Goal: Task Accomplishment & Management: Complete application form

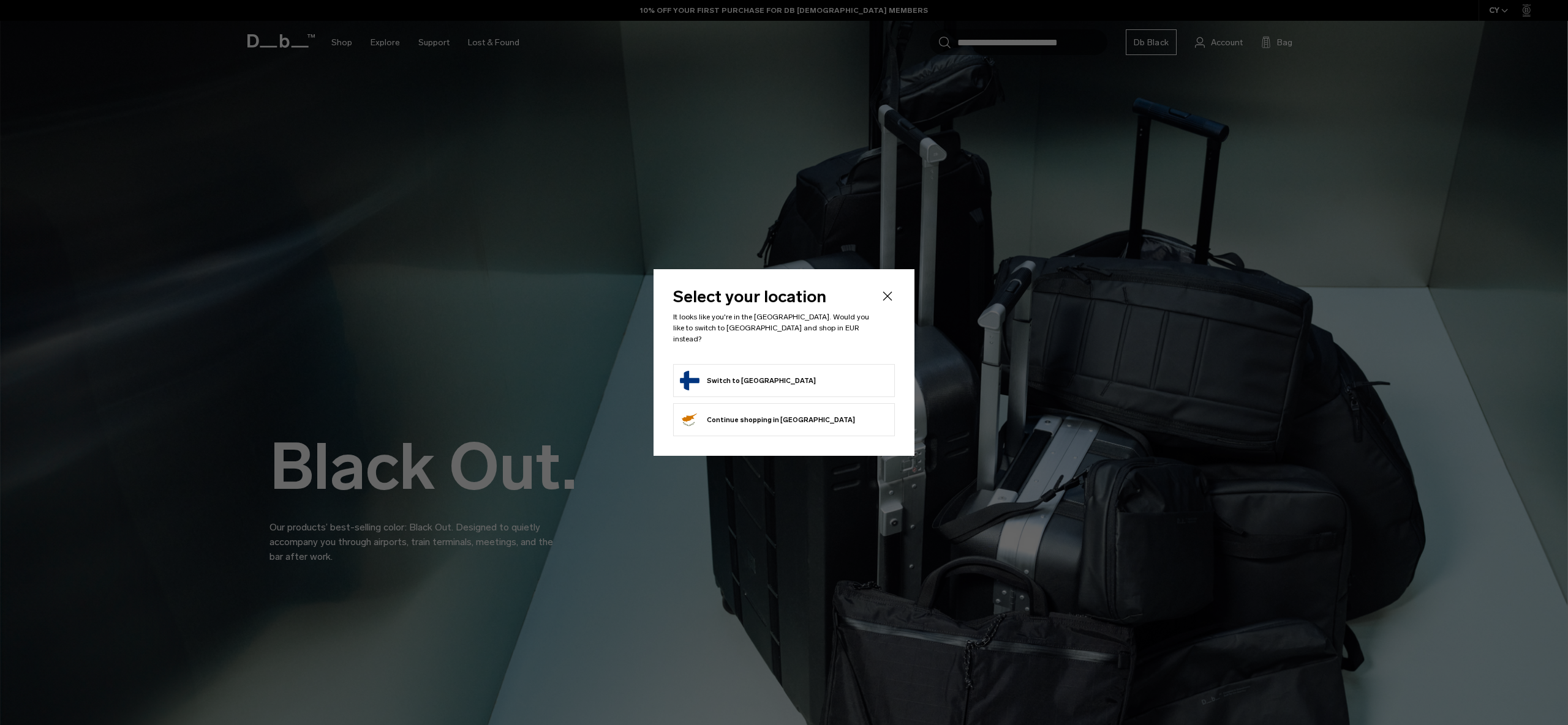
click at [737, 371] on button "Switch to [GEOGRAPHIC_DATA]" at bounding box center [748, 381] width 136 height 20
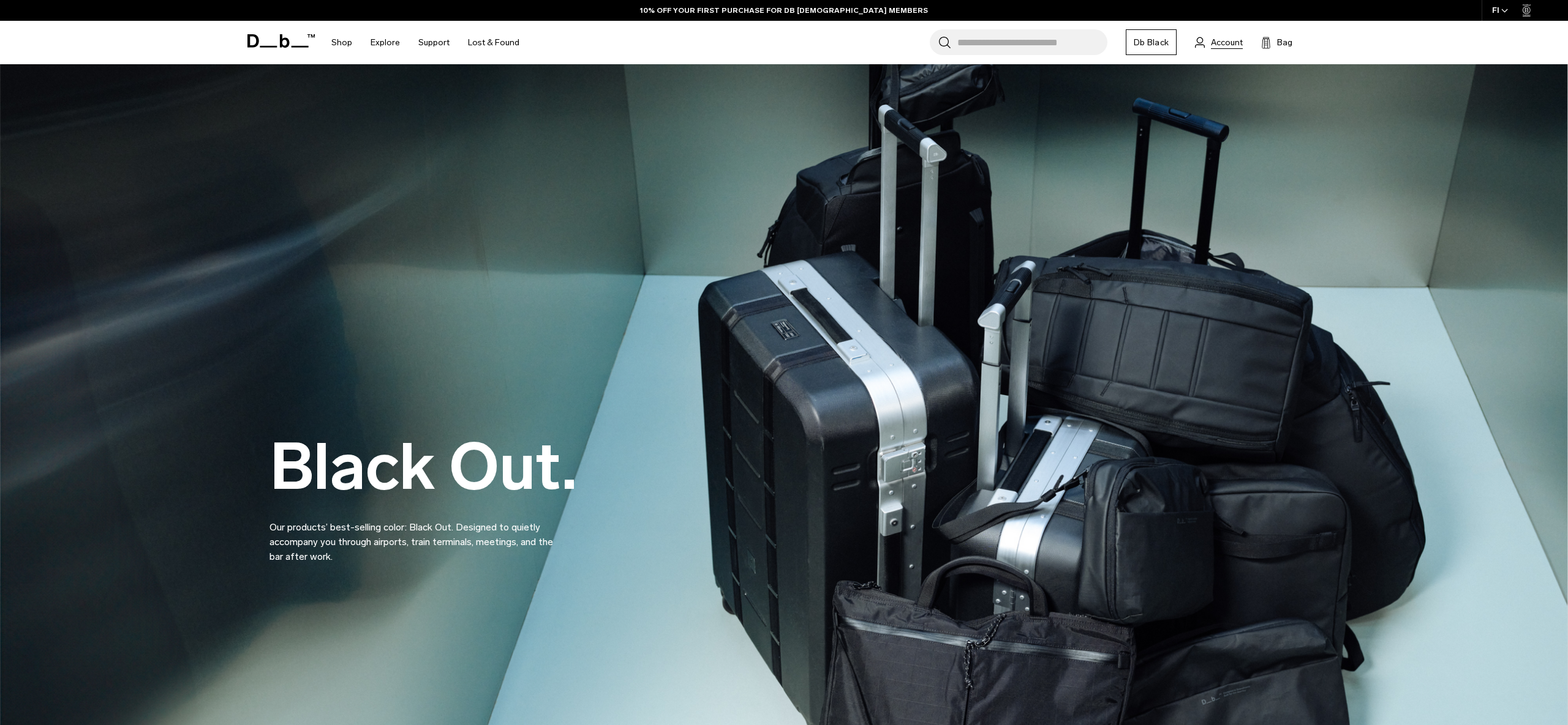
click at [1220, 41] on span "Account" at bounding box center [1227, 42] width 32 height 12
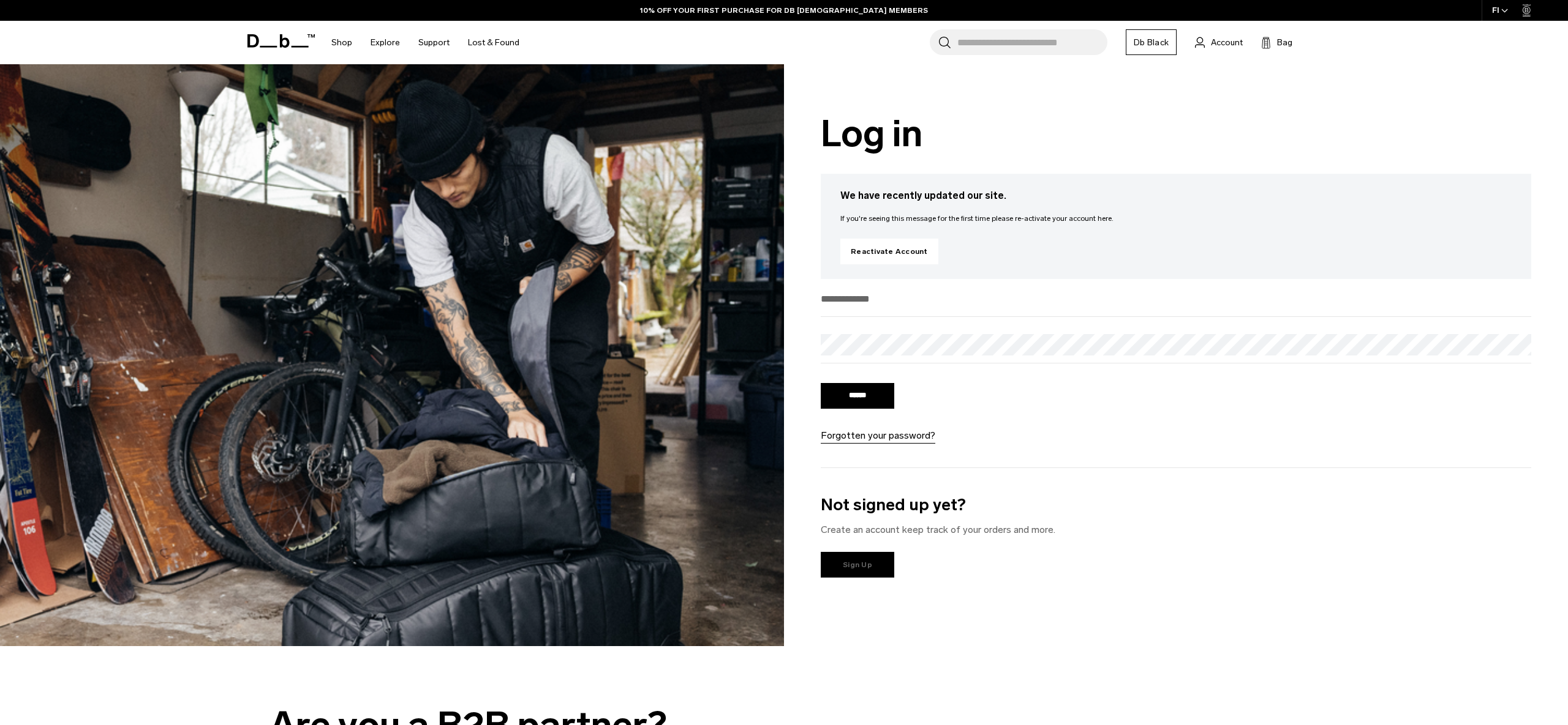
click at [869, 564] on link "Sign Up" at bounding box center [857, 564] width 74 height 26
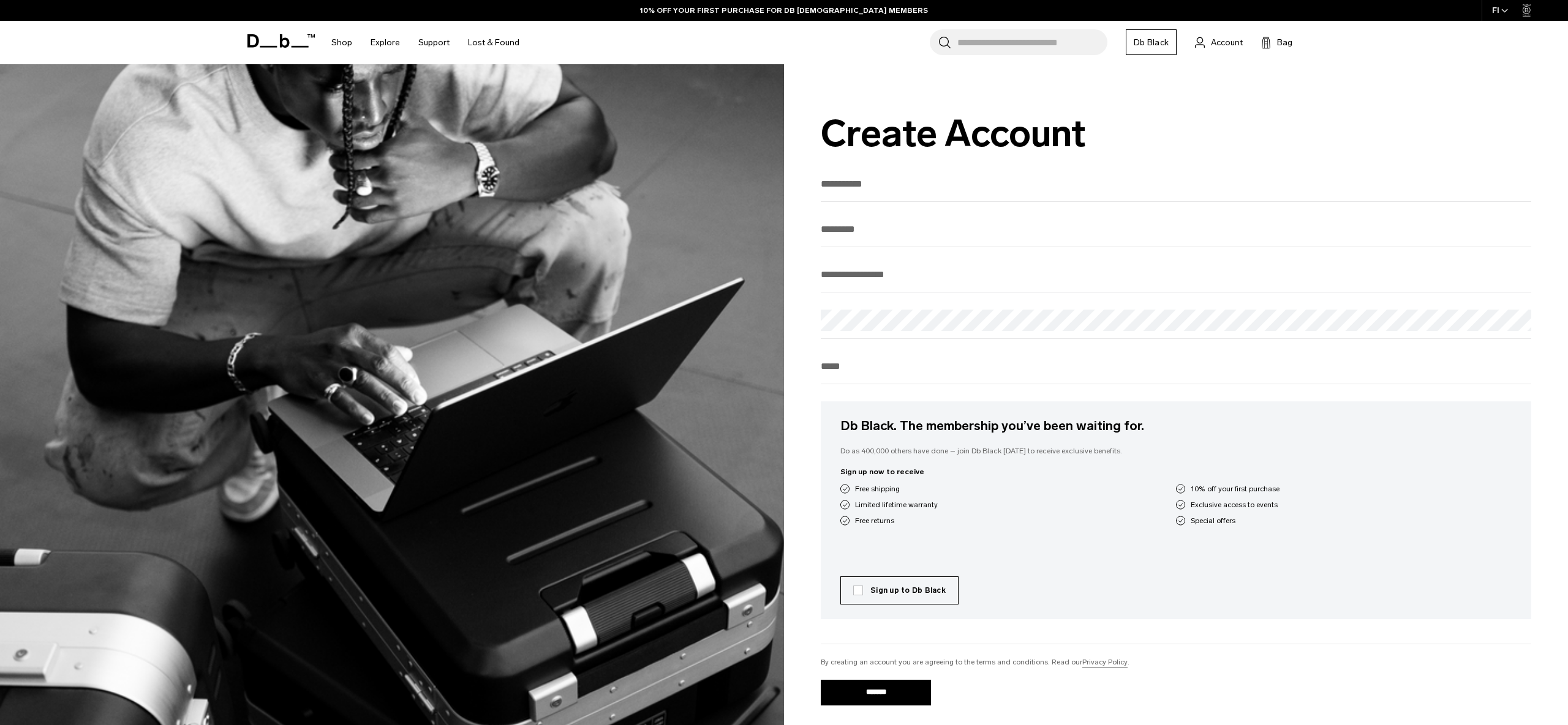
click at [886, 190] on input "text" at bounding box center [1176, 184] width 711 height 20
type input "****"
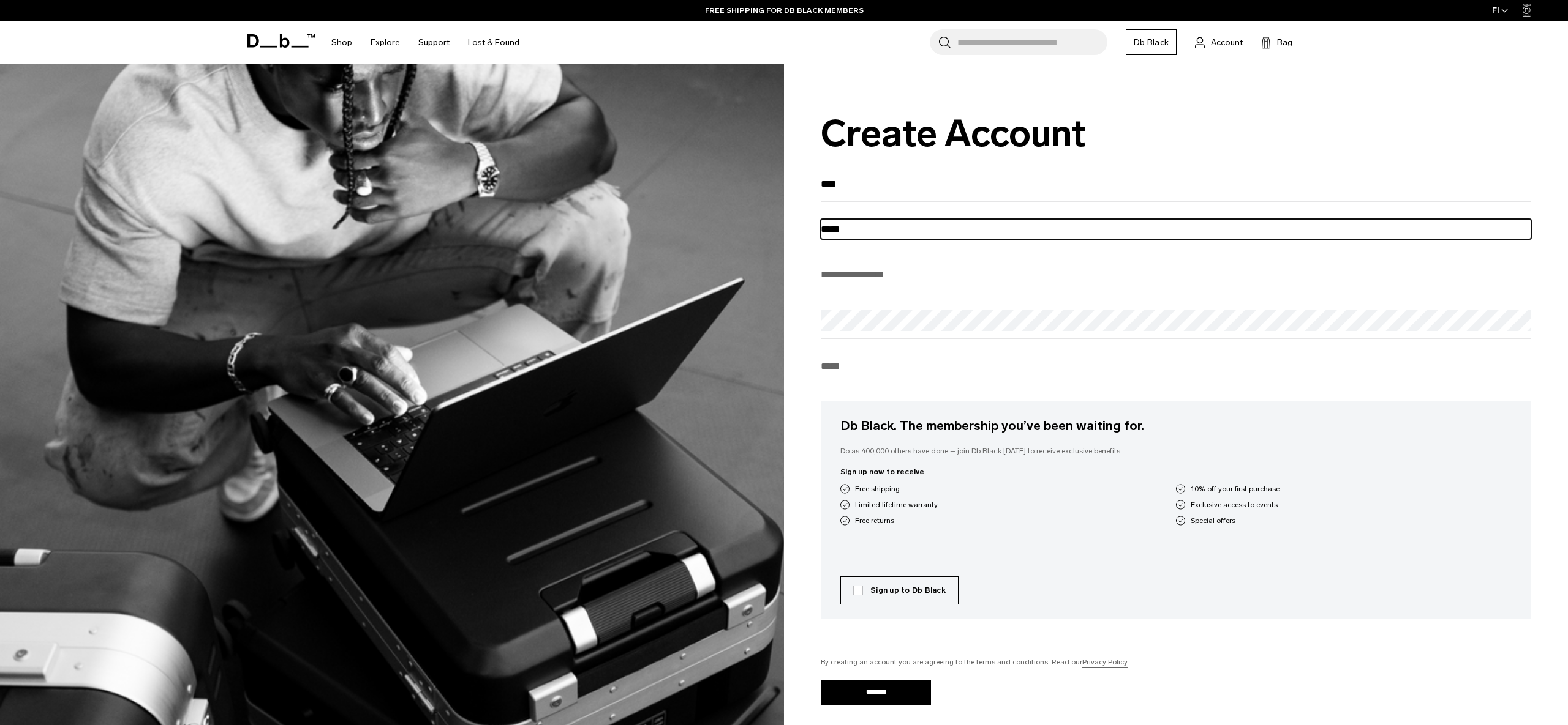
type input "*****"
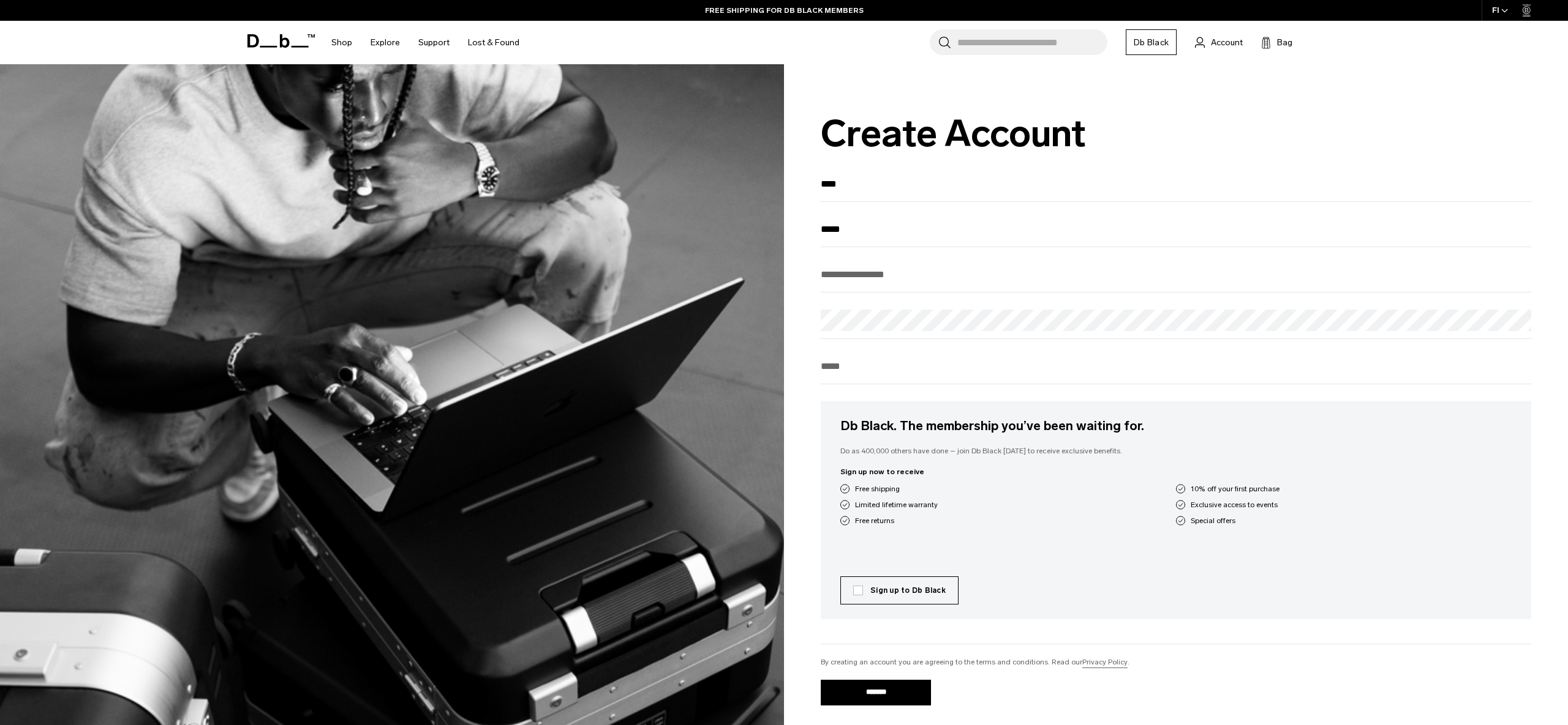
click at [970, 298] on div "**** ***** Db Black. The membership you’ve been waiting for. Do as 400,000 othe…" at bounding box center [1176, 474] width 711 height 600
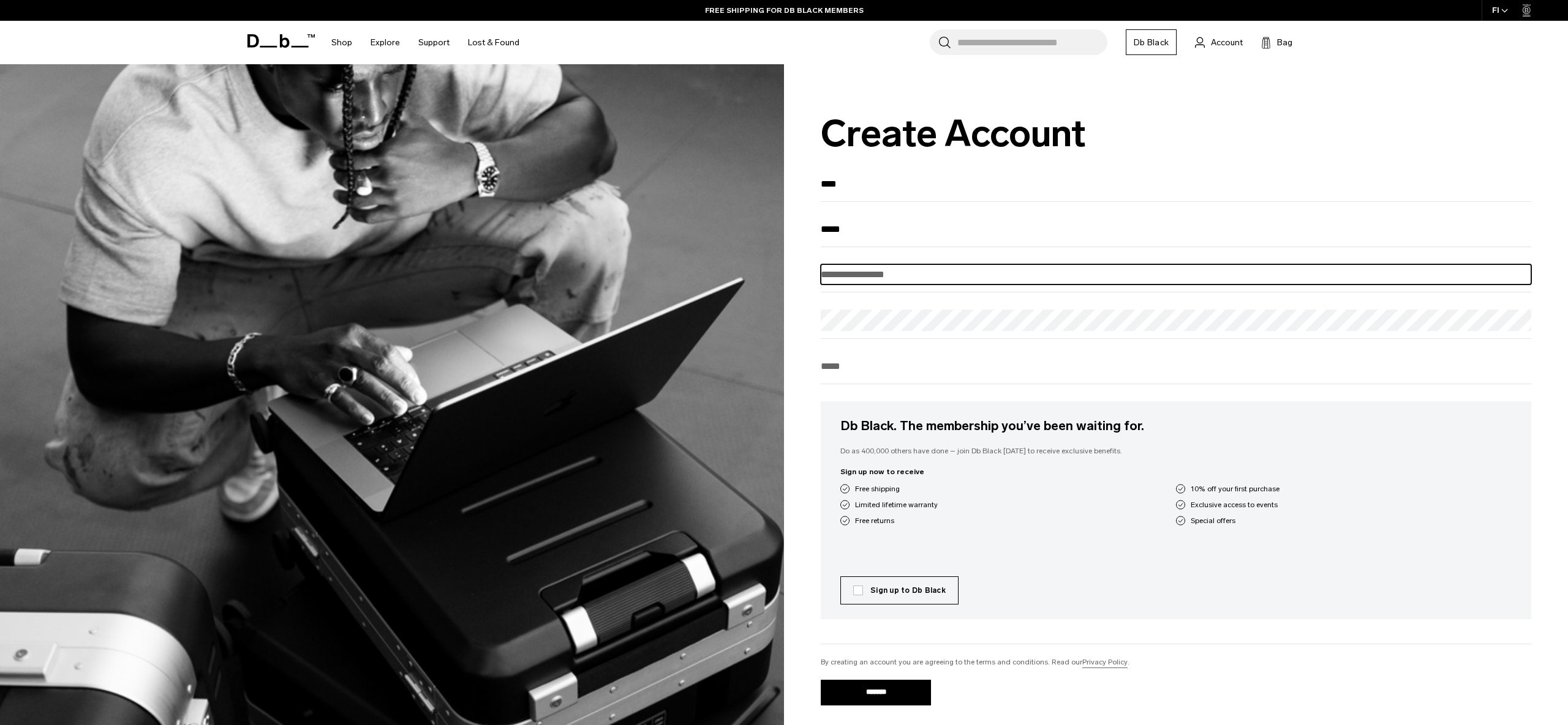
click at [970, 280] on input "email" at bounding box center [1176, 275] width 711 height 20
type input "**********"
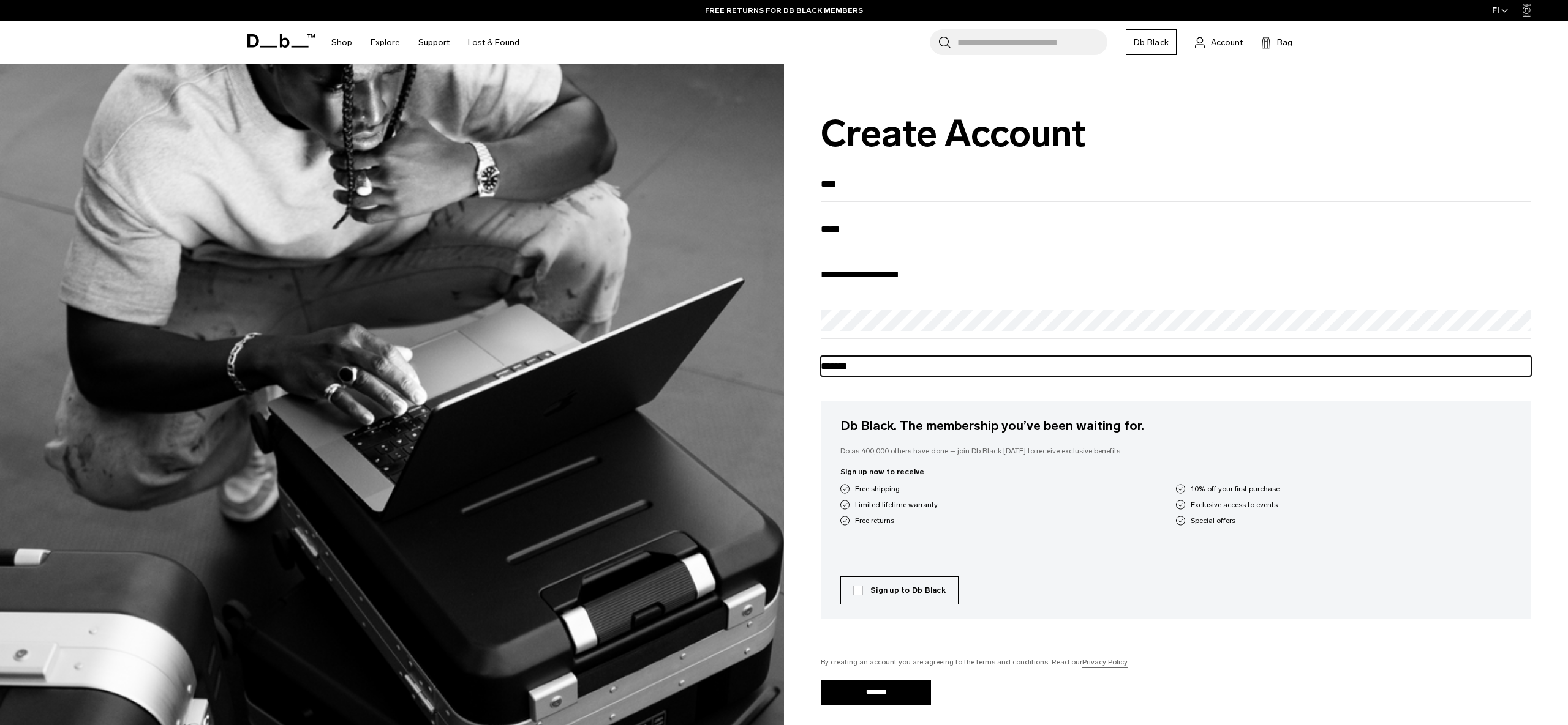
type input "********"
type input "**********"
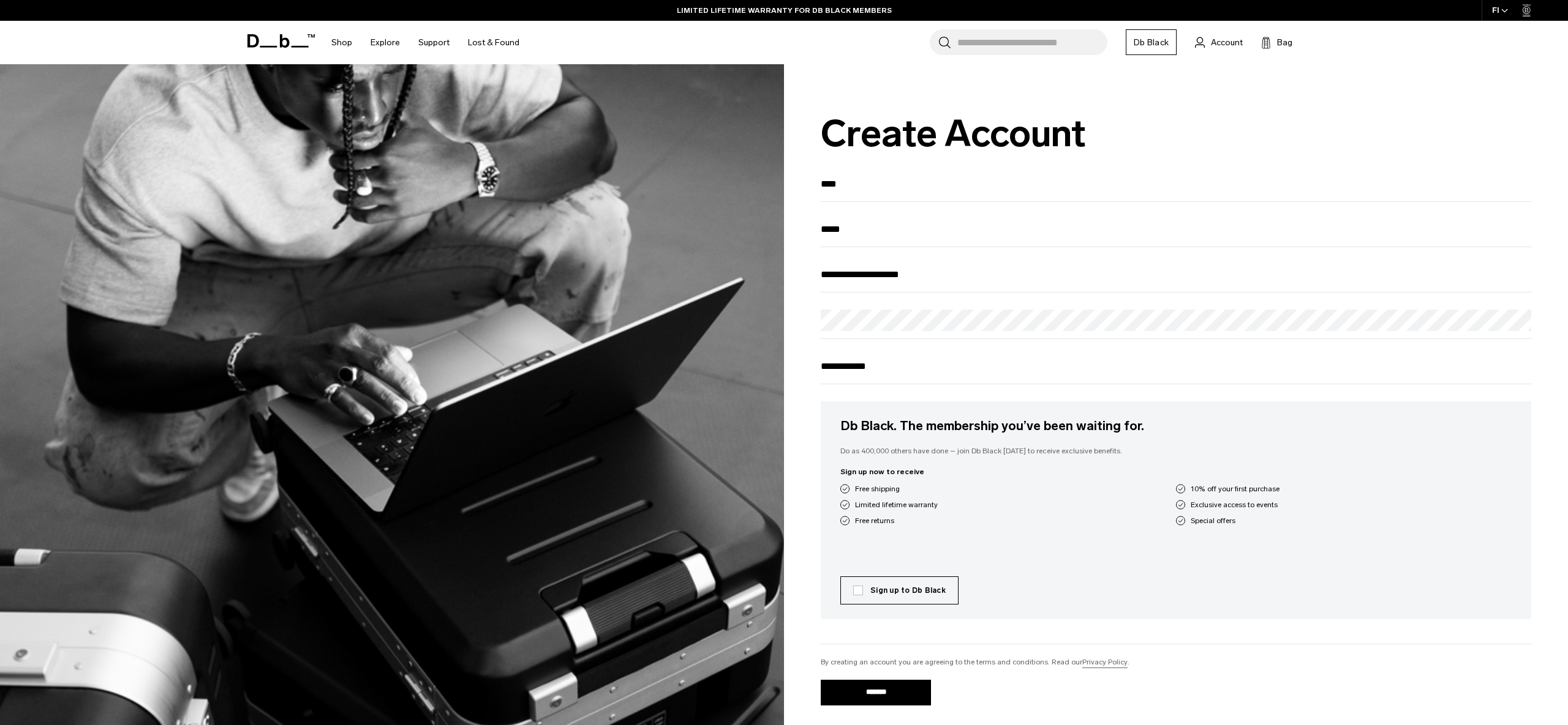
click at [1059, 484] on div "Sign up now to receive Free shipping 10% off your first purchase Limited lifeti…" at bounding box center [1175, 496] width 672 height 60
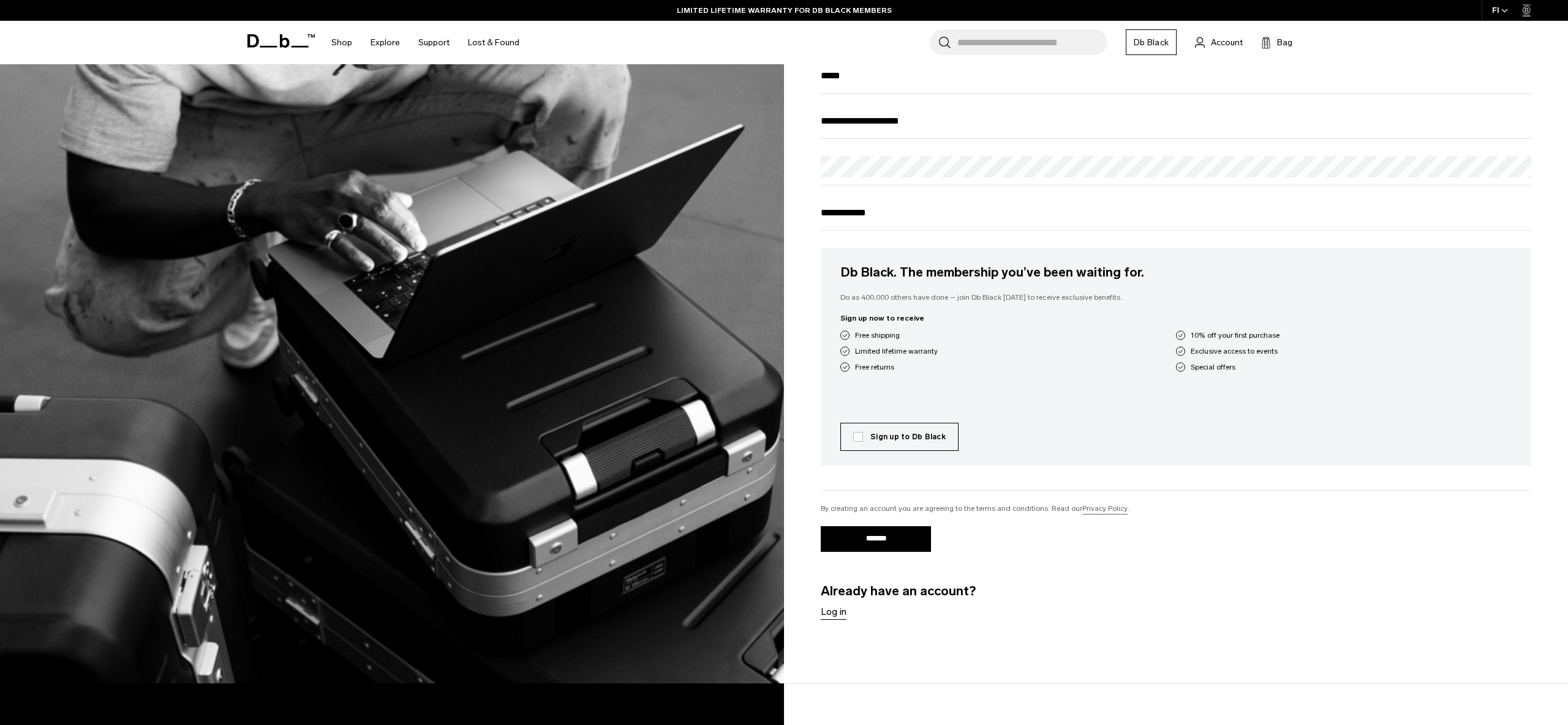
scroll to position [155, 0]
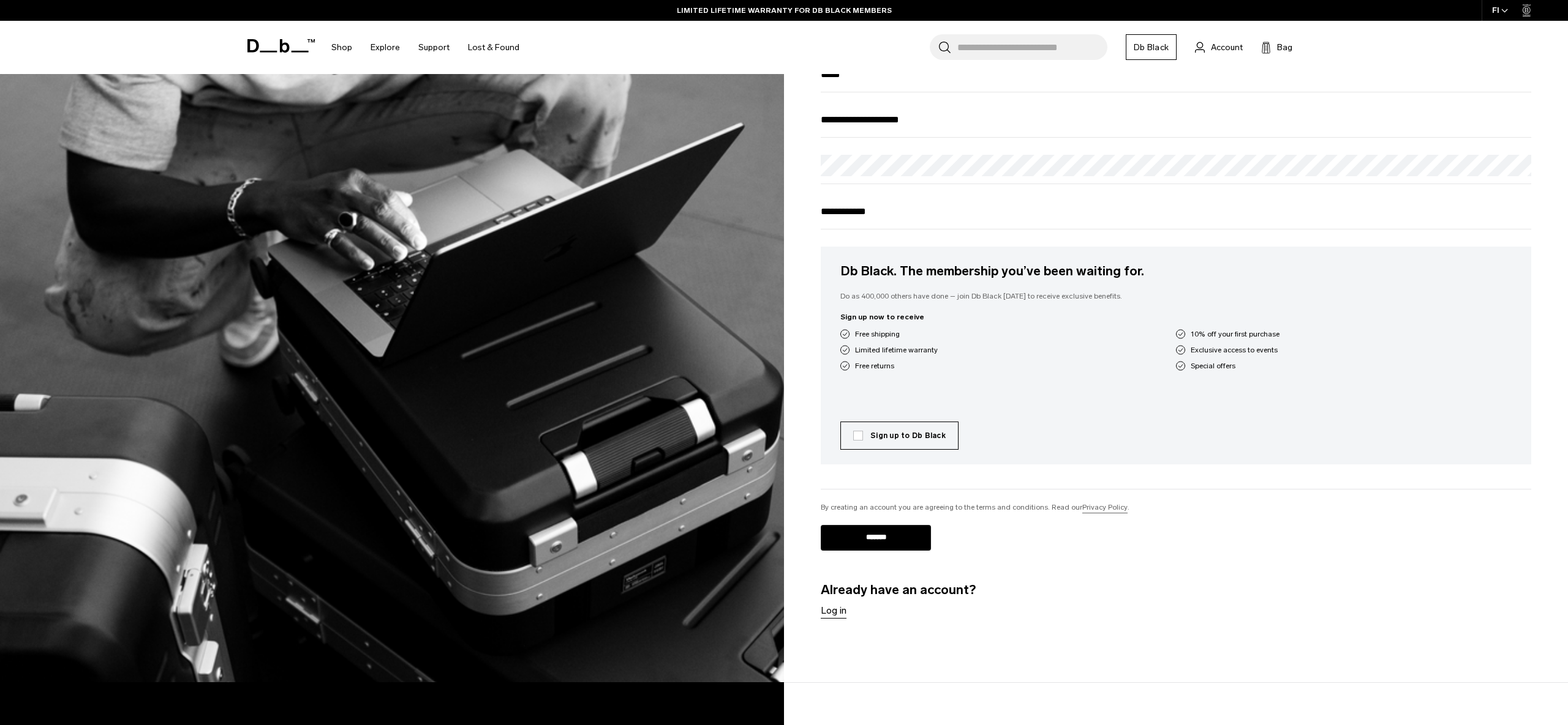
click at [882, 546] on input "*******" at bounding box center [876, 538] width 110 height 26
click at [861, 441] on label "Sign up to Db Black" at bounding box center [899, 435] width 92 height 11
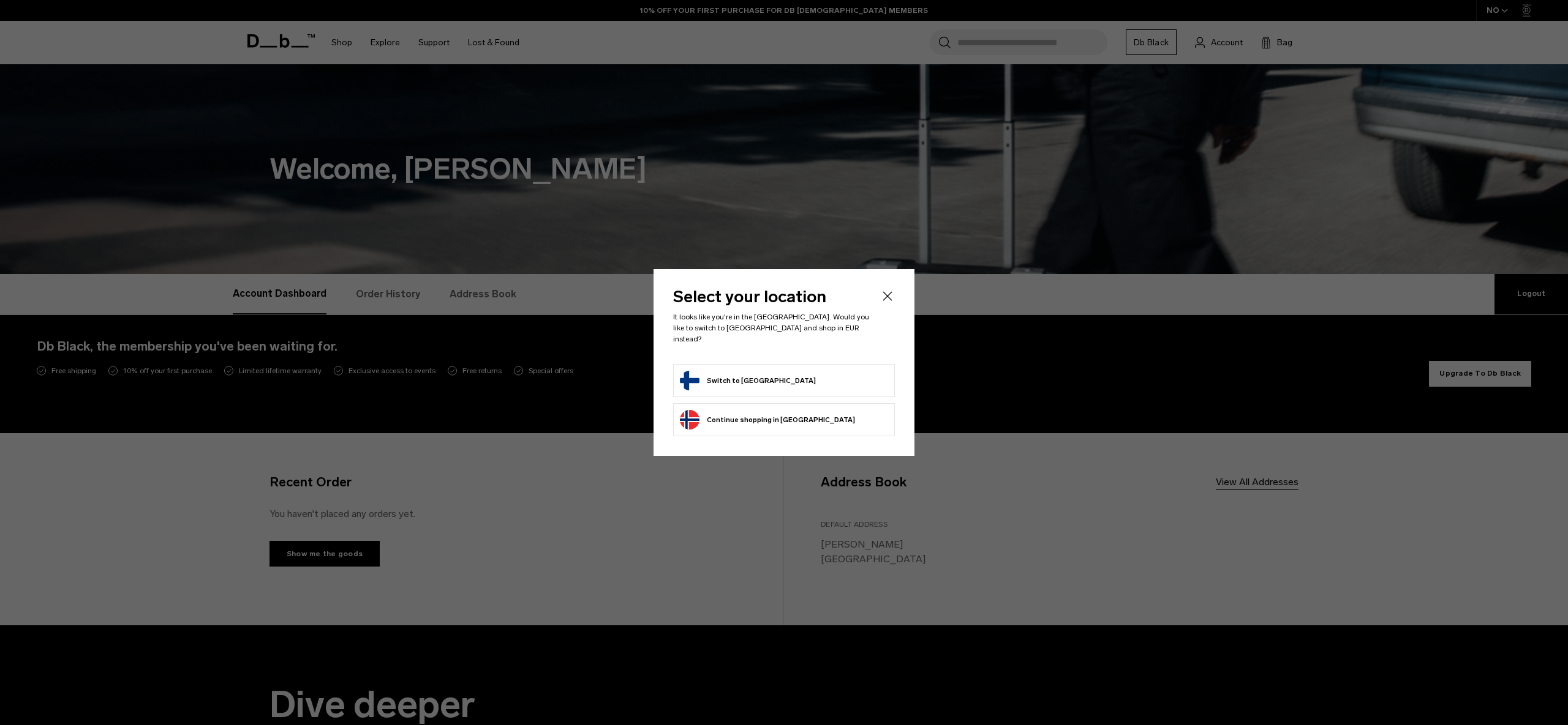
click at [891, 302] on icon "Close" at bounding box center [887, 296] width 15 height 15
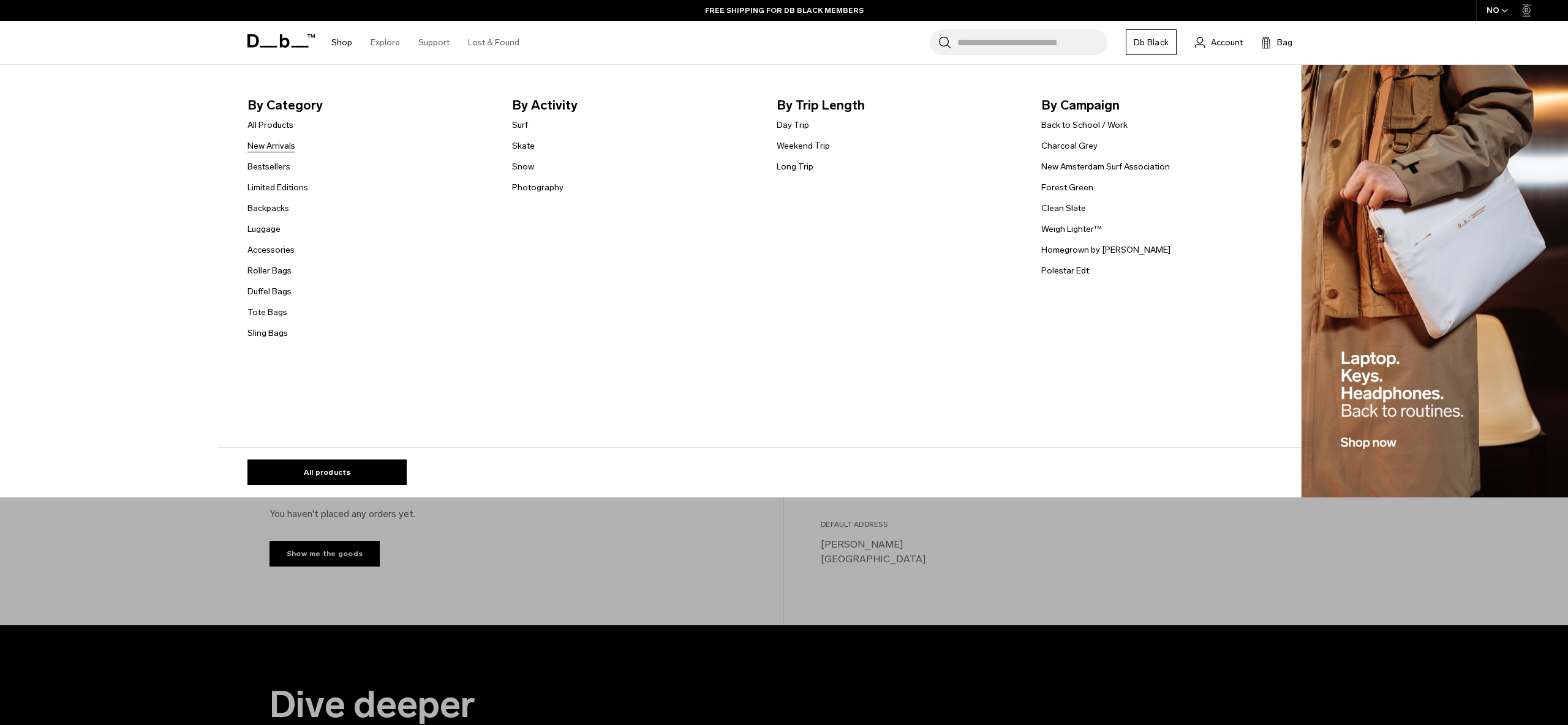
click at [283, 148] on link "New Arrivals" at bounding box center [271, 145] width 48 height 12
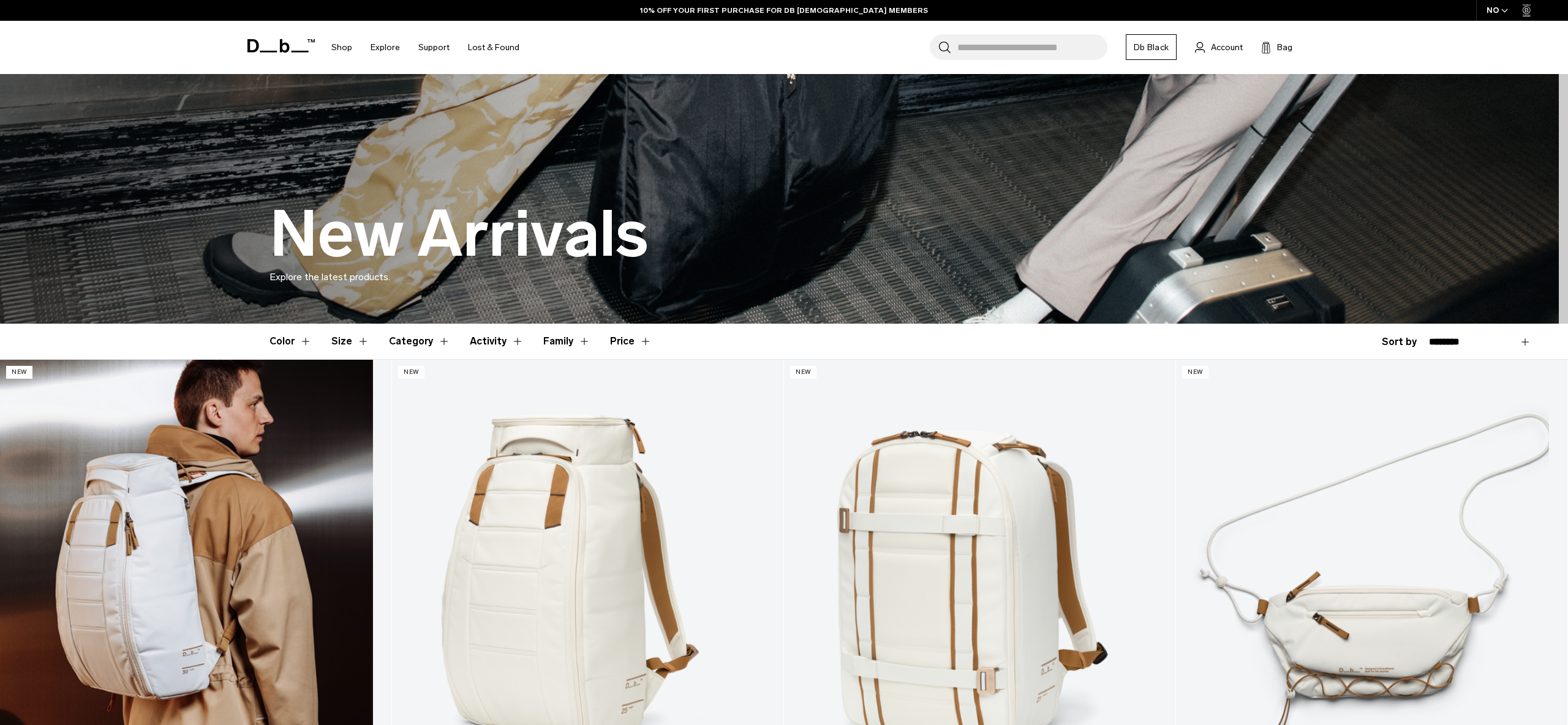
scroll to position [50, 0]
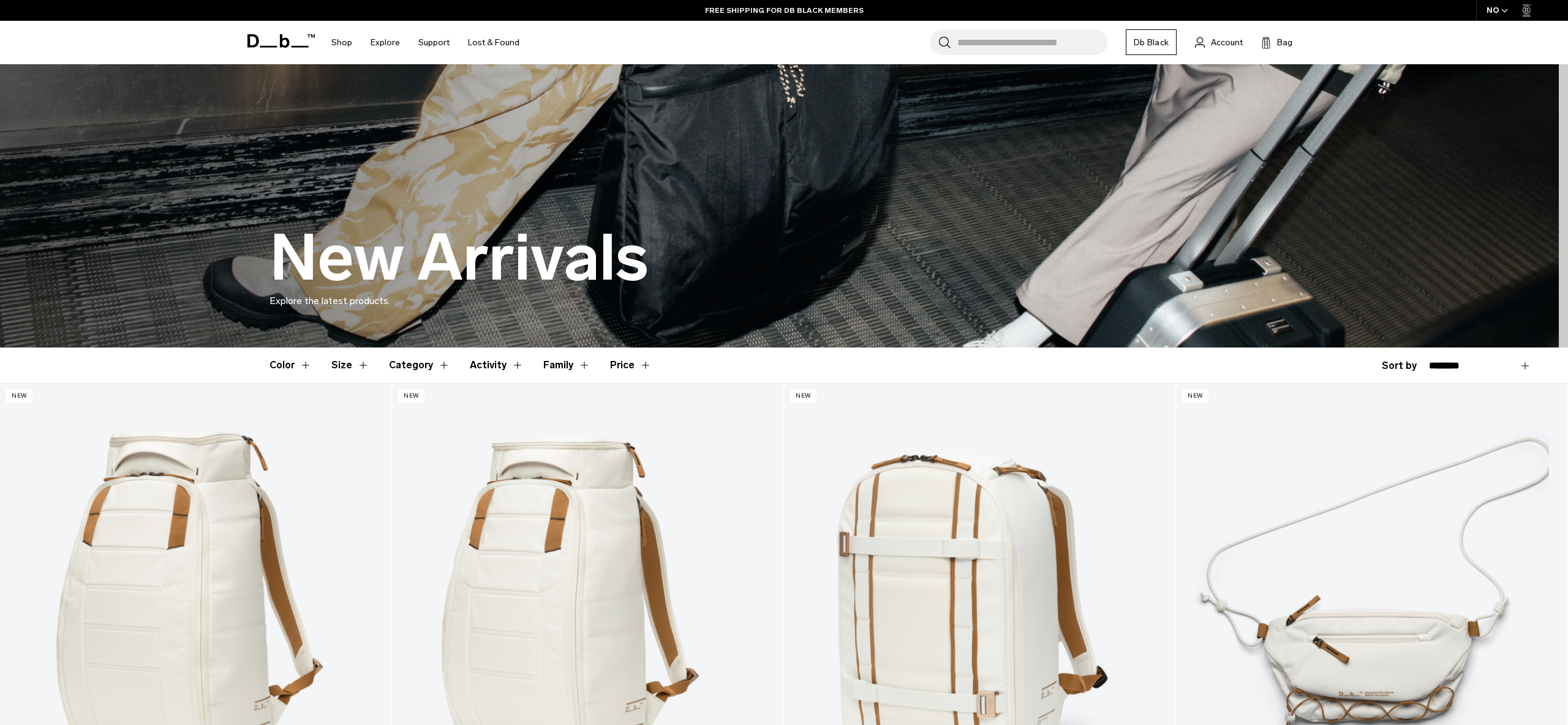
click at [1496, 11] on div "NO" at bounding box center [1497, 10] width 43 height 21
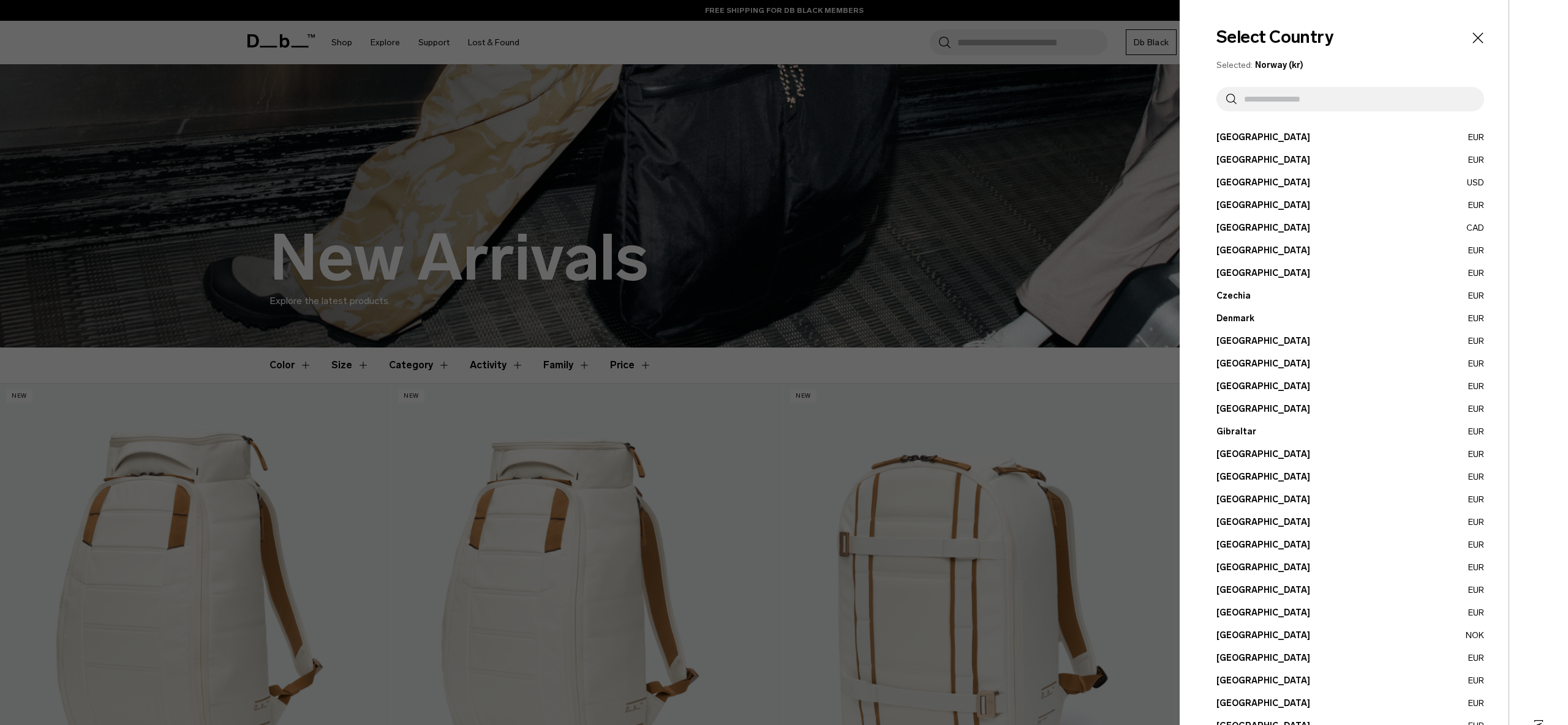
click at [1346, 98] on input "text" at bounding box center [1356, 100] width 237 height 25
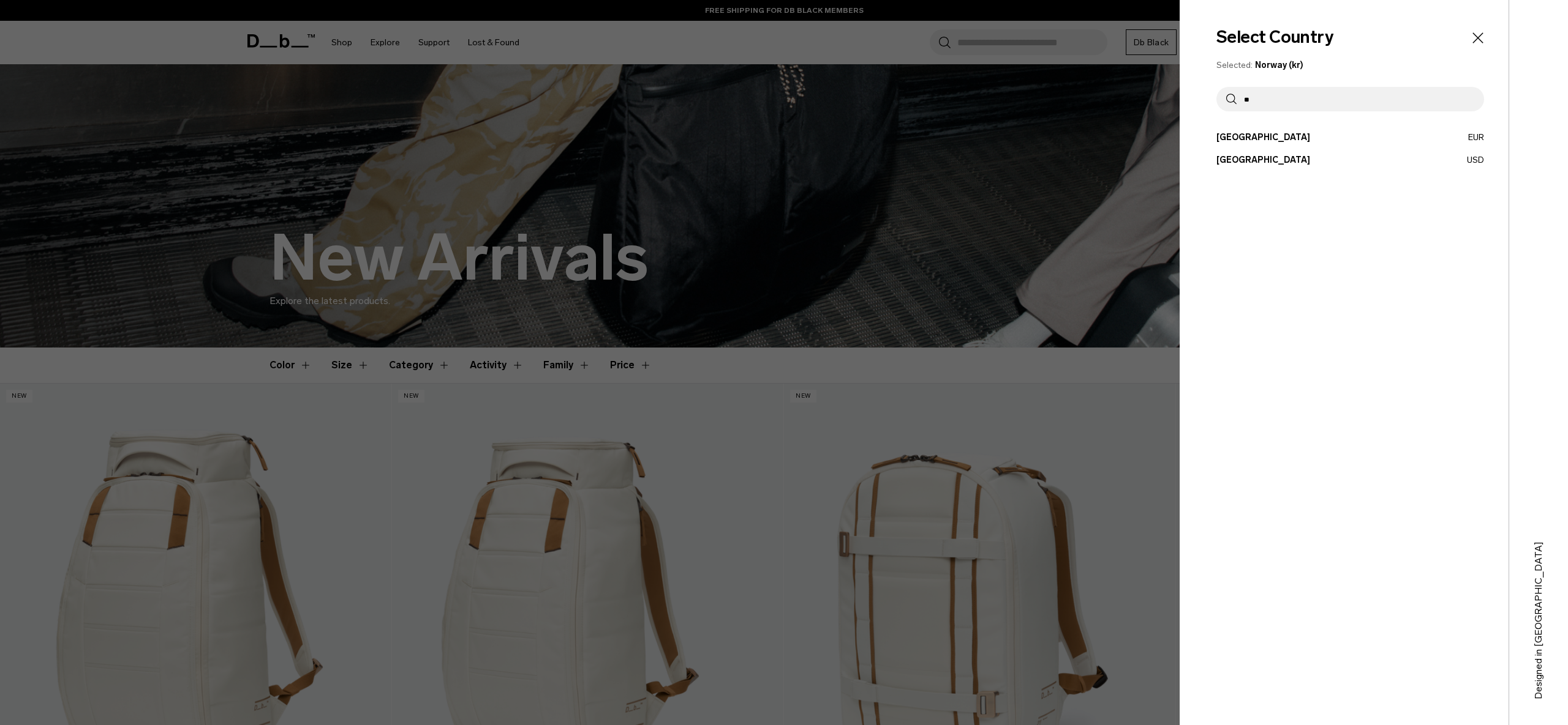
click at [1323, 133] on button "Estonia EUR" at bounding box center [1350, 137] width 267 height 12
click at [1243, 136] on button "Estonia EUR" at bounding box center [1350, 137] width 267 height 12
click at [1476, 135] on button "Estonia EUR" at bounding box center [1350, 137] width 267 height 12
click at [1238, 139] on button "Estonia EUR" at bounding box center [1350, 137] width 267 height 12
click at [1236, 137] on button "Estonia EUR" at bounding box center [1350, 137] width 267 height 12
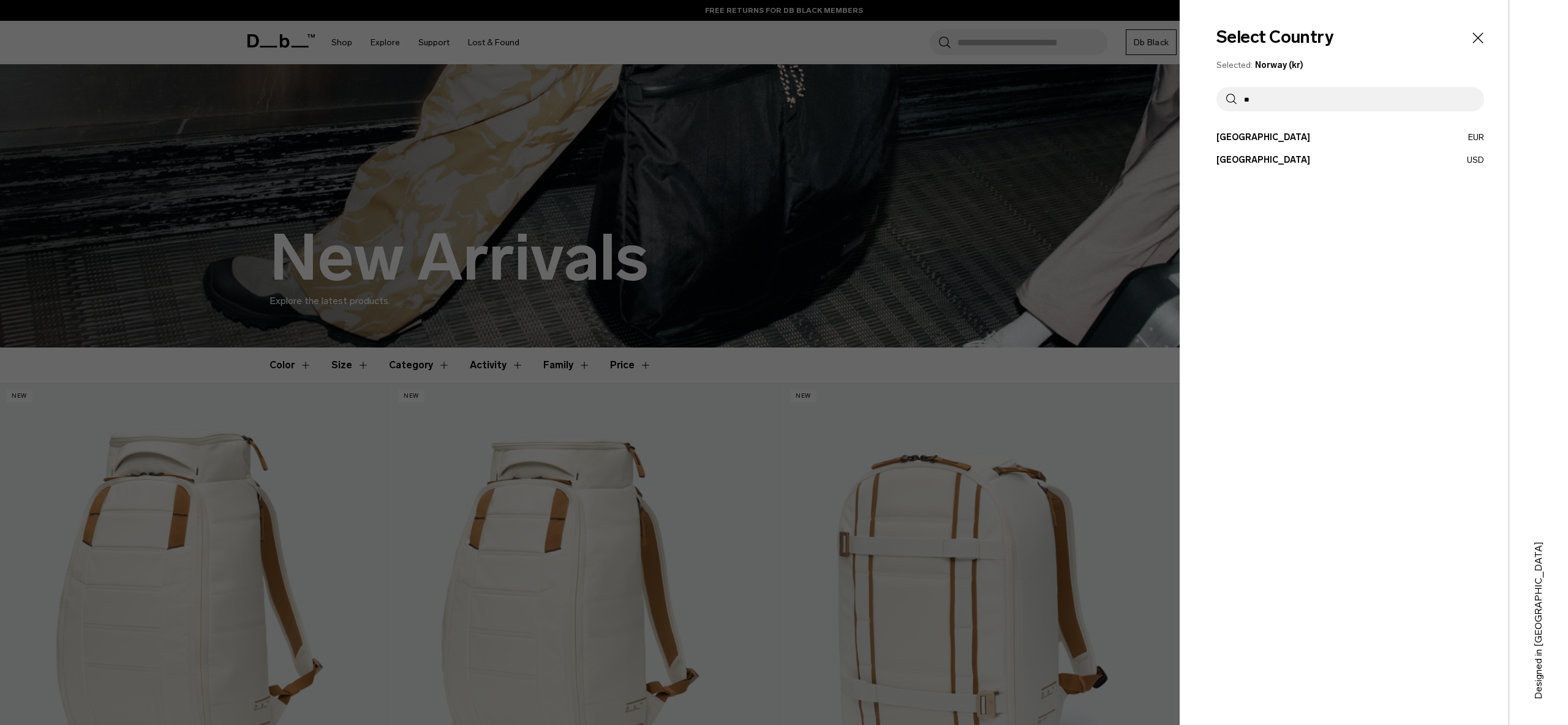
click at [1236, 137] on button "Estonia EUR" at bounding box center [1350, 137] width 267 height 12
click at [1294, 96] on input "**" at bounding box center [1356, 100] width 237 height 25
type input "*******"
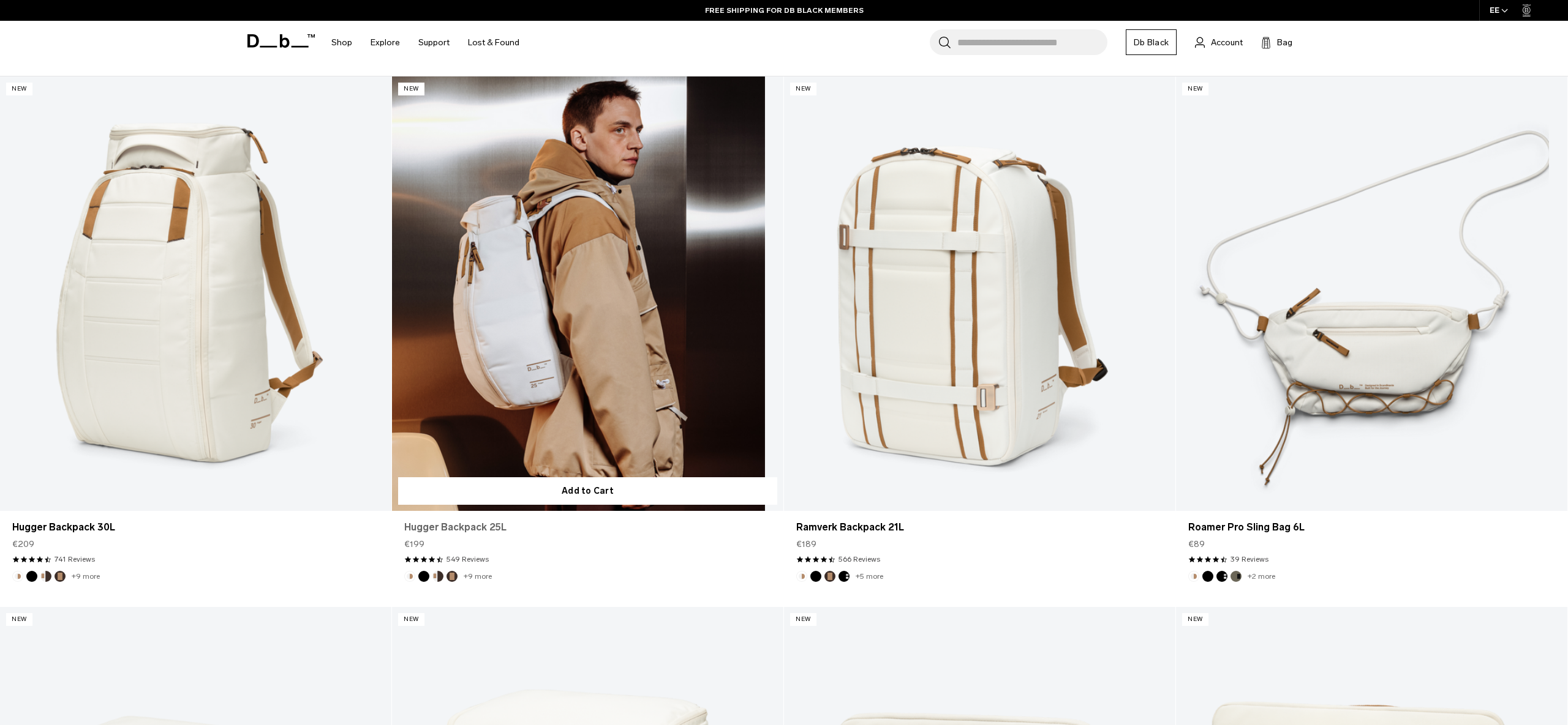
click at [477, 530] on link "Hugger Backpack 25L" at bounding box center [588, 528] width 367 height 15
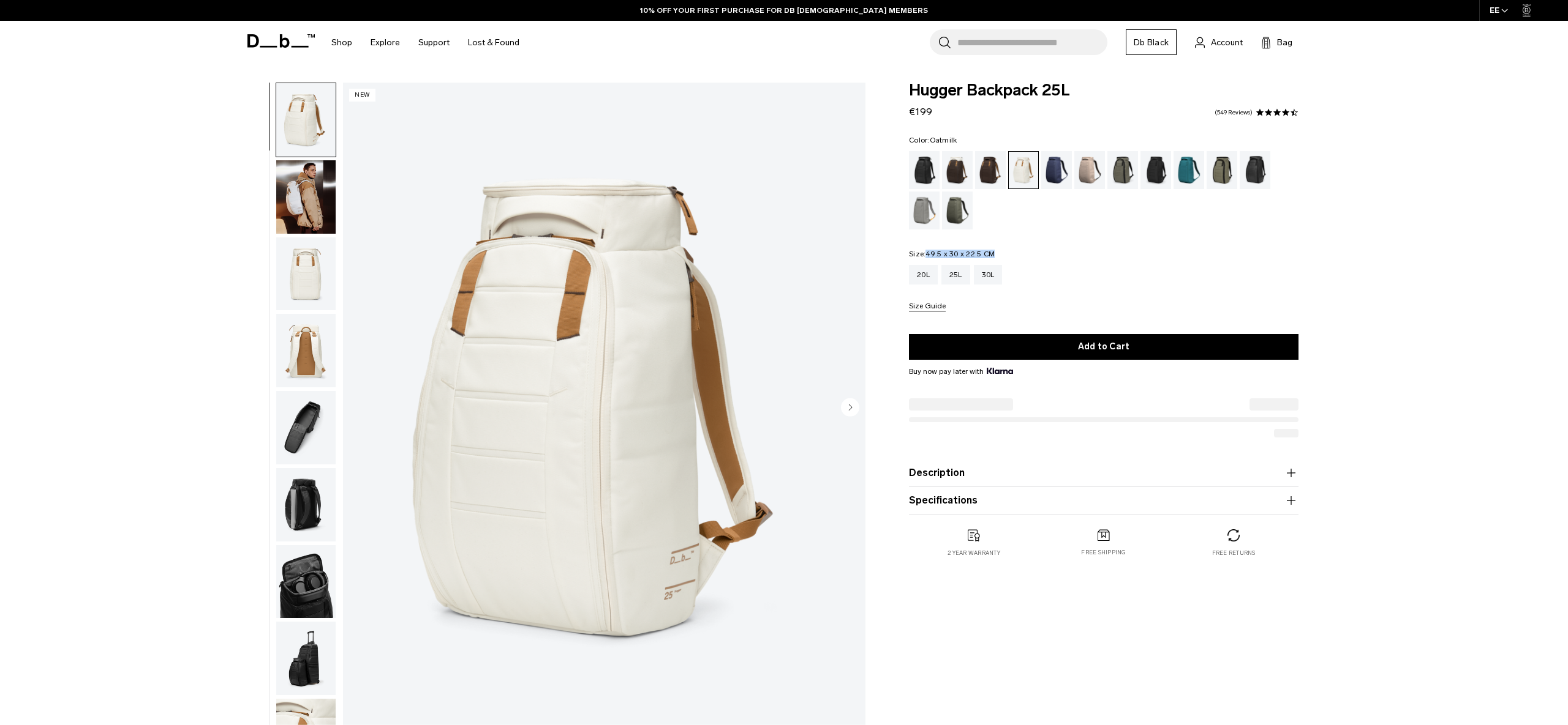
drag, startPoint x: 994, startPoint y: 257, endPoint x: 926, endPoint y: 257, distance: 68.0
click at [926, 257] on fieldset "Size: 49.5 x 30 x 22.5 CM Out of stock 20L 25L 30L Size Guide" at bounding box center [1103, 281] width 389 height 61
copy span "49.5 x 30 x 22.5 CM"
click at [312, 209] on img "button" at bounding box center [306, 197] width 60 height 74
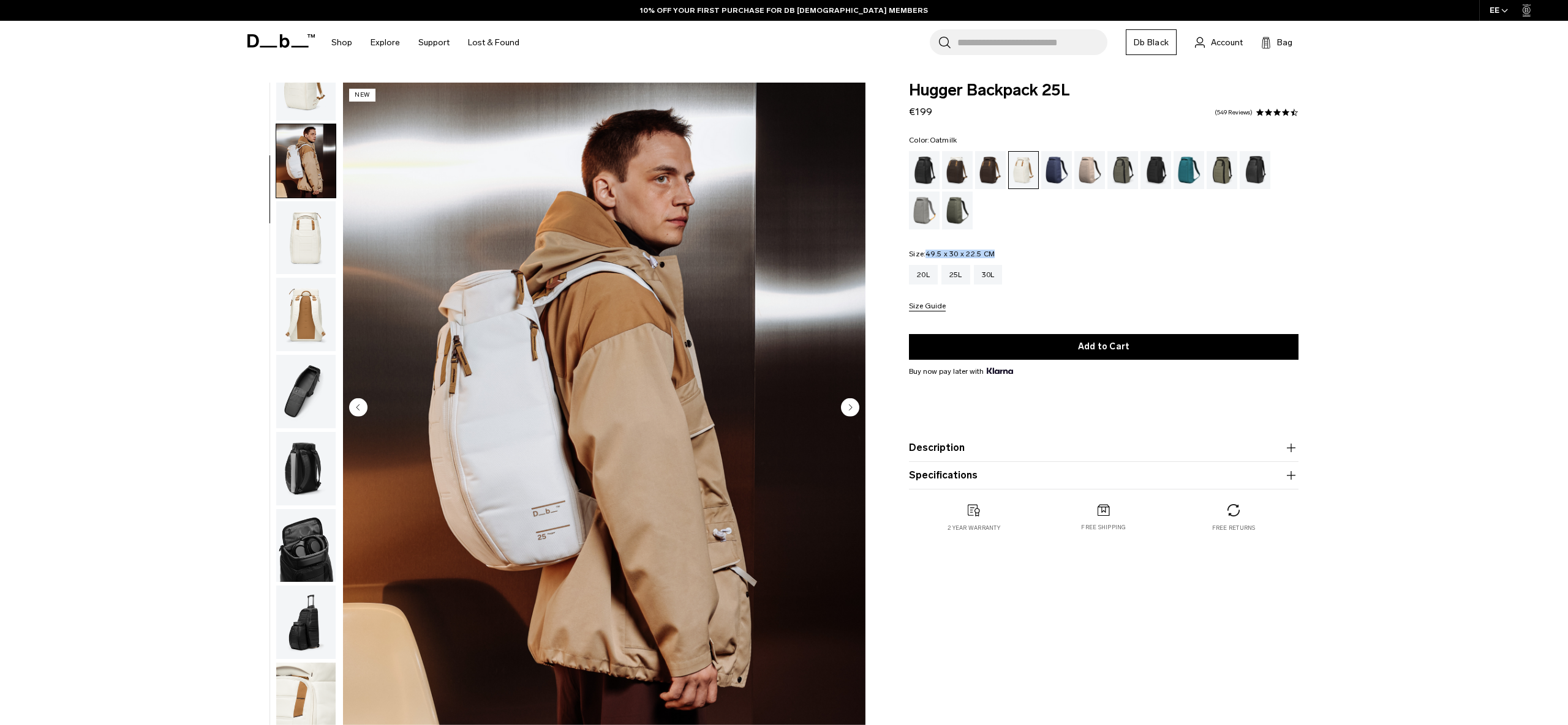
scroll to position [38, 0]
click at [304, 269] on img "button" at bounding box center [306, 236] width 60 height 74
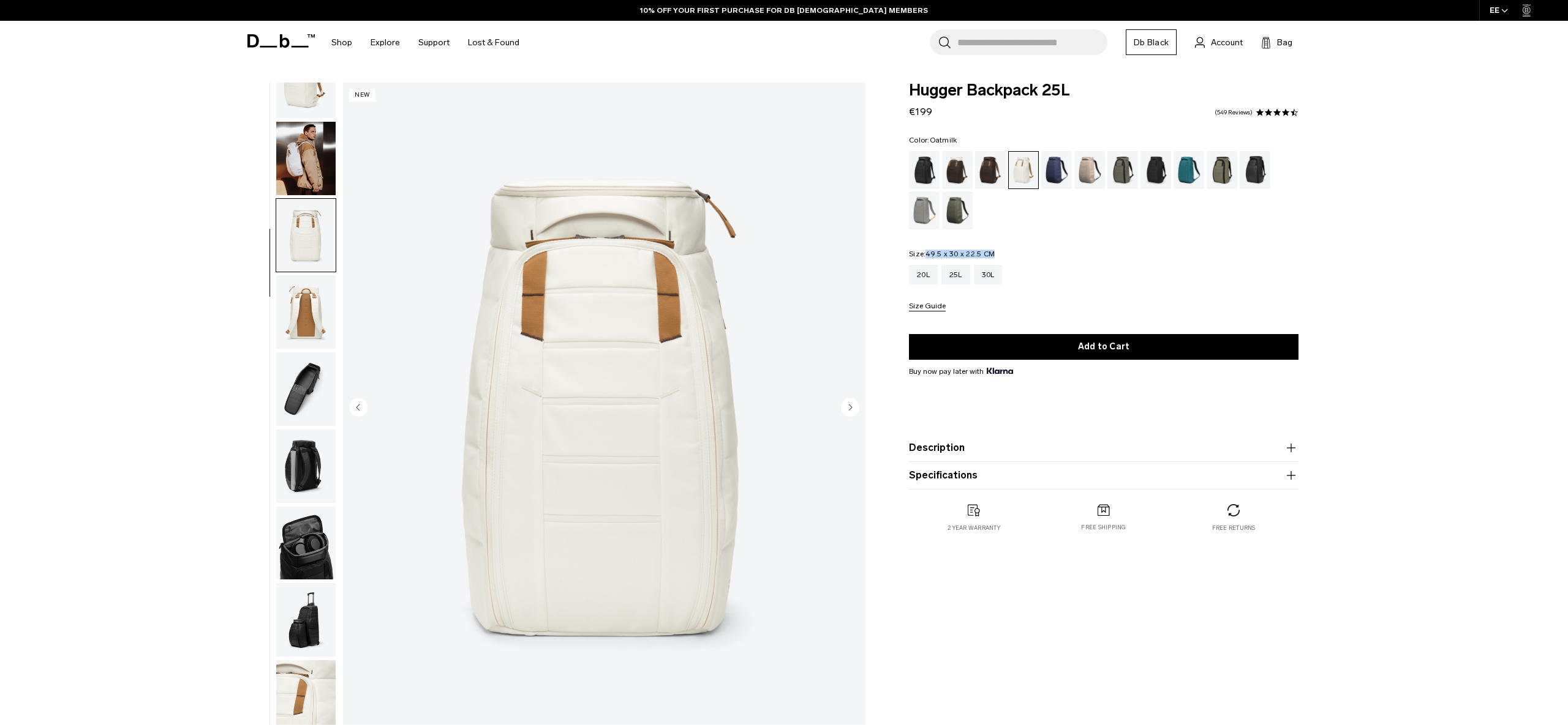
click at [297, 324] on img "button" at bounding box center [306, 312] width 60 height 74
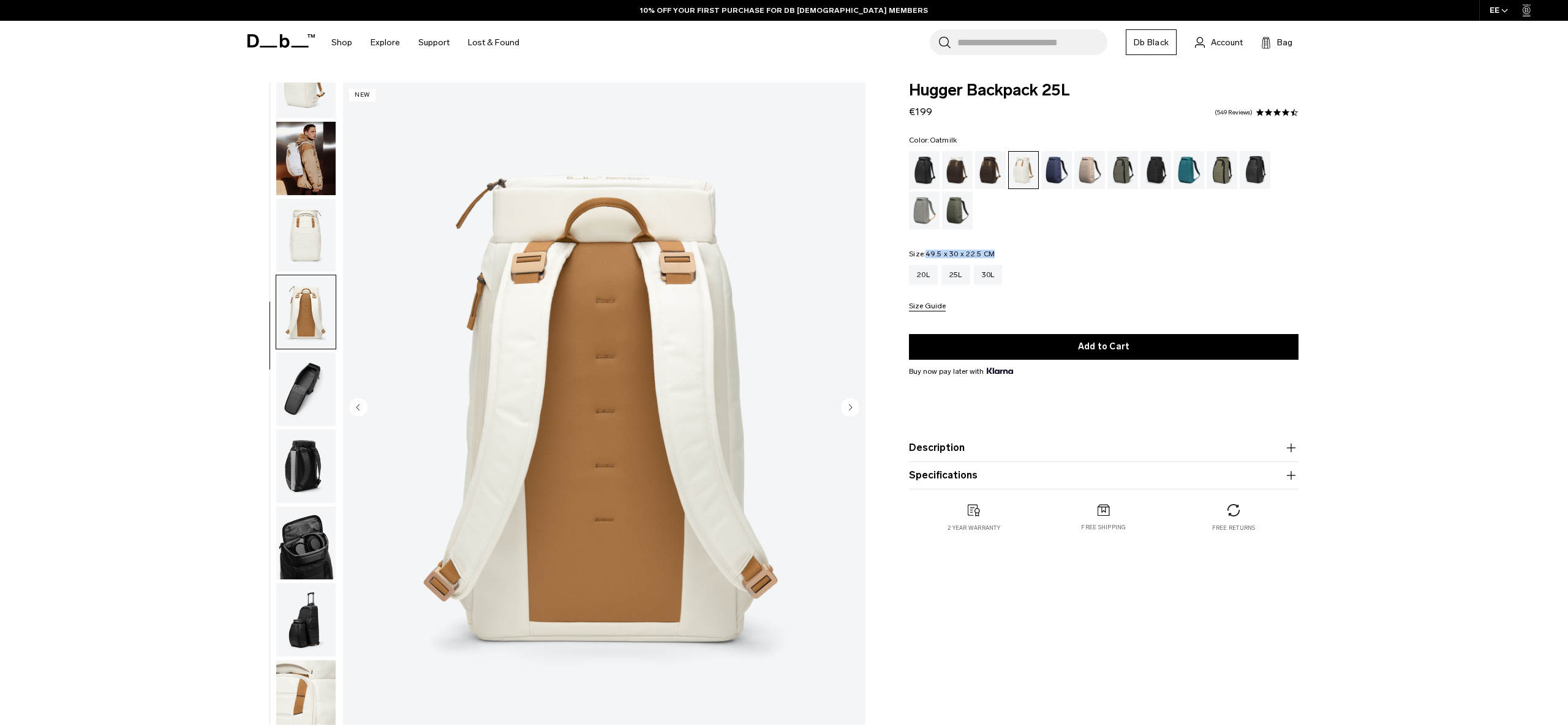
click at [290, 387] on img "button" at bounding box center [306, 389] width 60 height 74
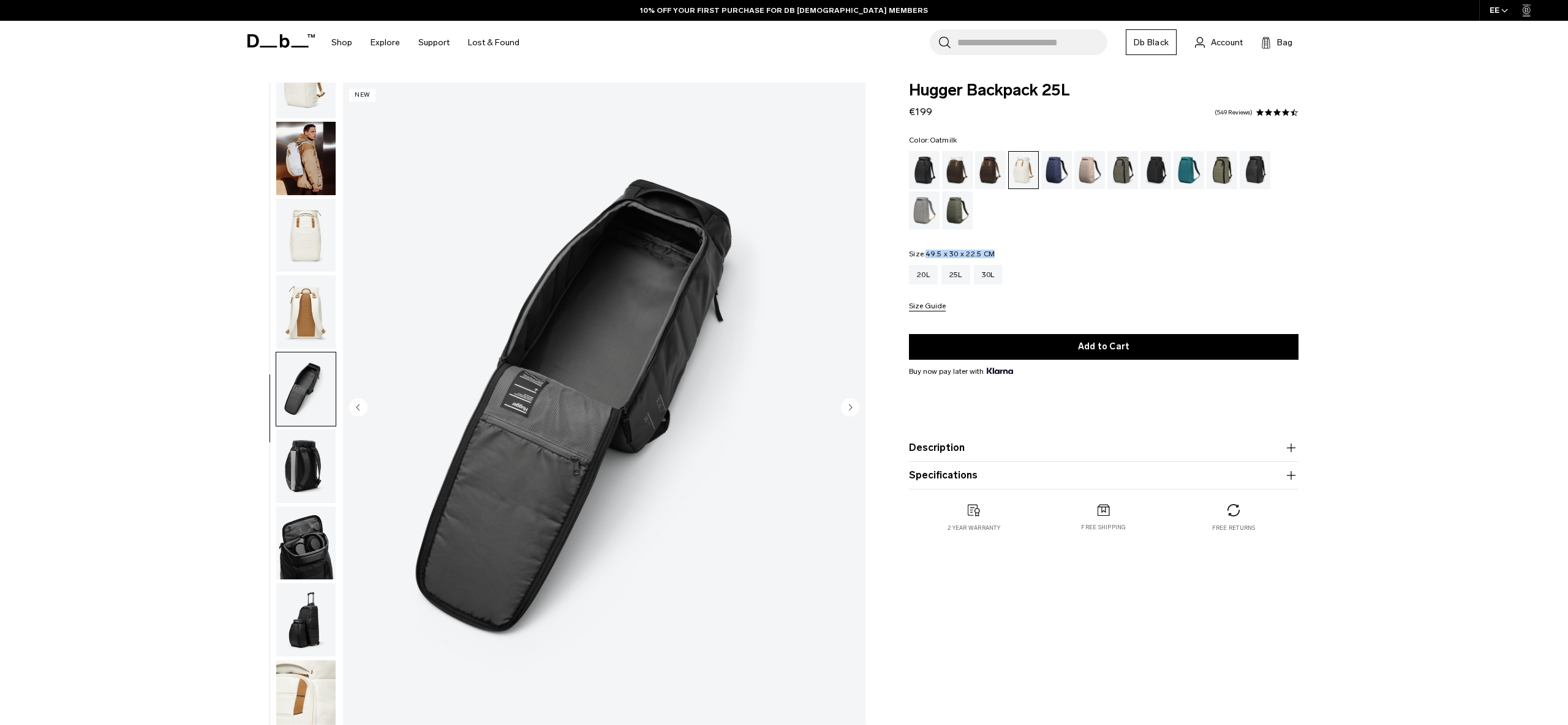
click at [288, 452] on img "button" at bounding box center [306, 466] width 60 height 74
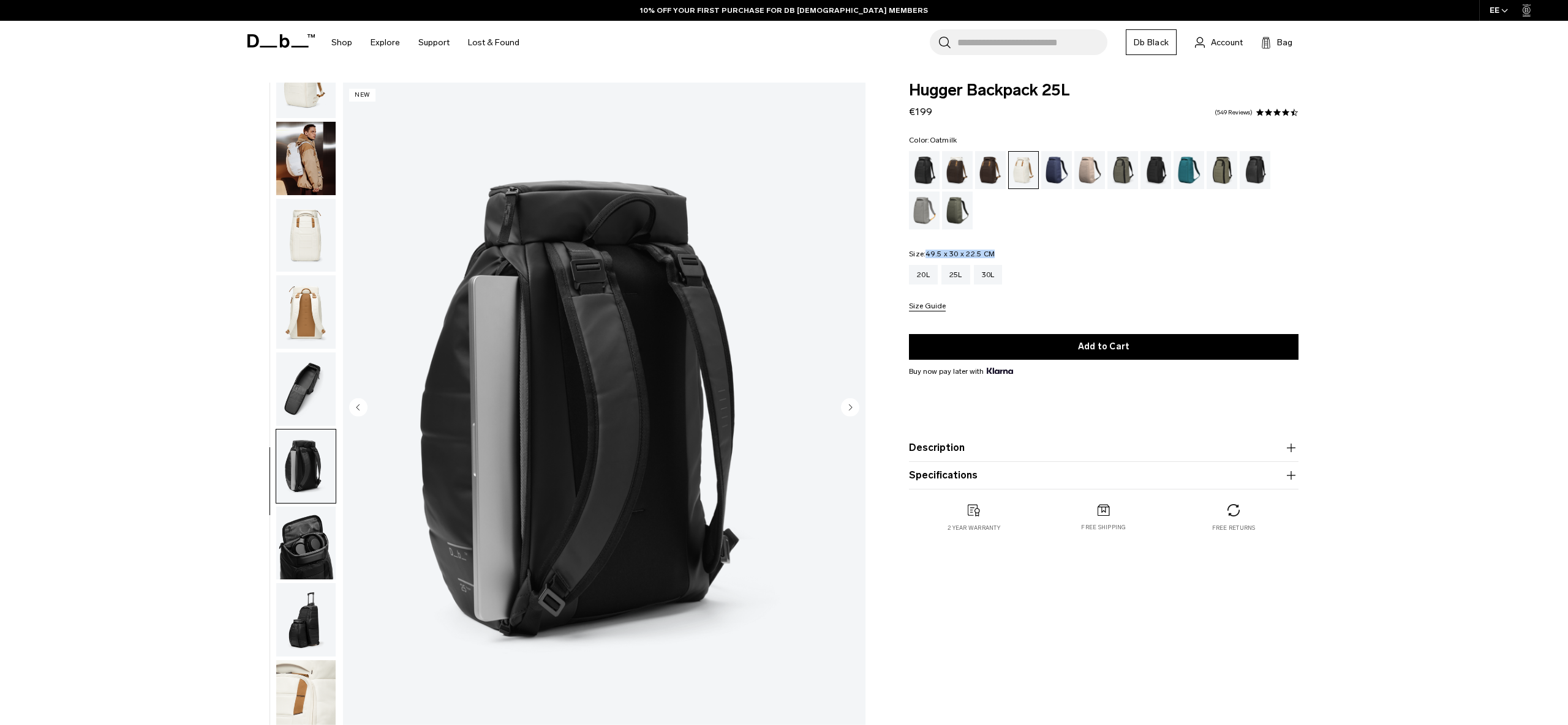
click at [282, 516] on img "button" at bounding box center [306, 543] width 60 height 74
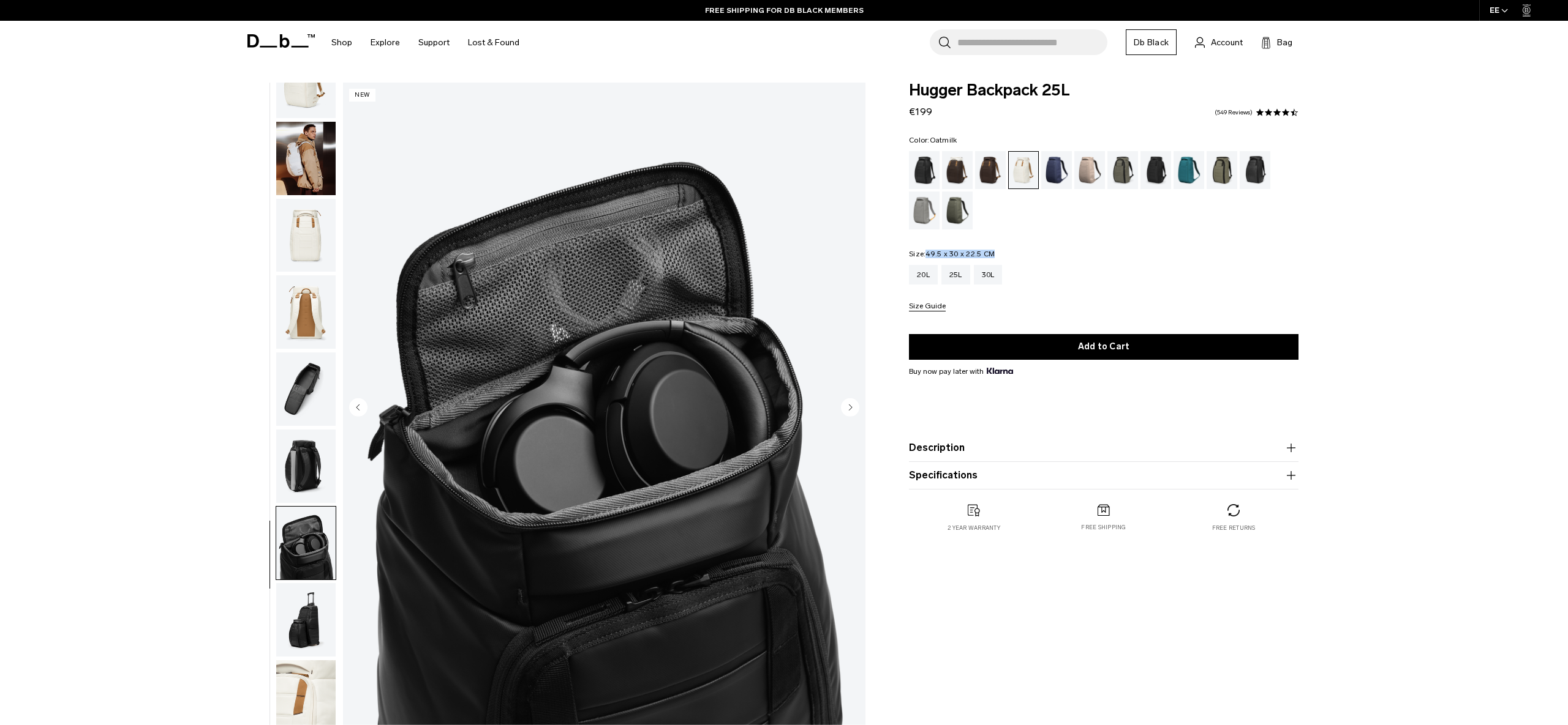
click at [281, 574] on img "button" at bounding box center [306, 543] width 60 height 74
click at [292, 606] on img "button" at bounding box center [306, 620] width 60 height 74
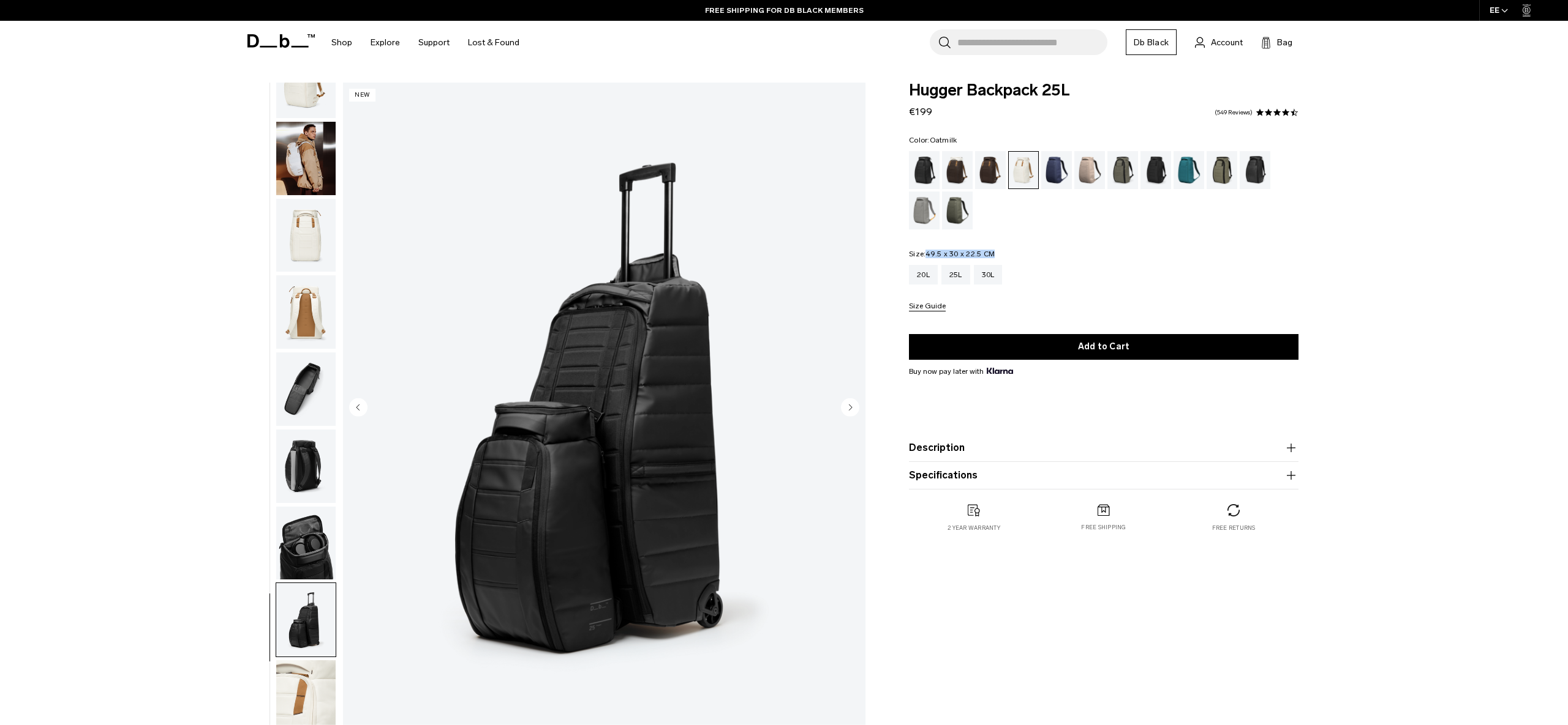
click at [301, 660] on img "button" at bounding box center [306, 697] width 60 height 74
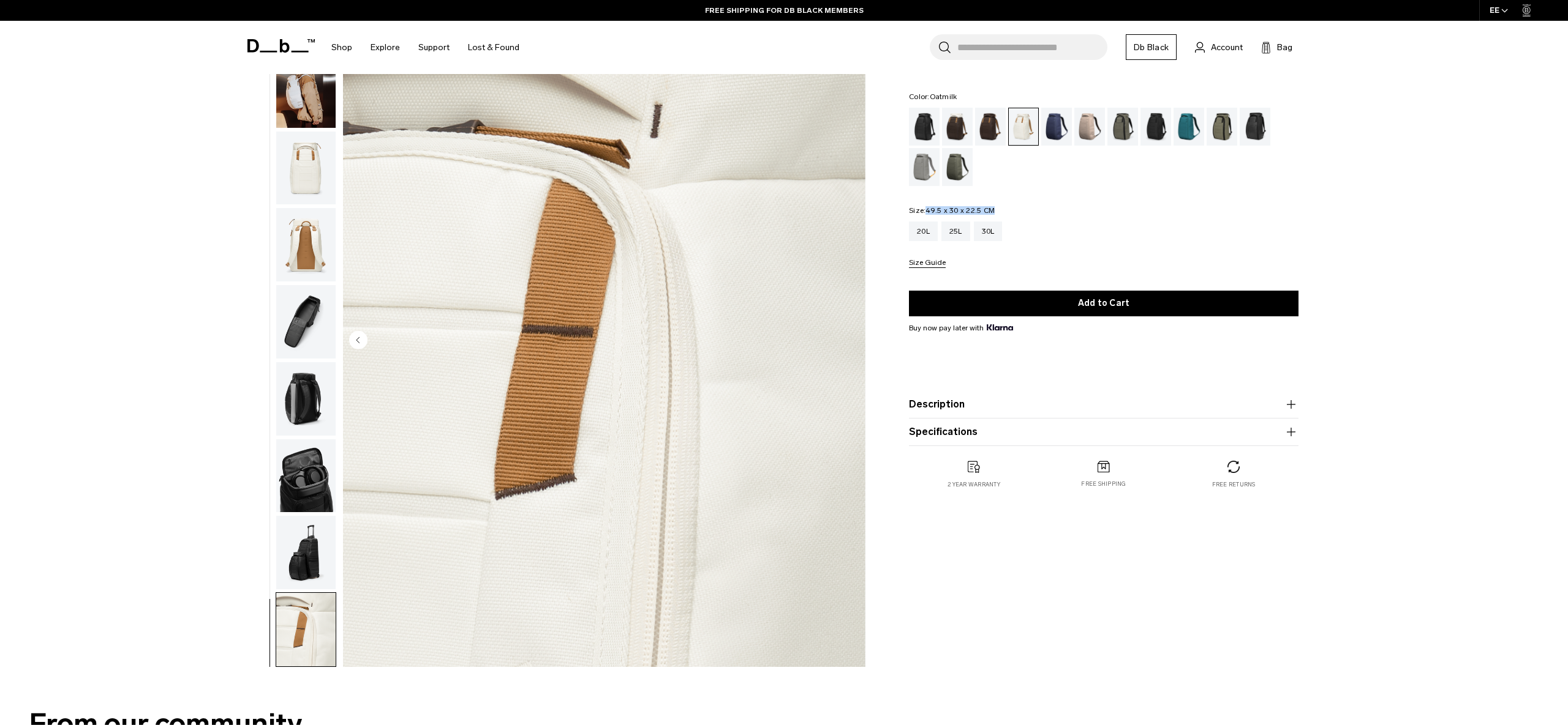
scroll to position [0, 0]
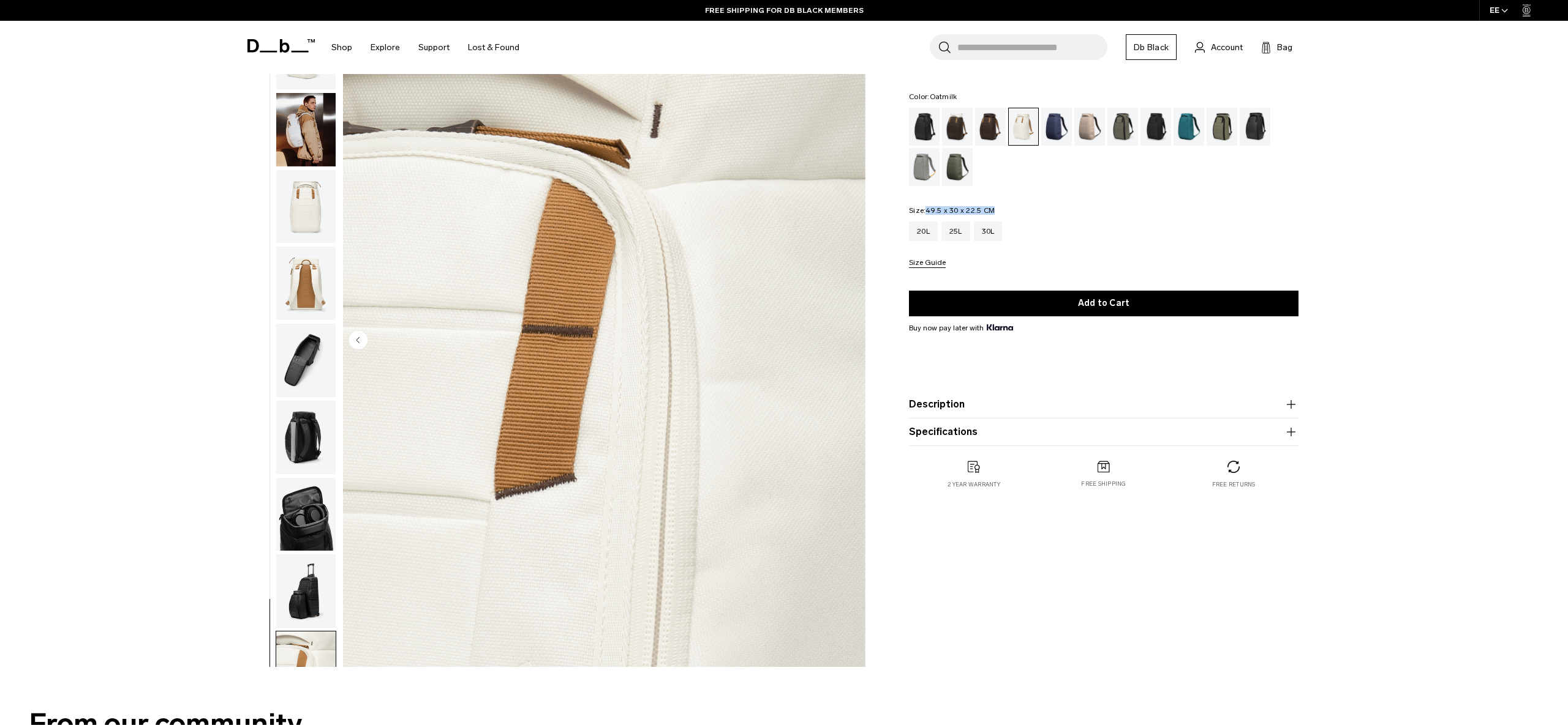
click at [300, 226] on img "button" at bounding box center [306, 207] width 60 height 74
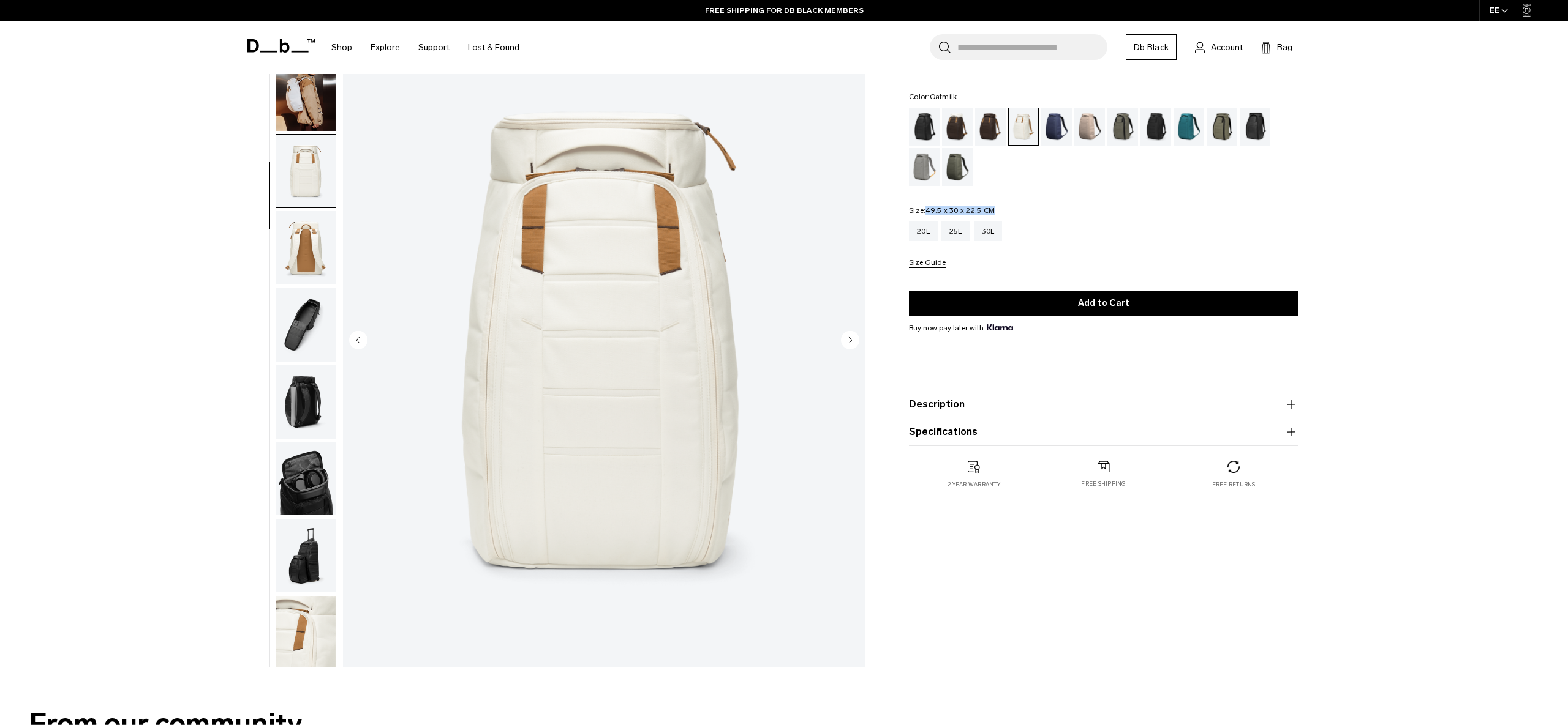
scroll to position [38, 0]
click at [307, 260] on img "button" at bounding box center [306, 245] width 60 height 74
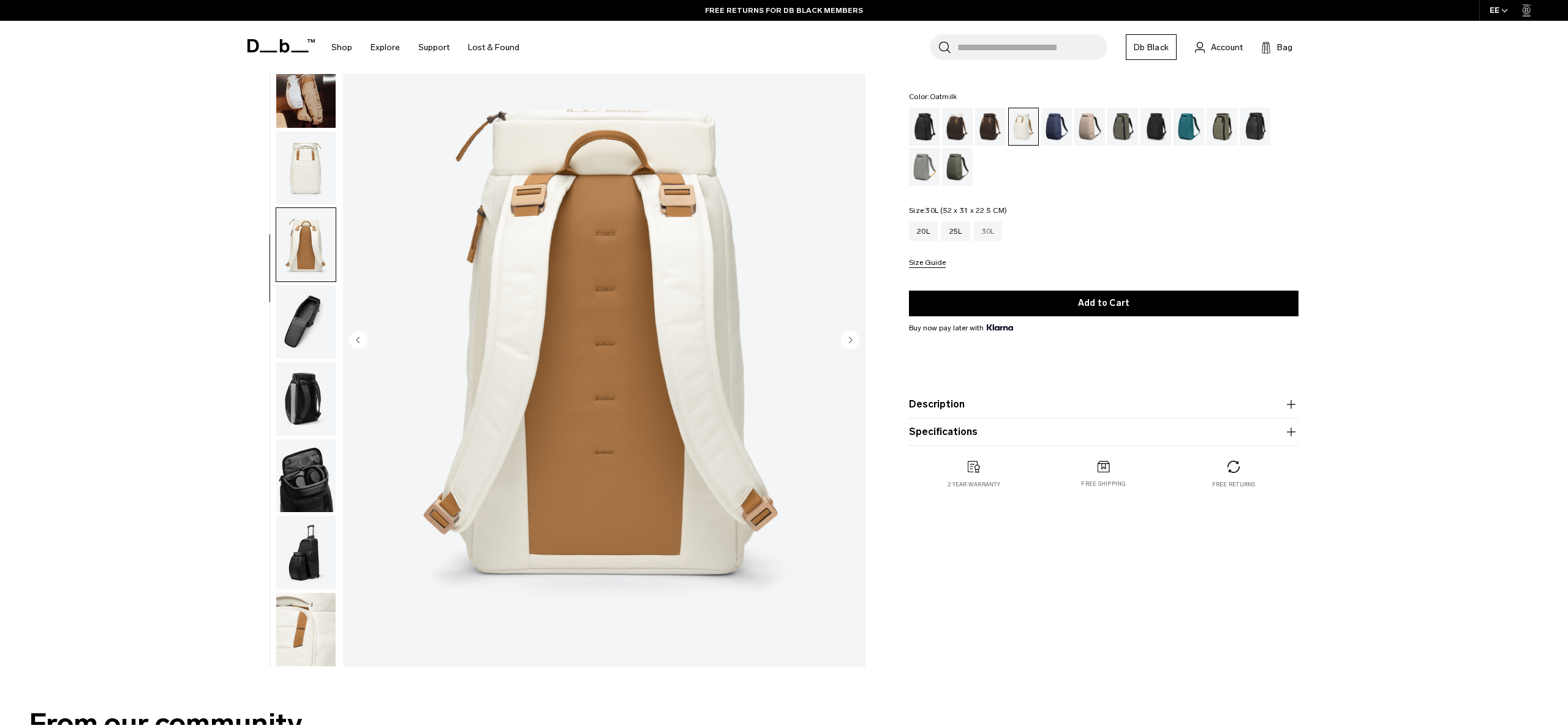
click at [985, 226] on div "30L" at bounding box center [988, 231] width 29 height 20
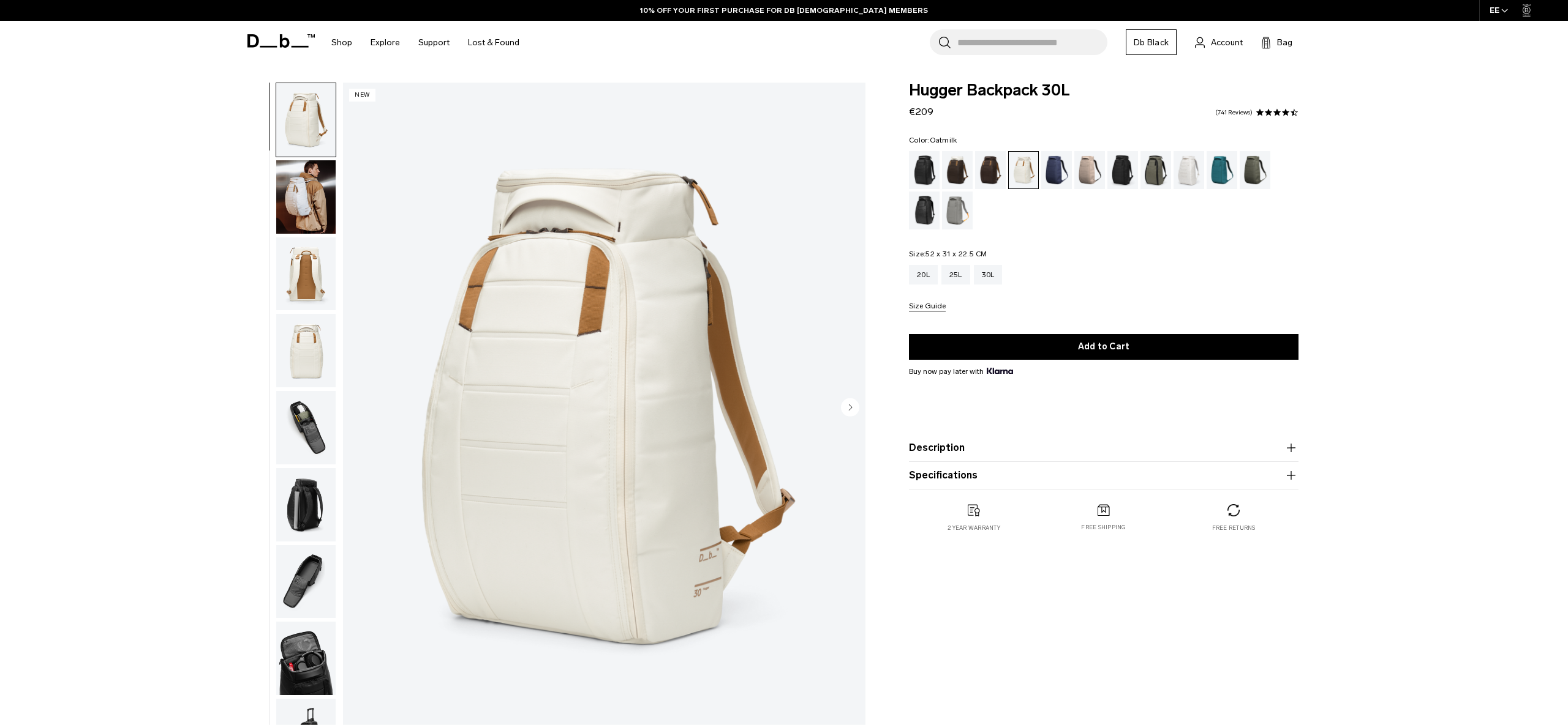
click at [277, 195] on img "button" at bounding box center [306, 197] width 60 height 74
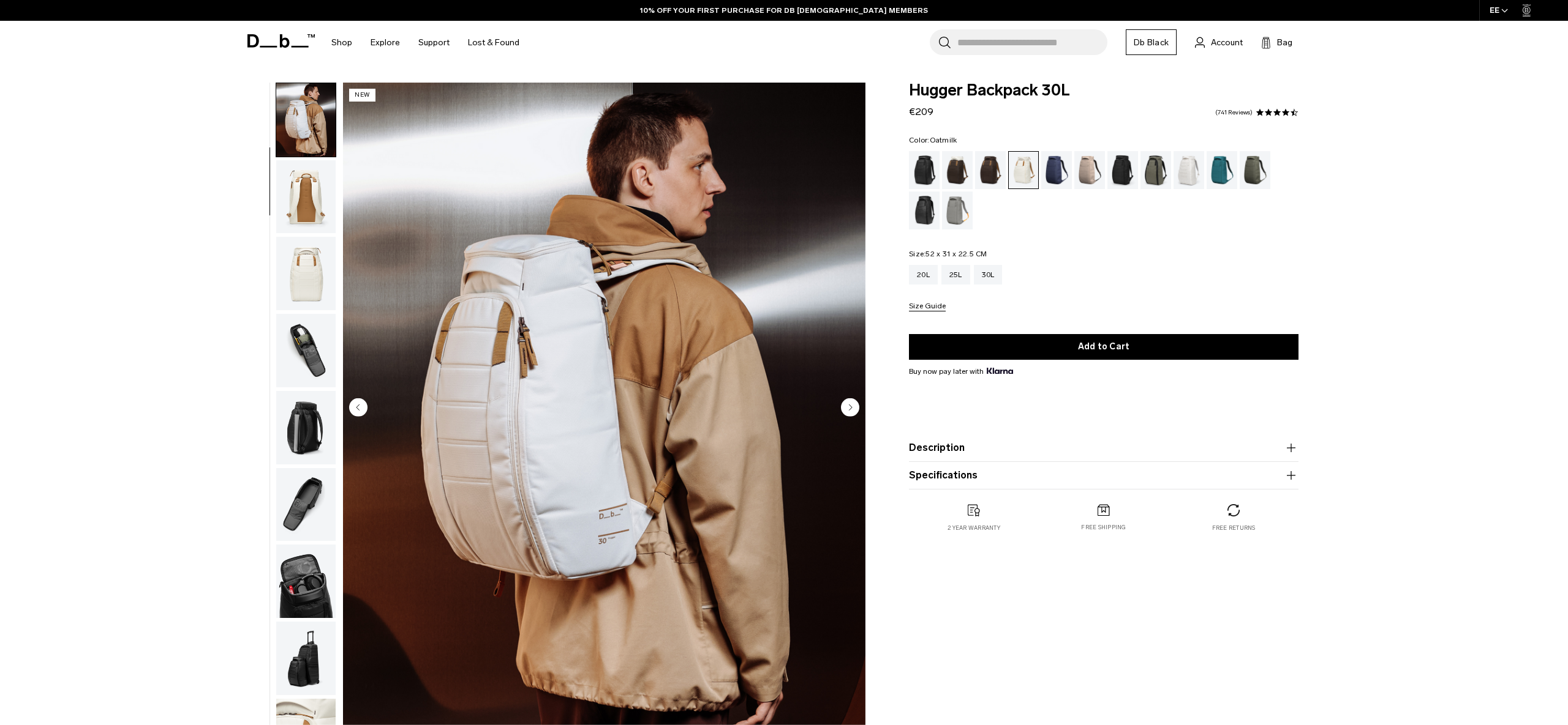
click at [300, 227] on img "button" at bounding box center [306, 197] width 60 height 74
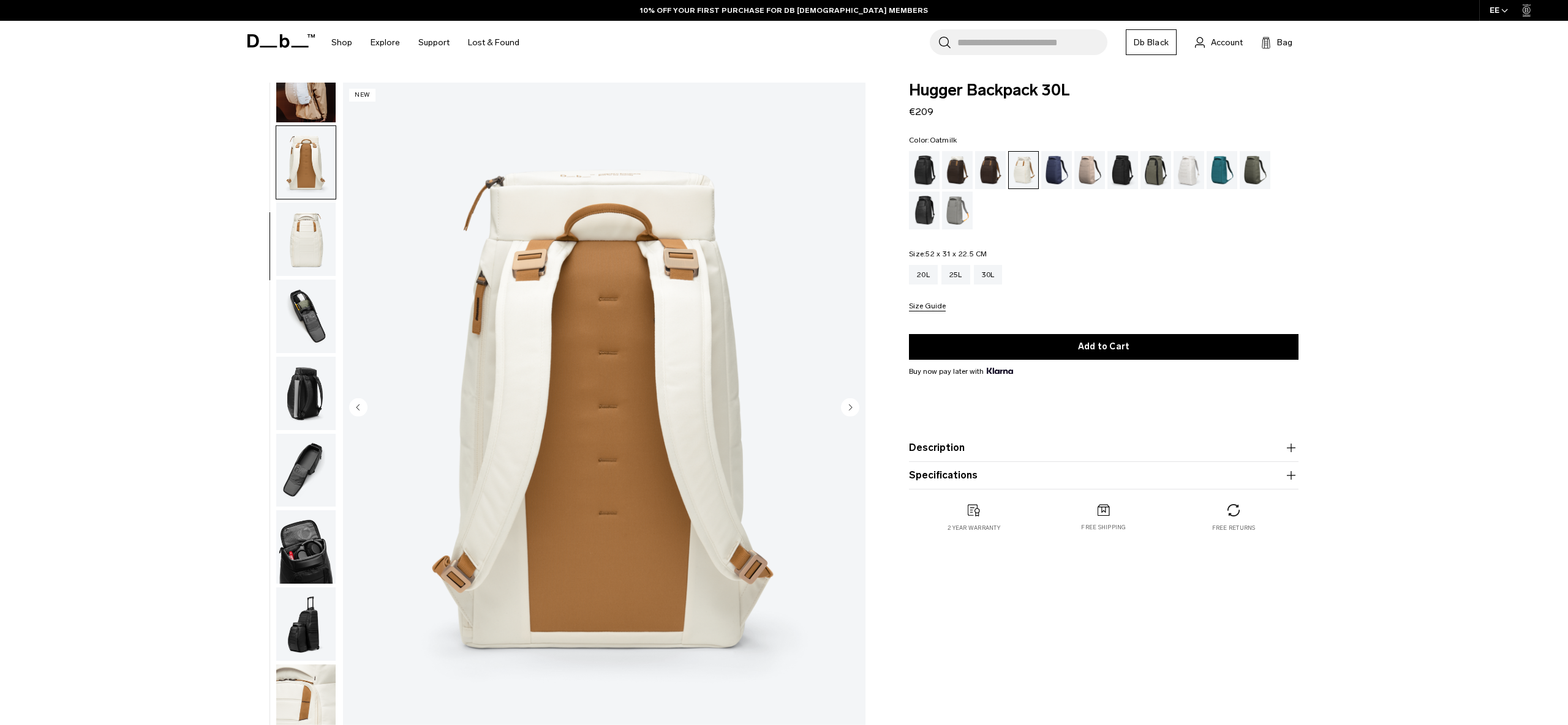
scroll to position [115, 0]
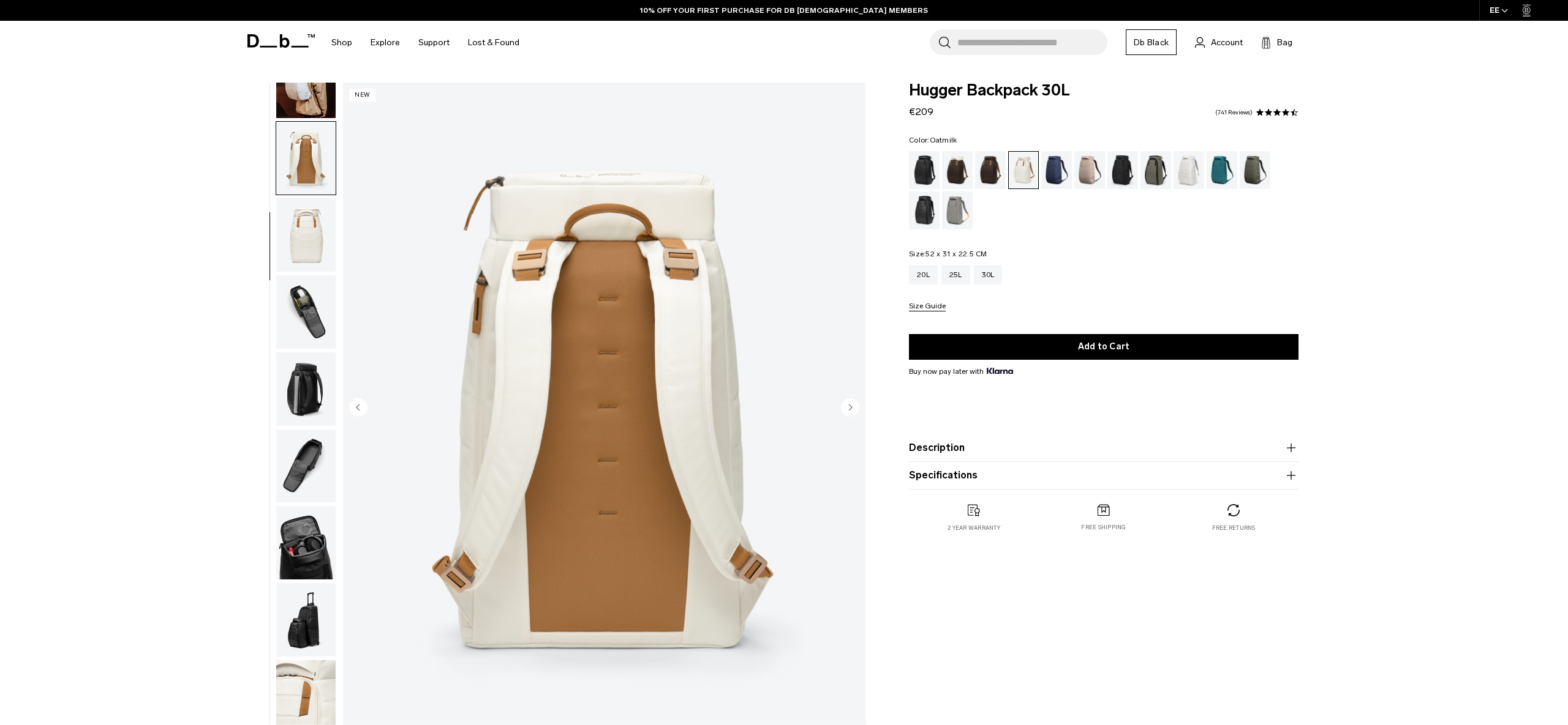
click at [308, 285] on img "button" at bounding box center [306, 312] width 60 height 74
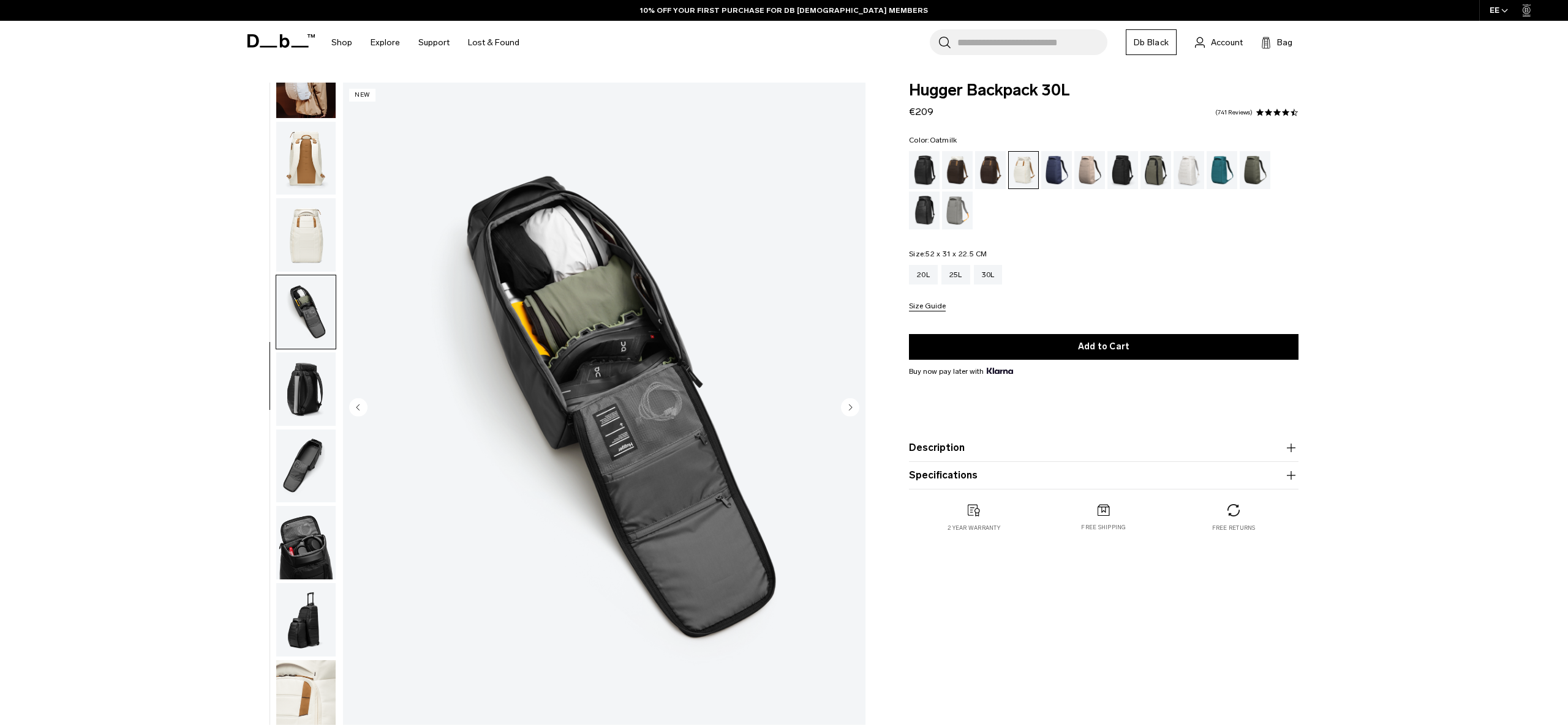
click at [302, 402] on img "button" at bounding box center [306, 389] width 60 height 74
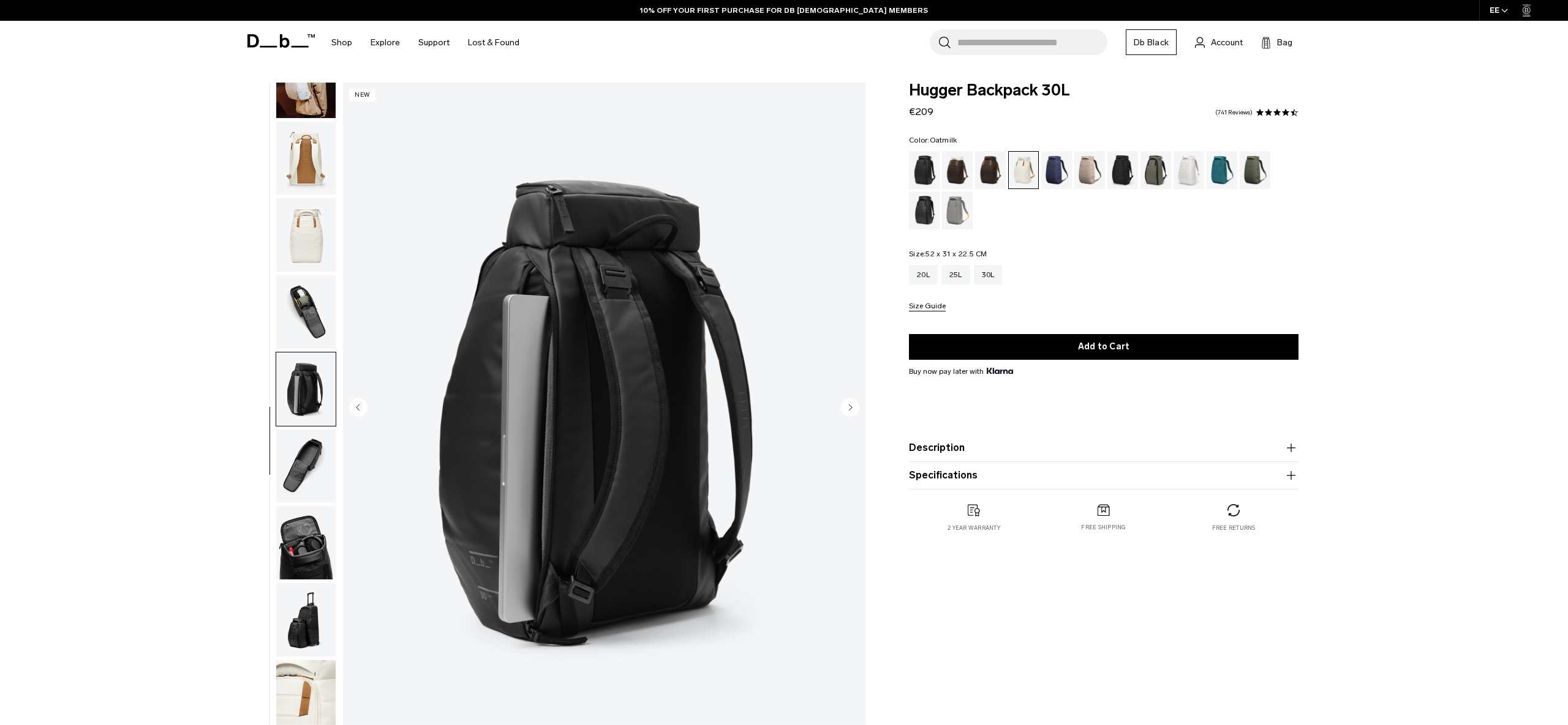
click at [300, 475] on img "button" at bounding box center [306, 466] width 60 height 74
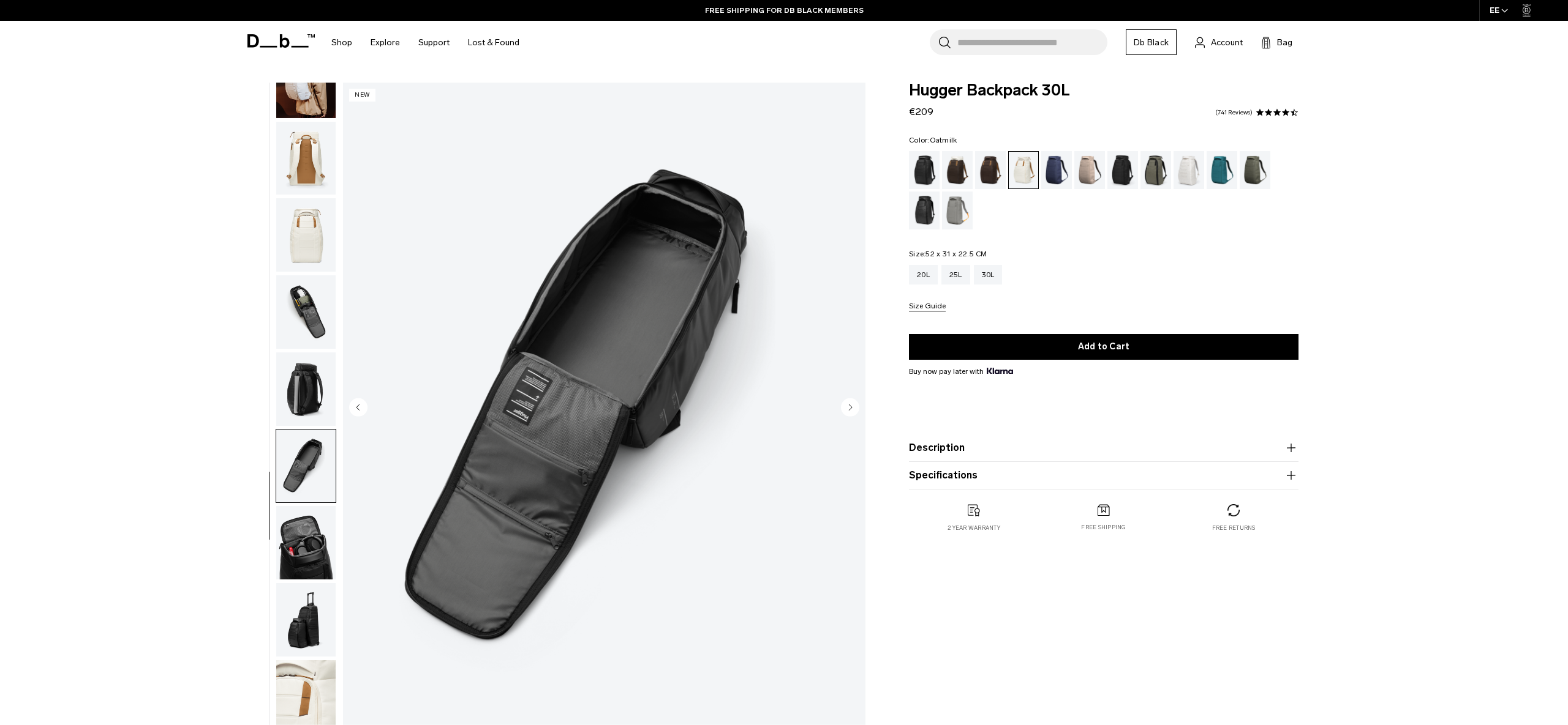
click at [307, 543] on img "button" at bounding box center [306, 543] width 60 height 74
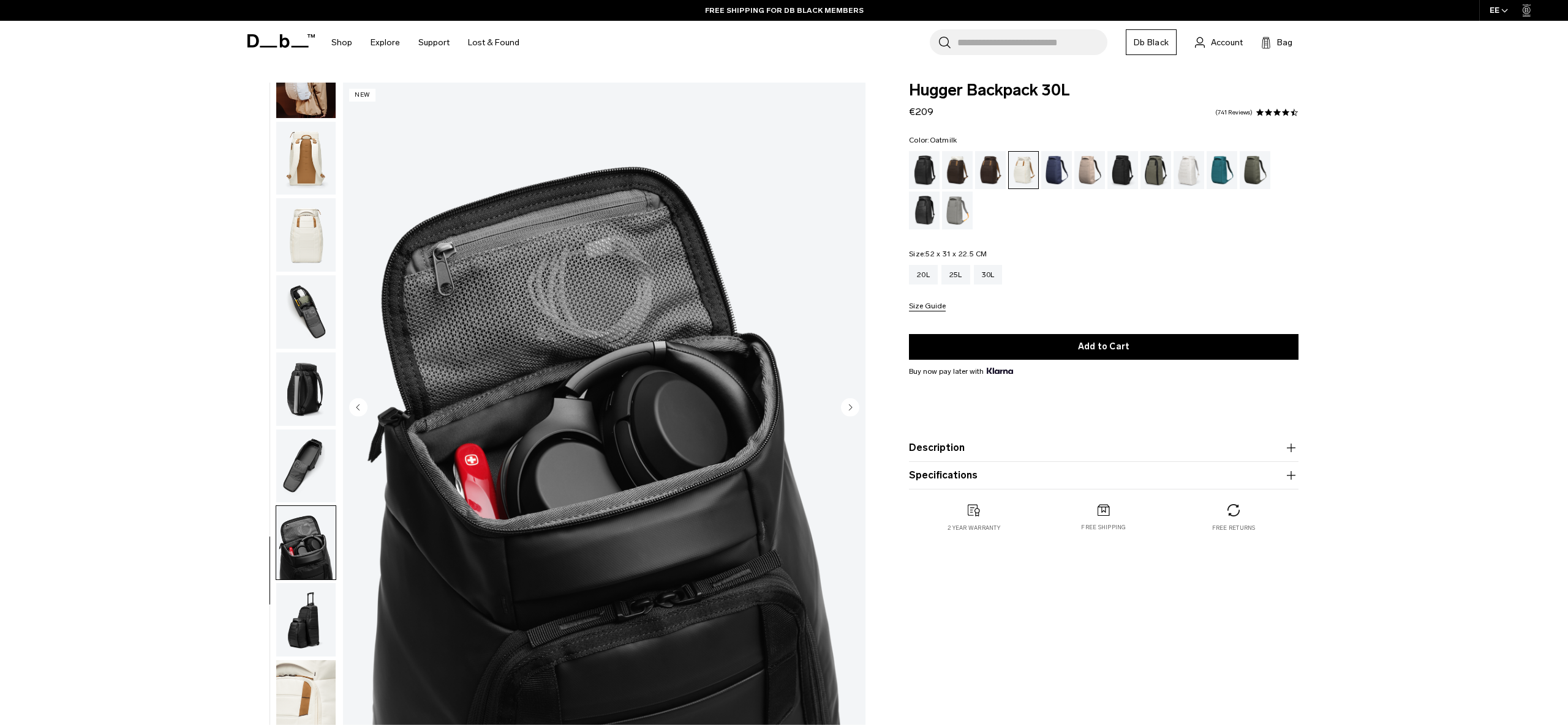
click at [316, 606] on img "button" at bounding box center [306, 620] width 60 height 74
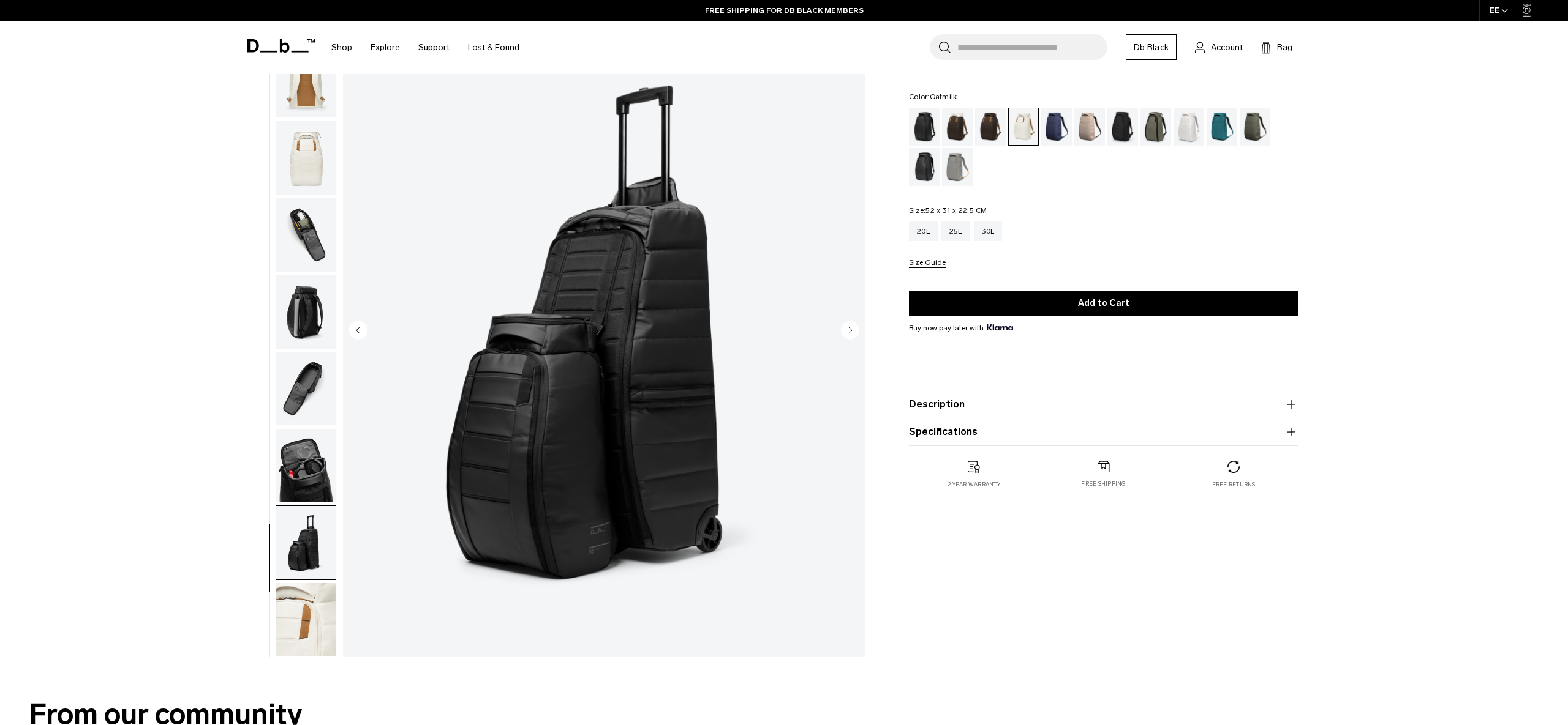
scroll to position [78, 0]
click at [321, 608] on img "button" at bounding box center [306, 619] width 60 height 74
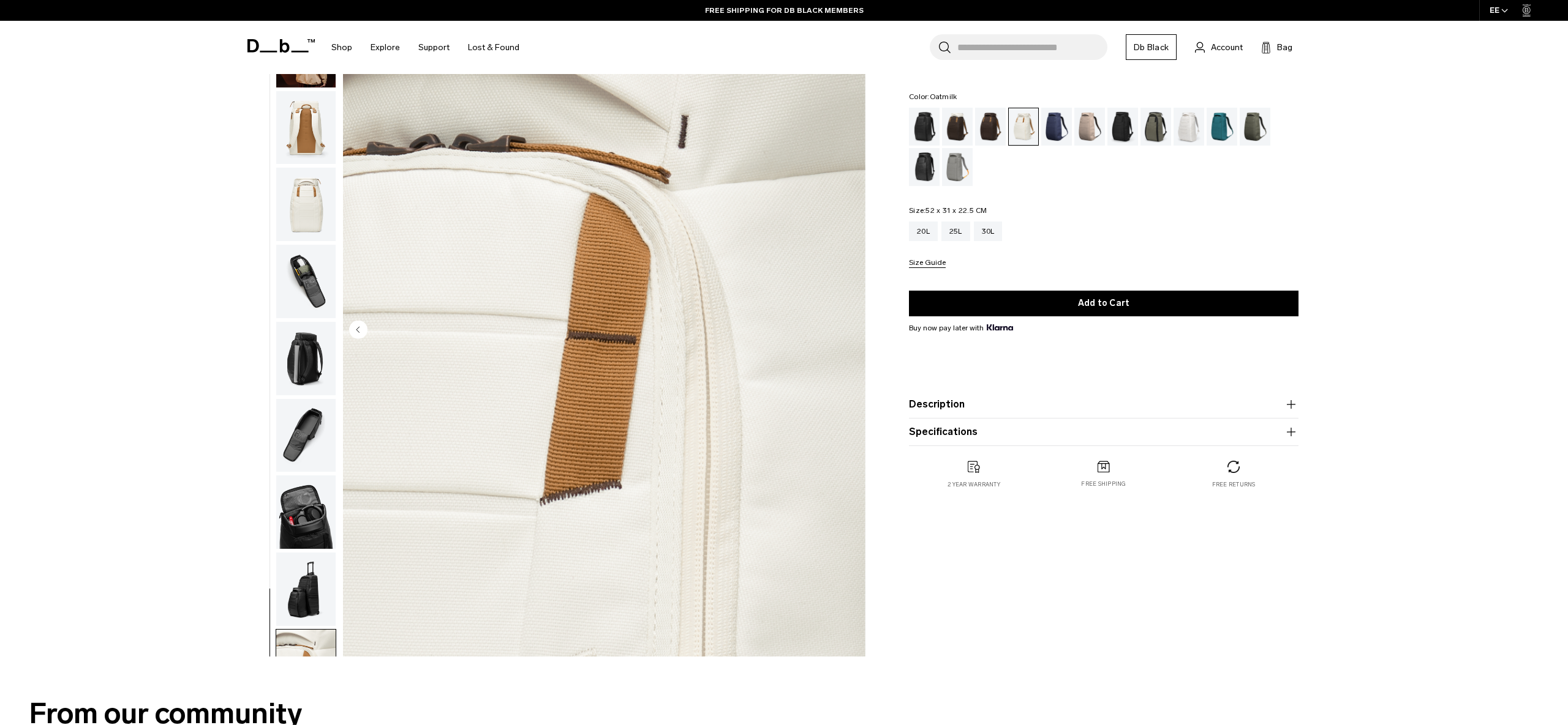
scroll to position [0, 0]
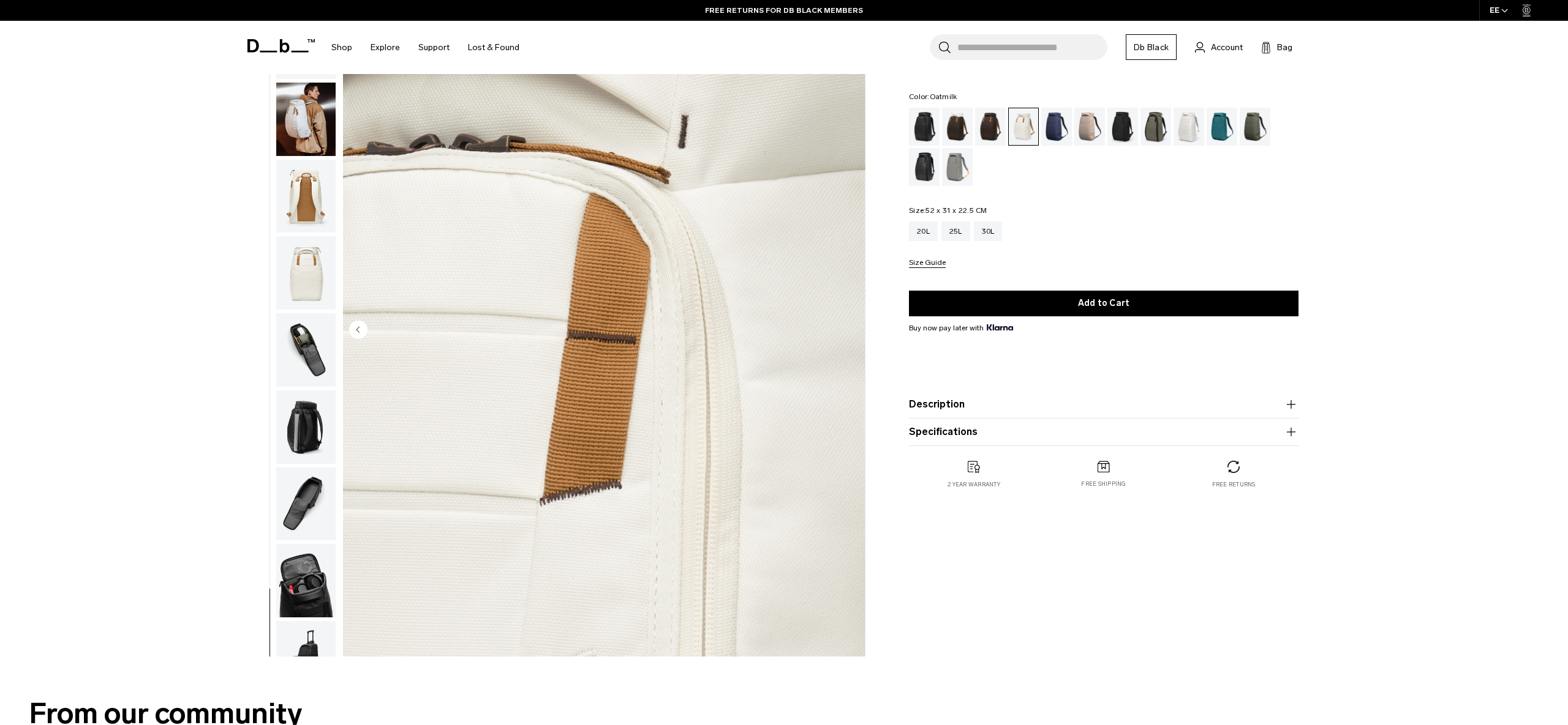
click at [311, 131] on img "button" at bounding box center [306, 119] width 60 height 74
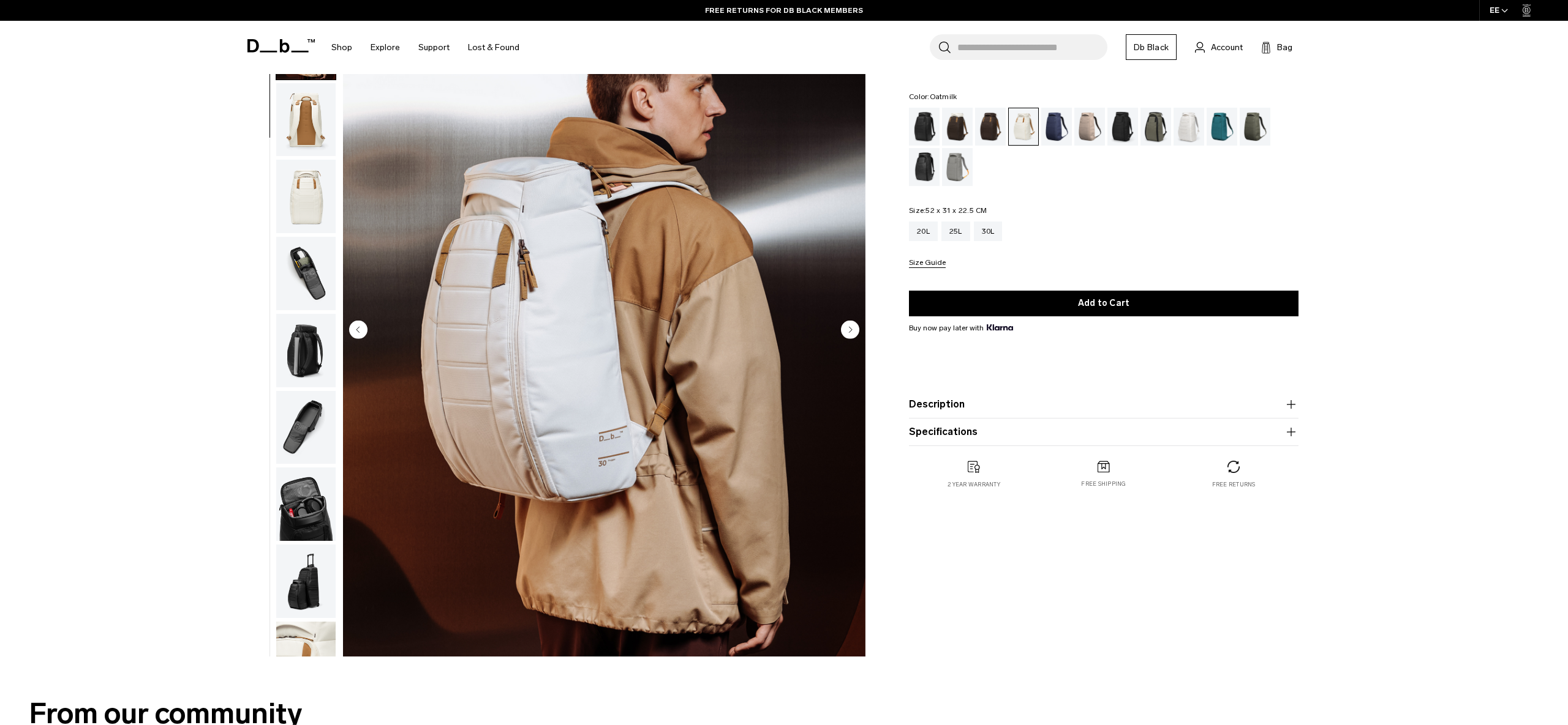
scroll to position [77, 0]
click at [1086, 120] on div "Fogbow Beige" at bounding box center [1090, 127] width 32 height 38
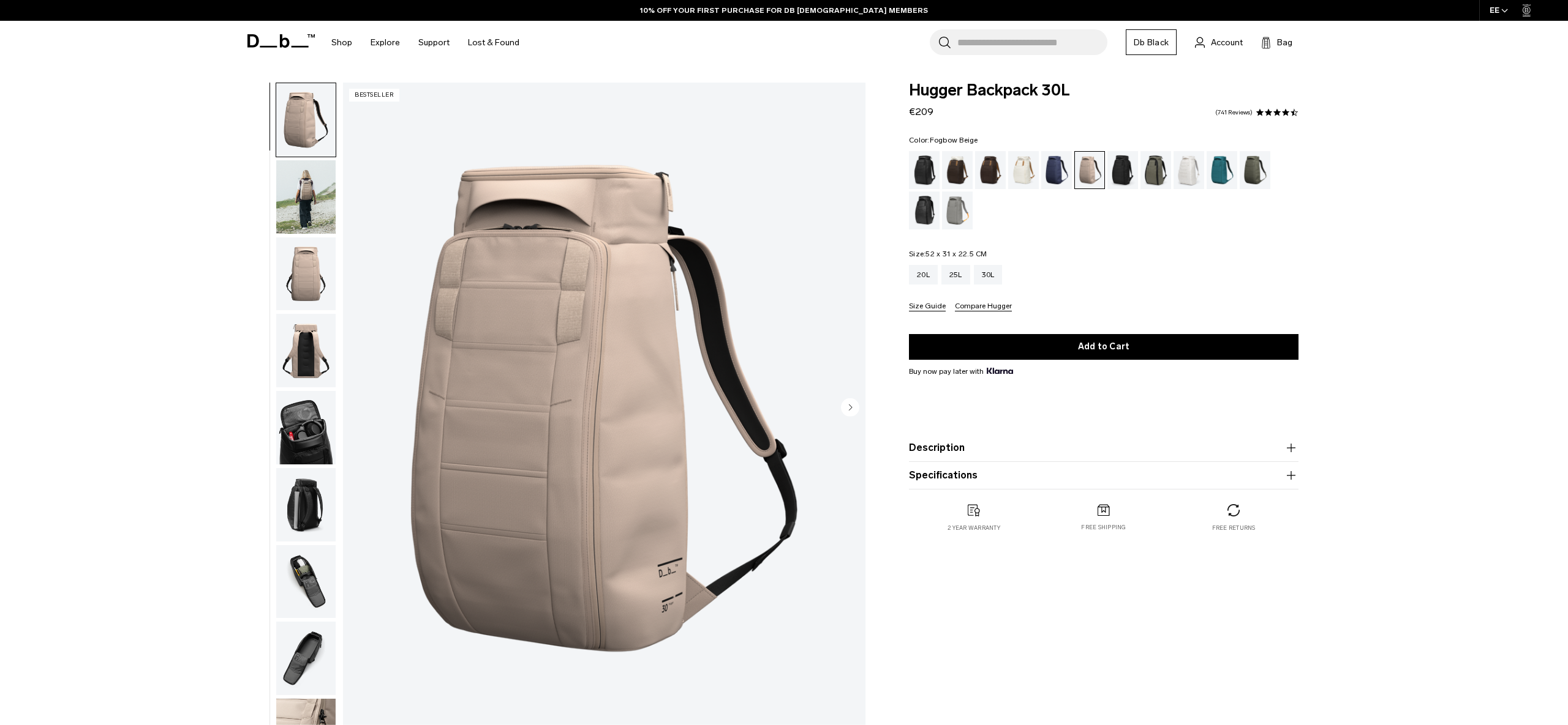
click at [307, 207] on img "button" at bounding box center [306, 197] width 60 height 74
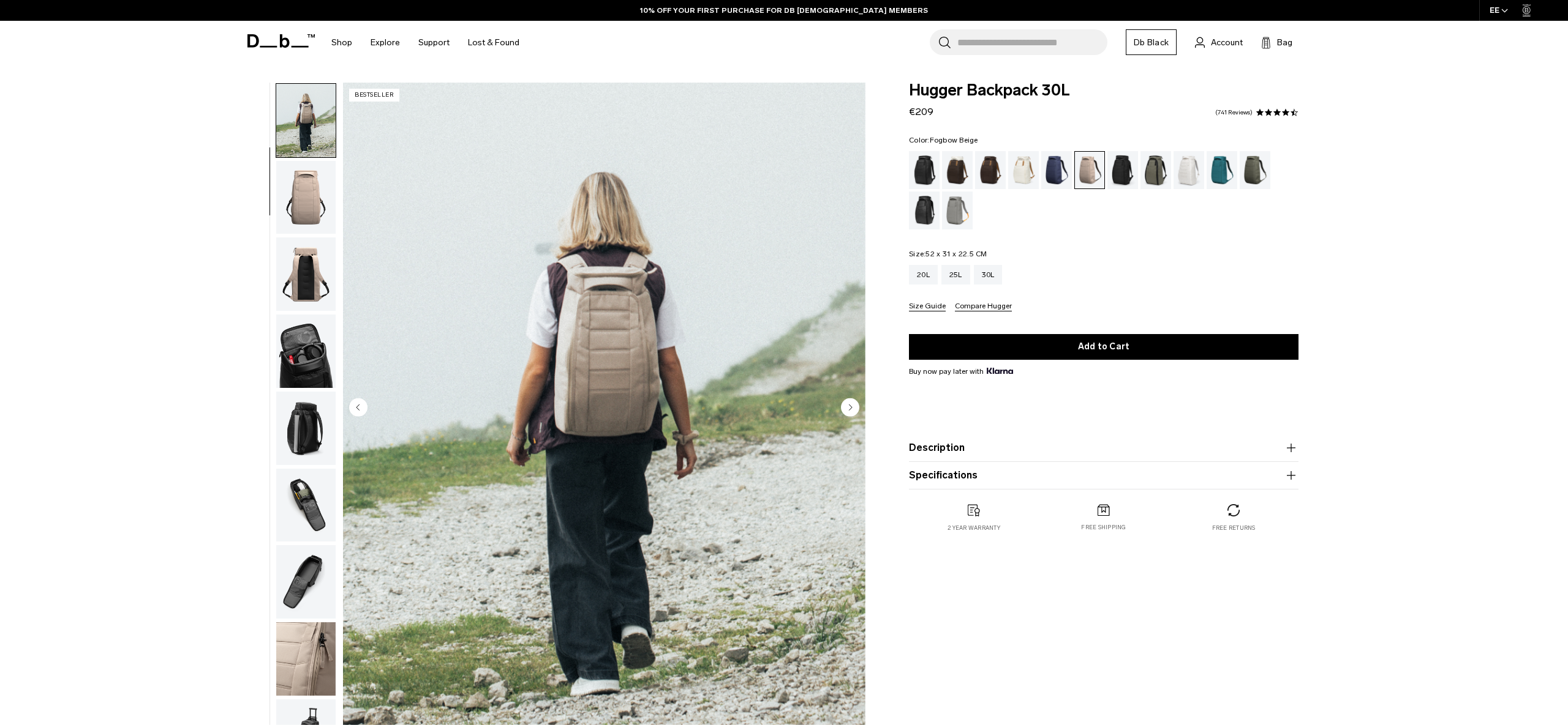
scroll to position [77, 0]
click at [308, 279] on img "button" at bounding box center [306, 274] width 60 height 74
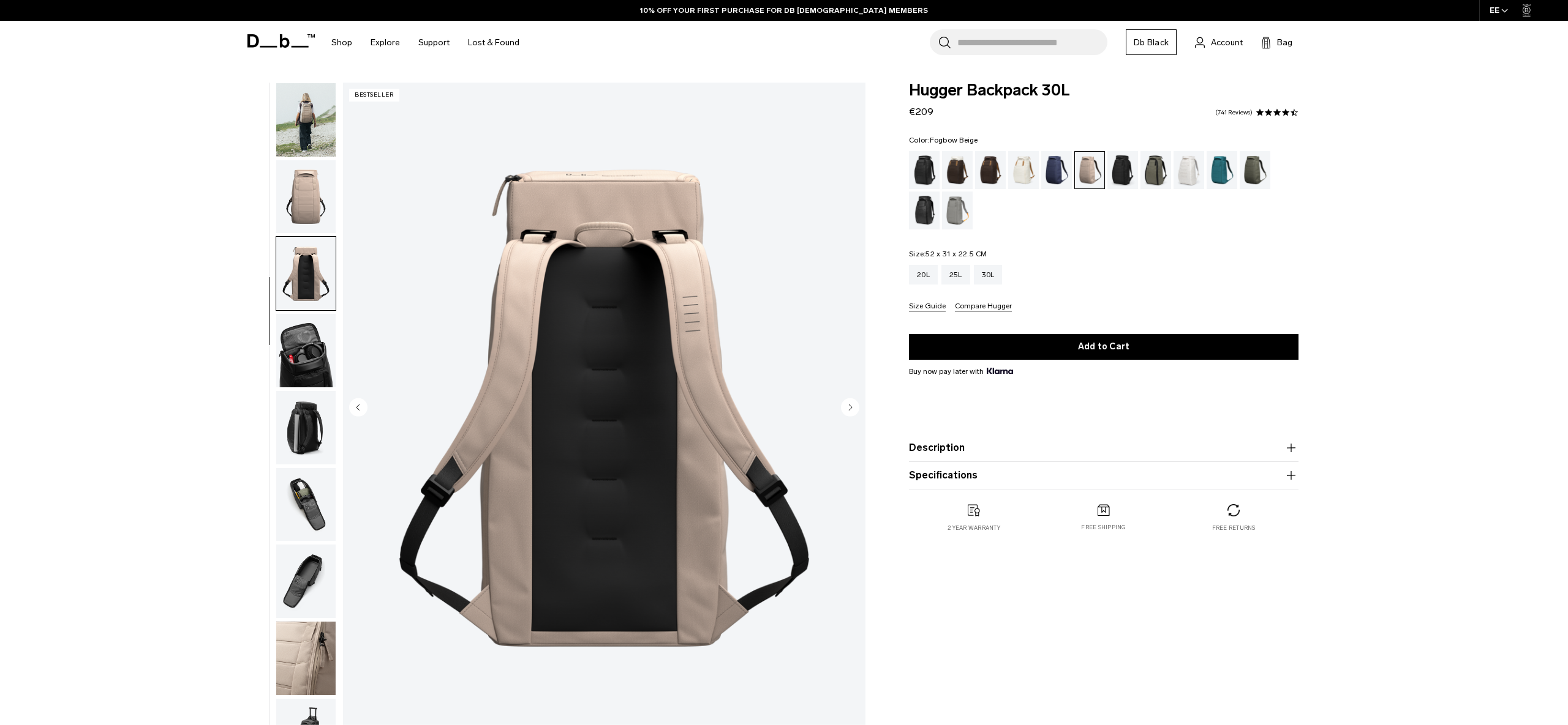
scroll to position [115, 0]
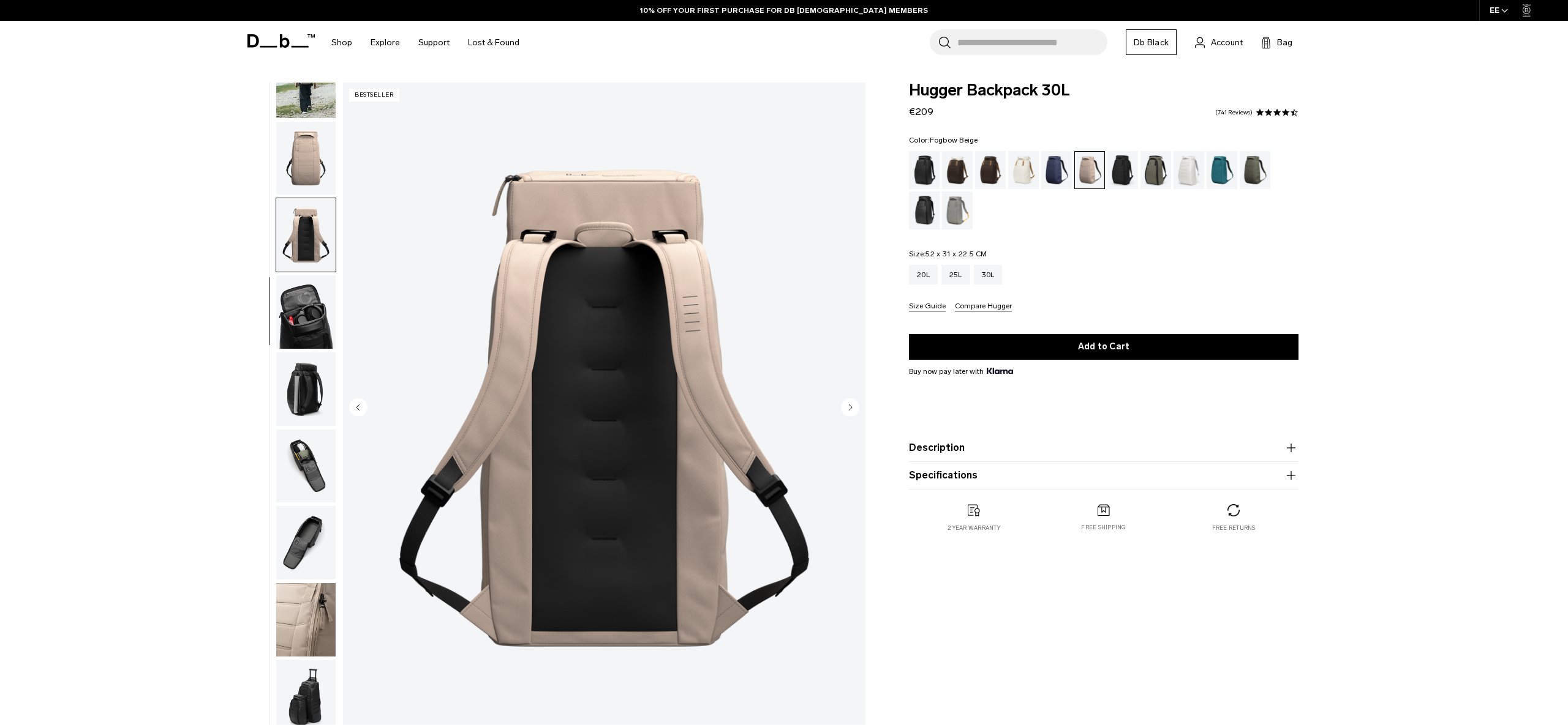
click at [305, 333] on img "button" at bounding box center [306, 312] width 60 height 74
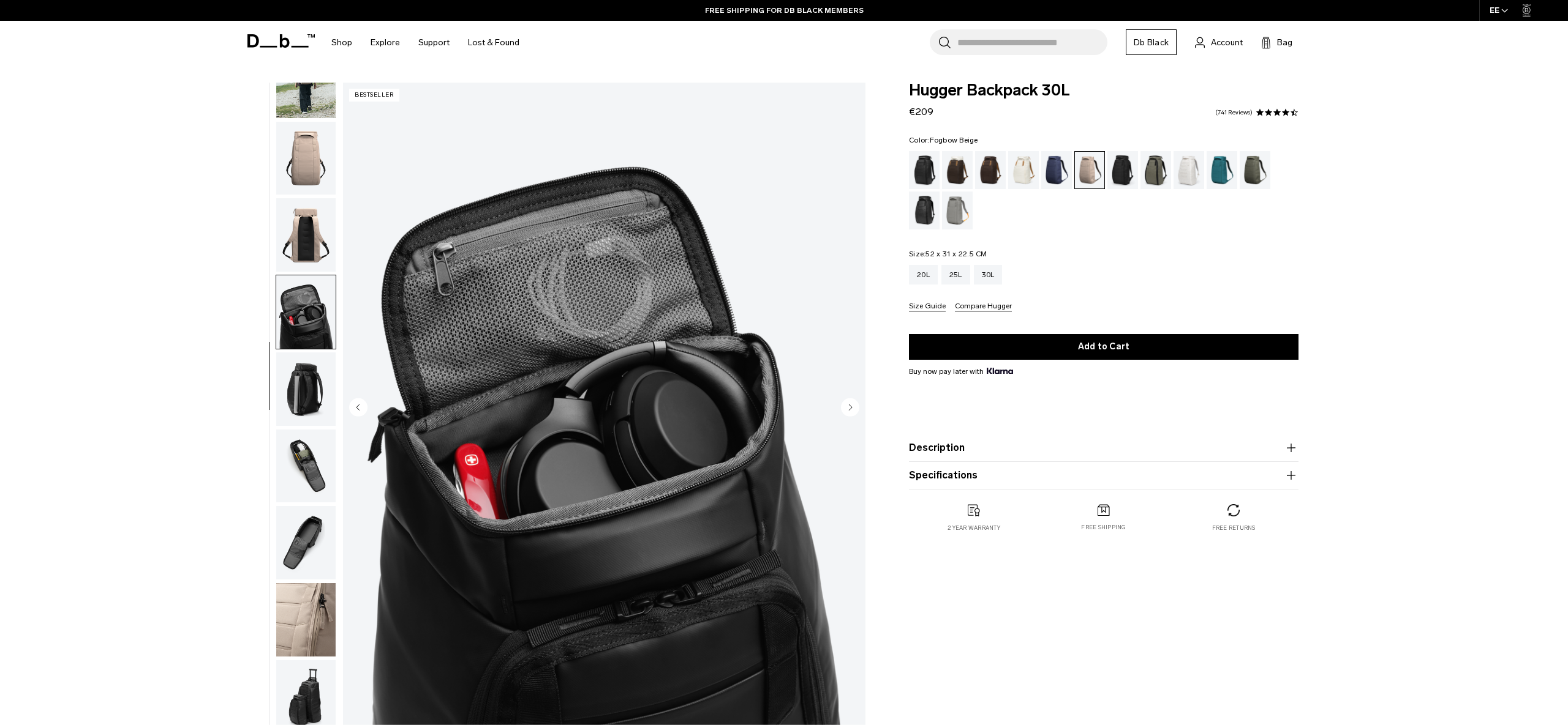
click at [310, 265] on img "button" at bounding box center [306, 235] width 60 height 74
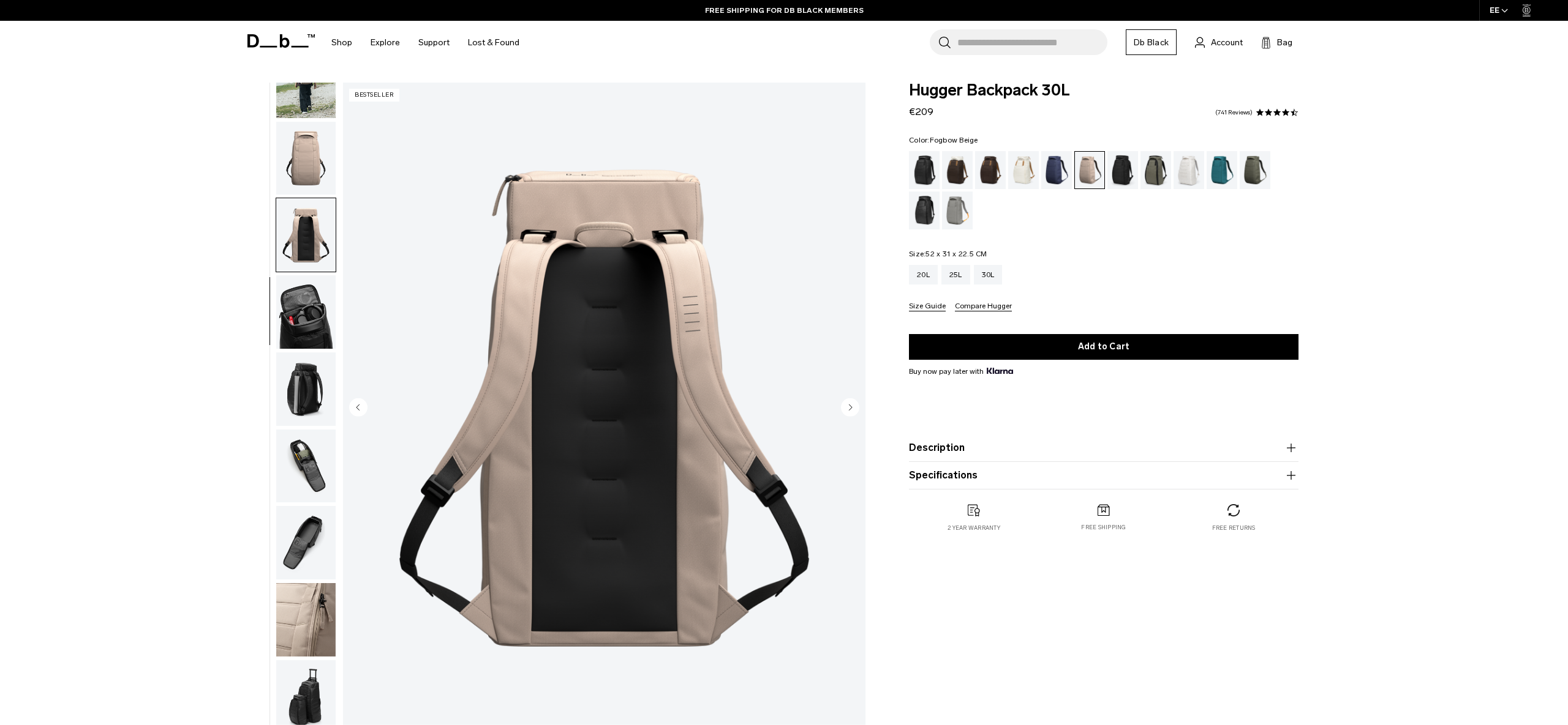
click at [308, 365] on img "button" at bounding box center [306, 389] width 60 height 74
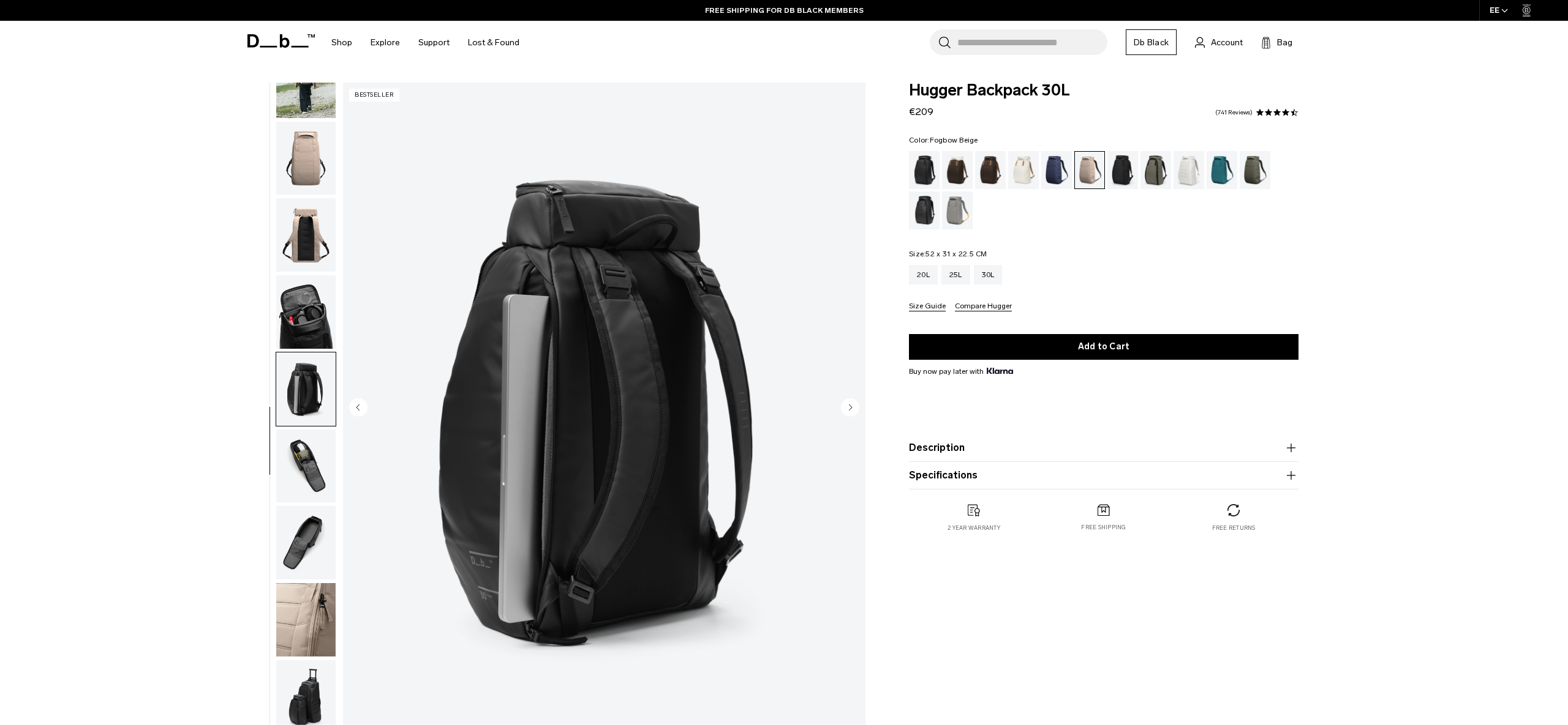
click at [312, 409] on img "button" at bounding box center [306, 389] width 60 height 74
click at [316, 488] on img "button" at bounding box center [306, 466] width 60 height 74
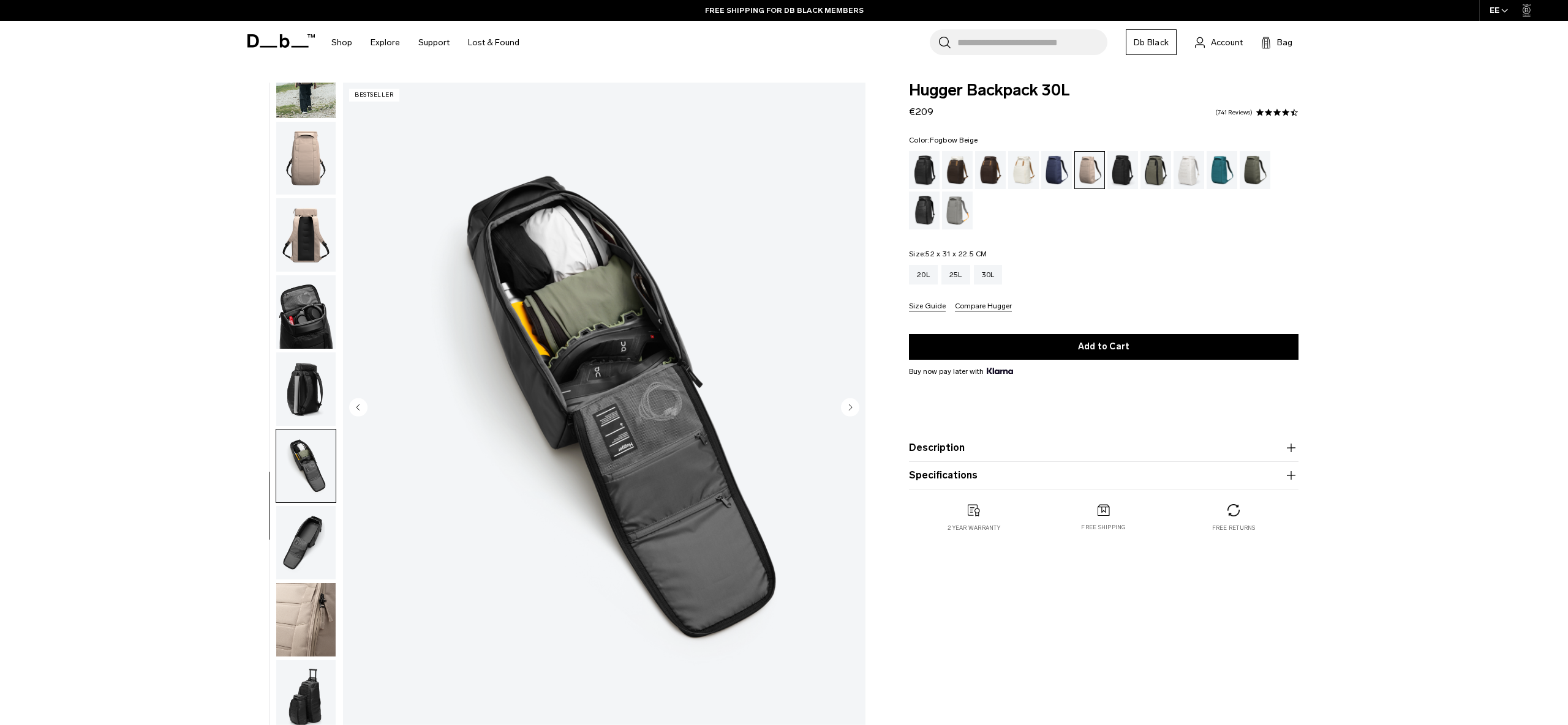
click at [311, 586] on img "button" at bounding box center [306, 620] width 60 height 74
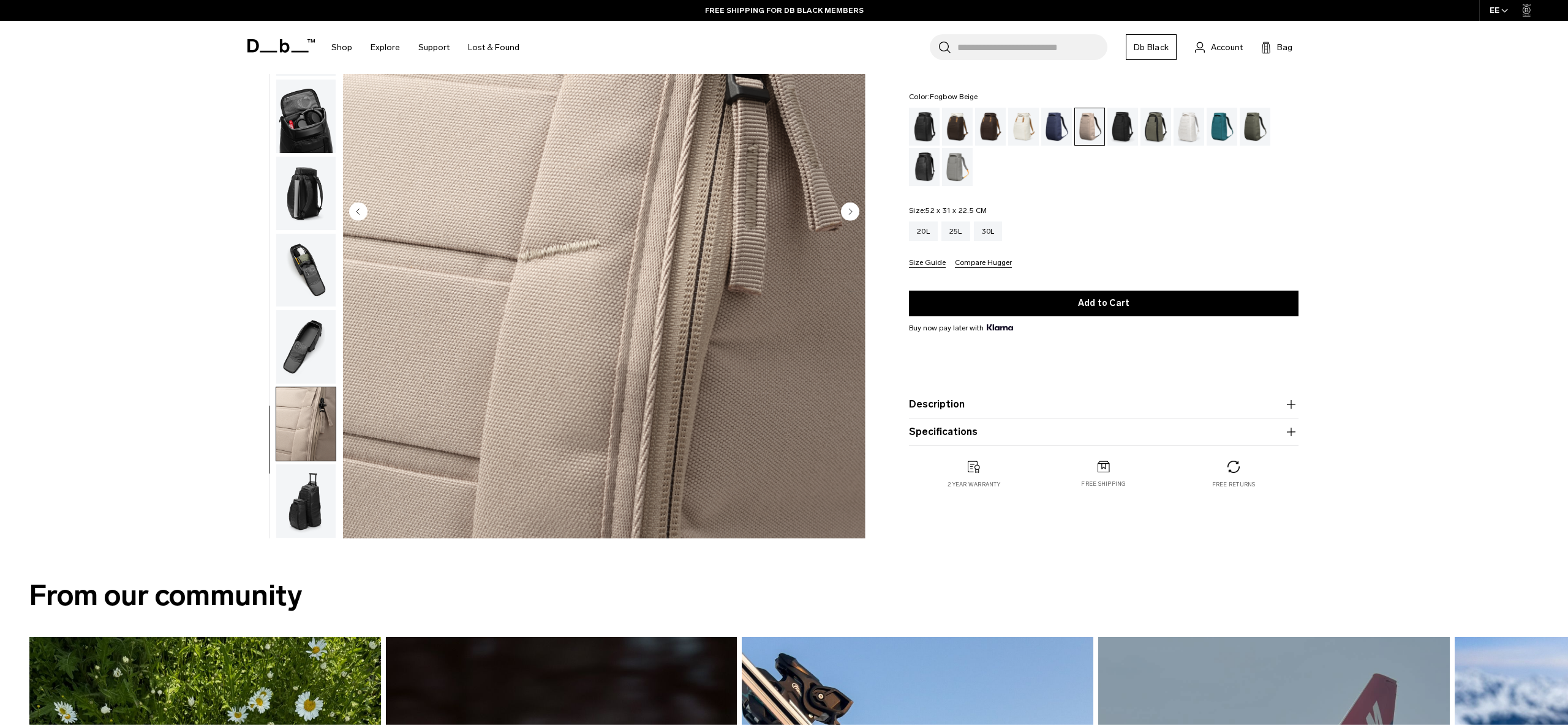
click at [319, 530] on img "button" at bounding box center [306, 501] width 60 height 74
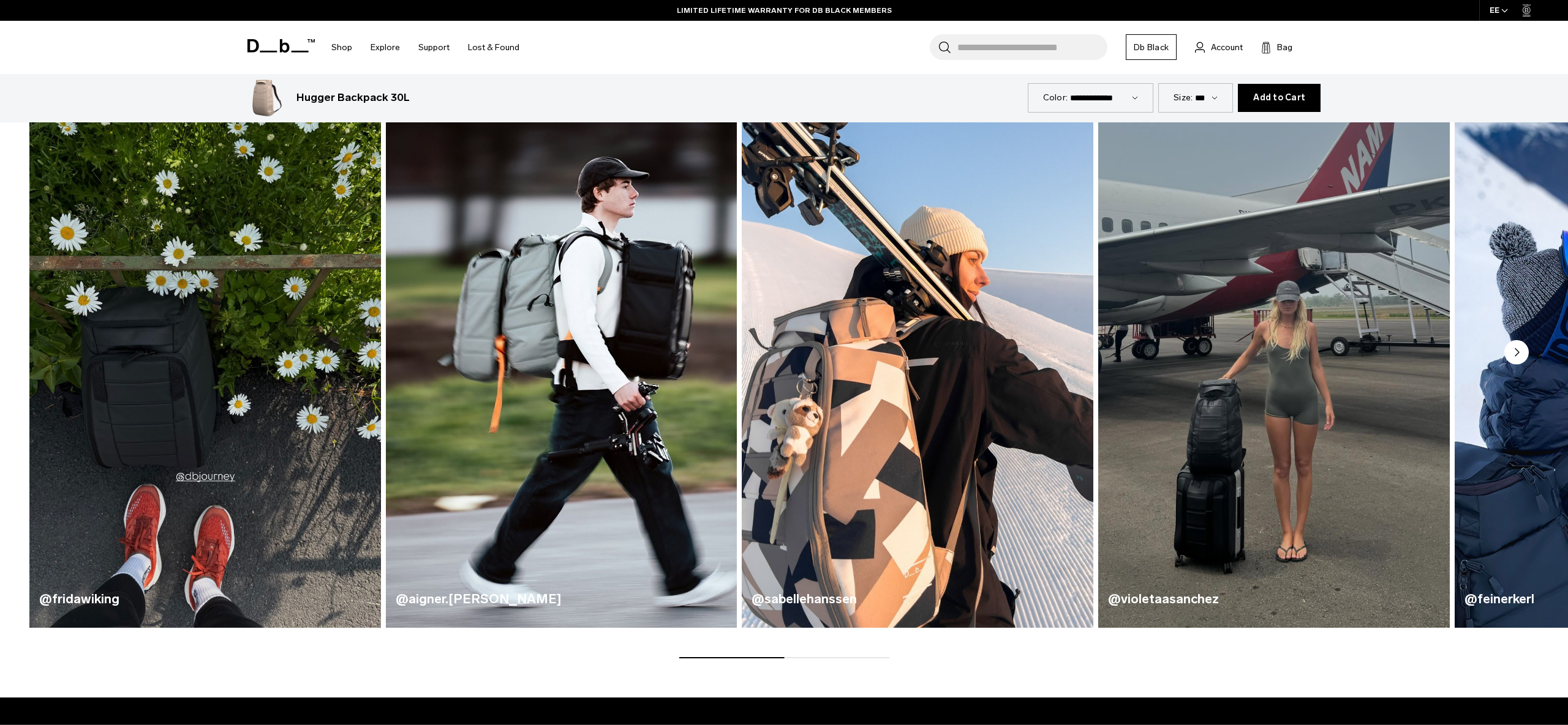
scroll to position [783, 0]
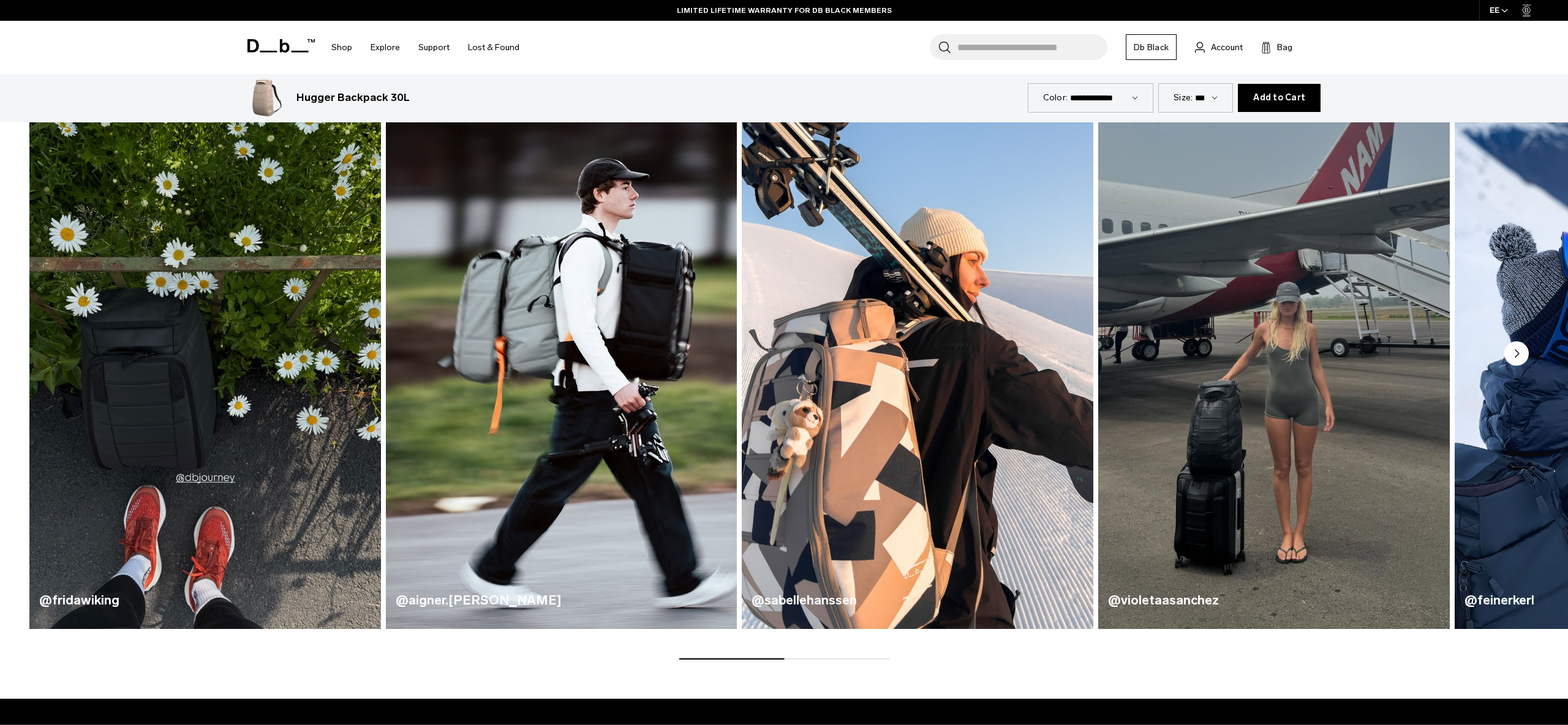
click at [1512, 353] on circle "Next slide" at bounding box center [1517, 354] width 25 height 25
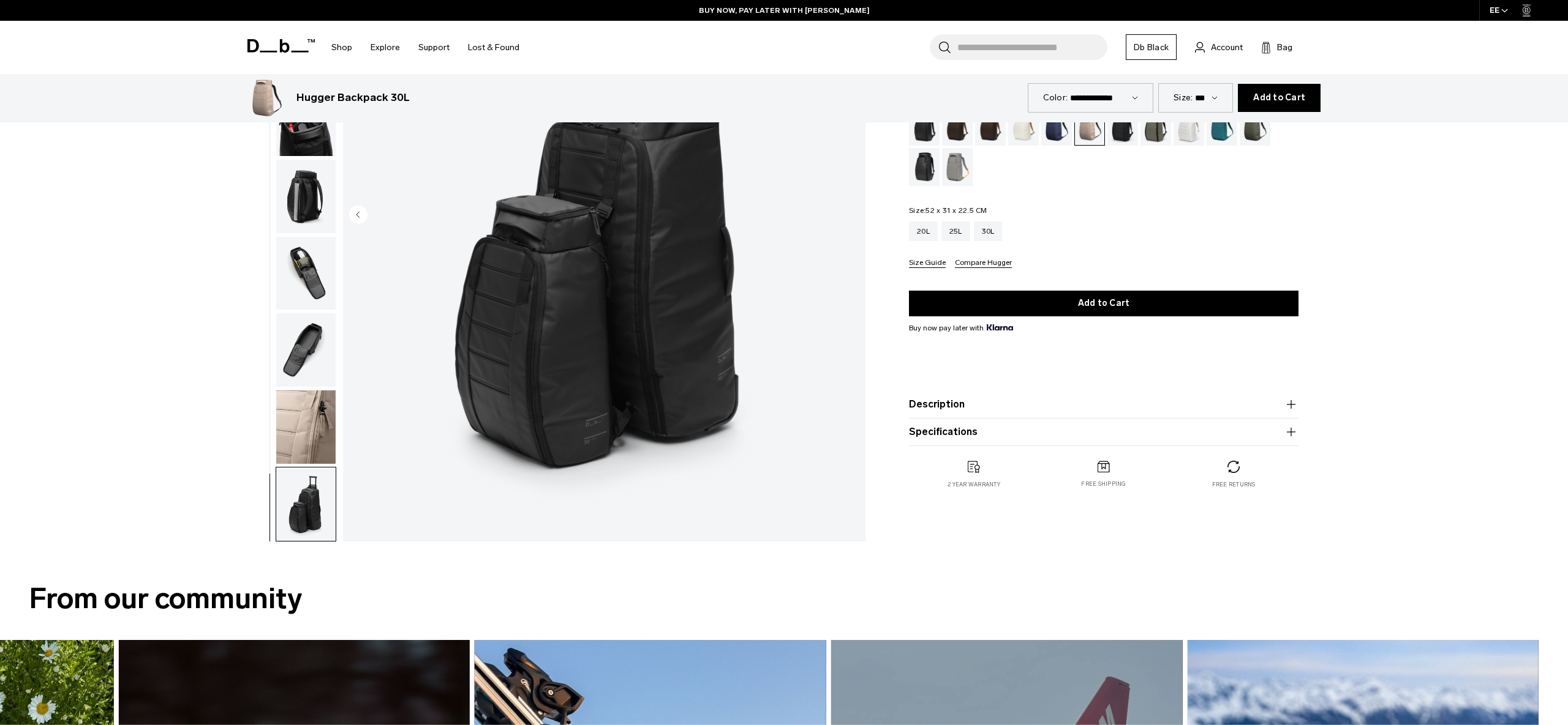
scroll to position [0, 0]
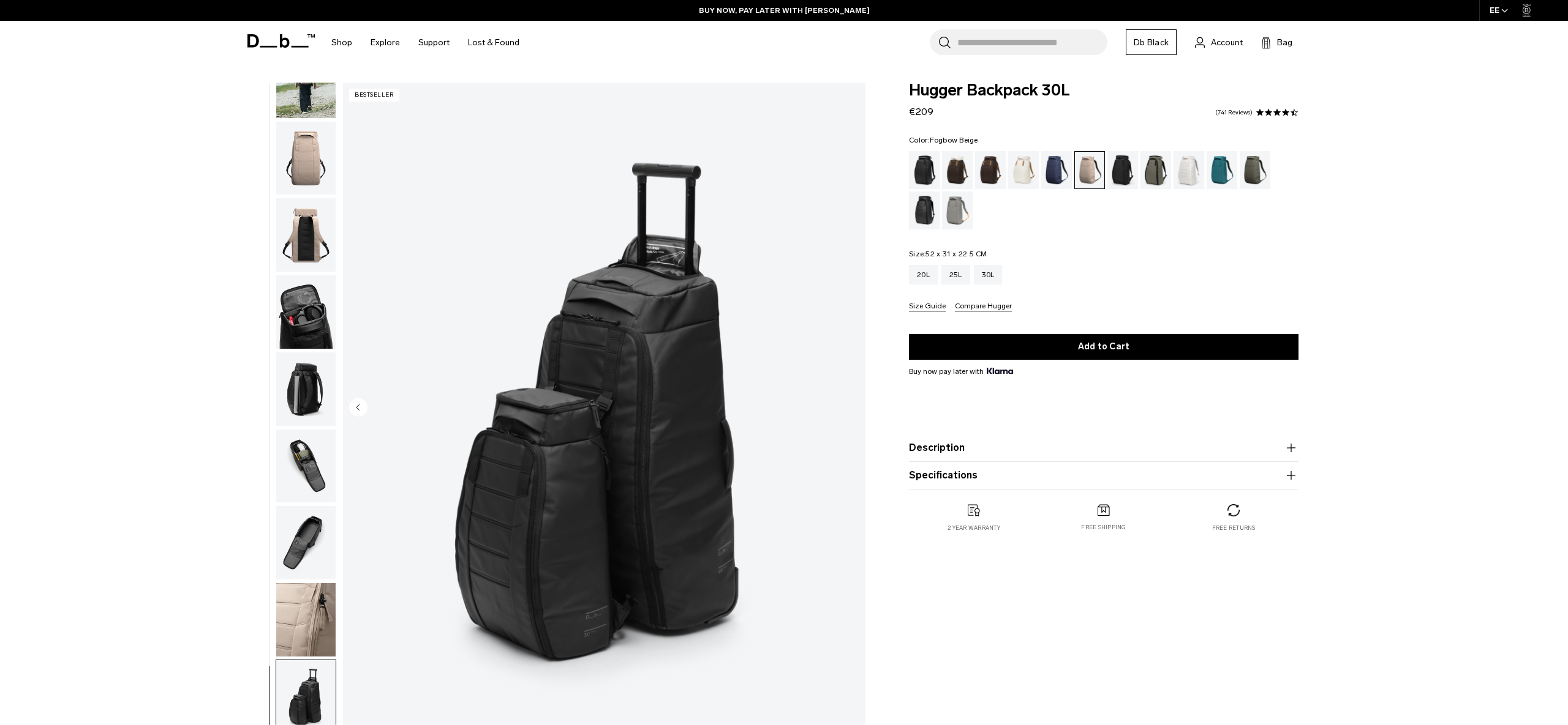
click at [322, 169] on img "button" at bounding box center [306, 158] width 60 height 74
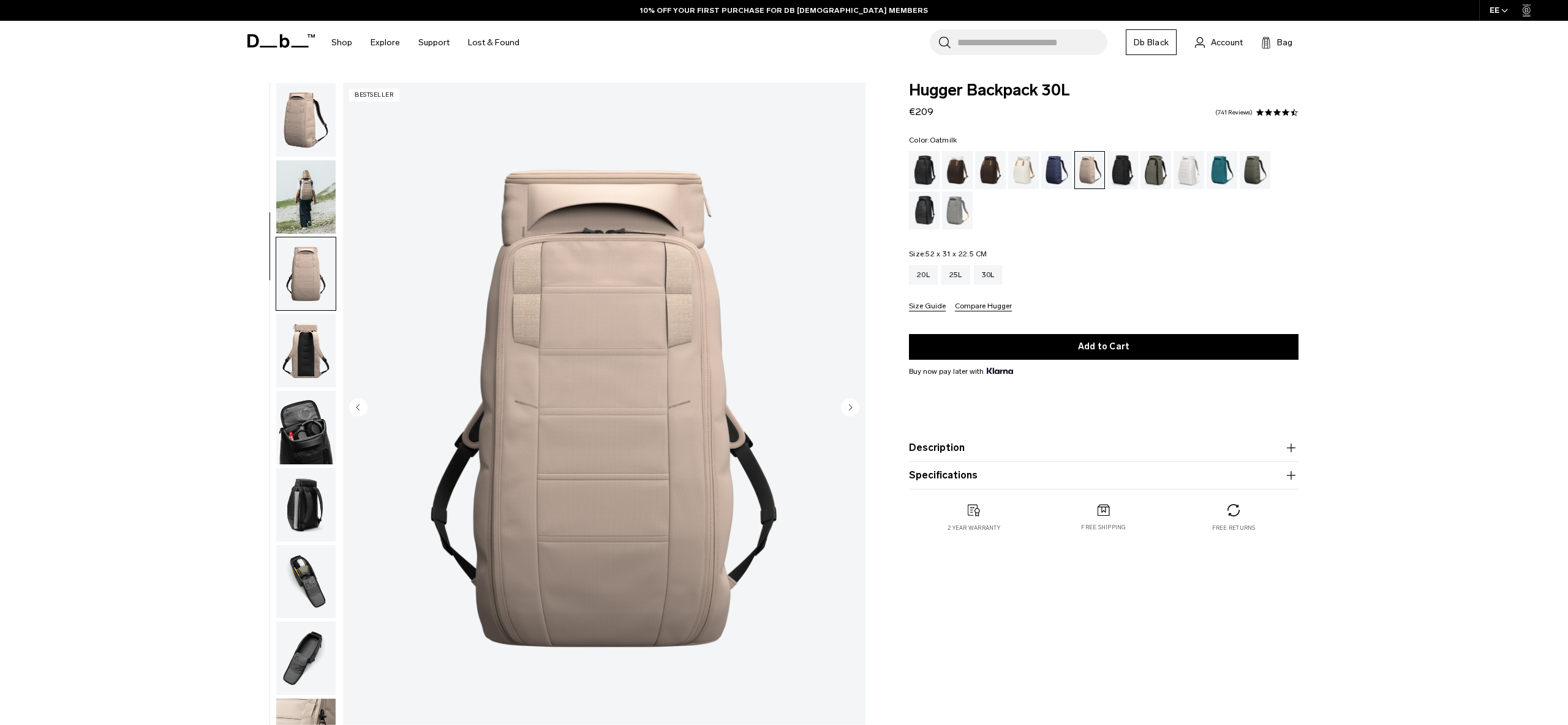
click at [1018, 172] on div "Oatmilk" at bounding box center [1023, 170] width 32 height 38
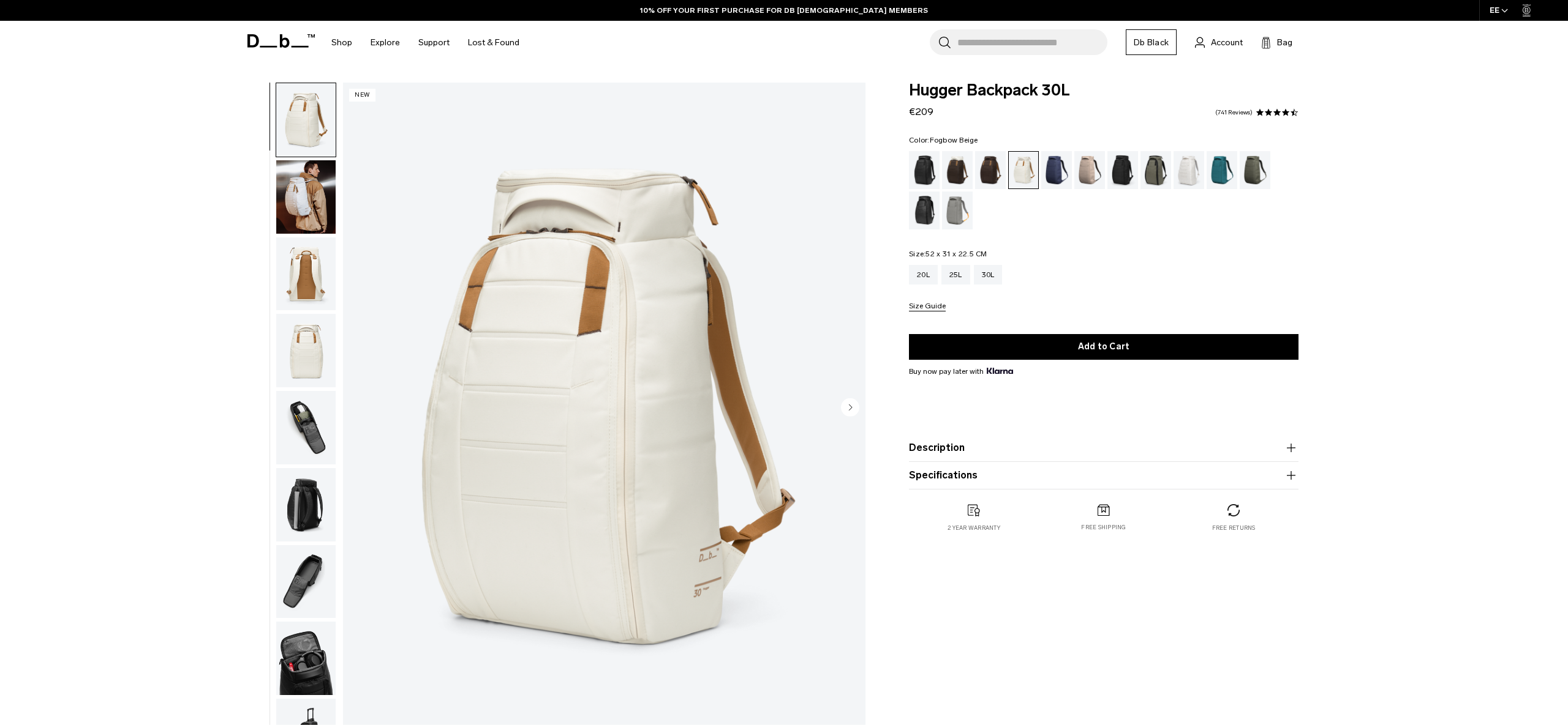
click at [1083, 176] on div "Fogbow Beige" at bounding box center [1090, 170] width 32 height 38
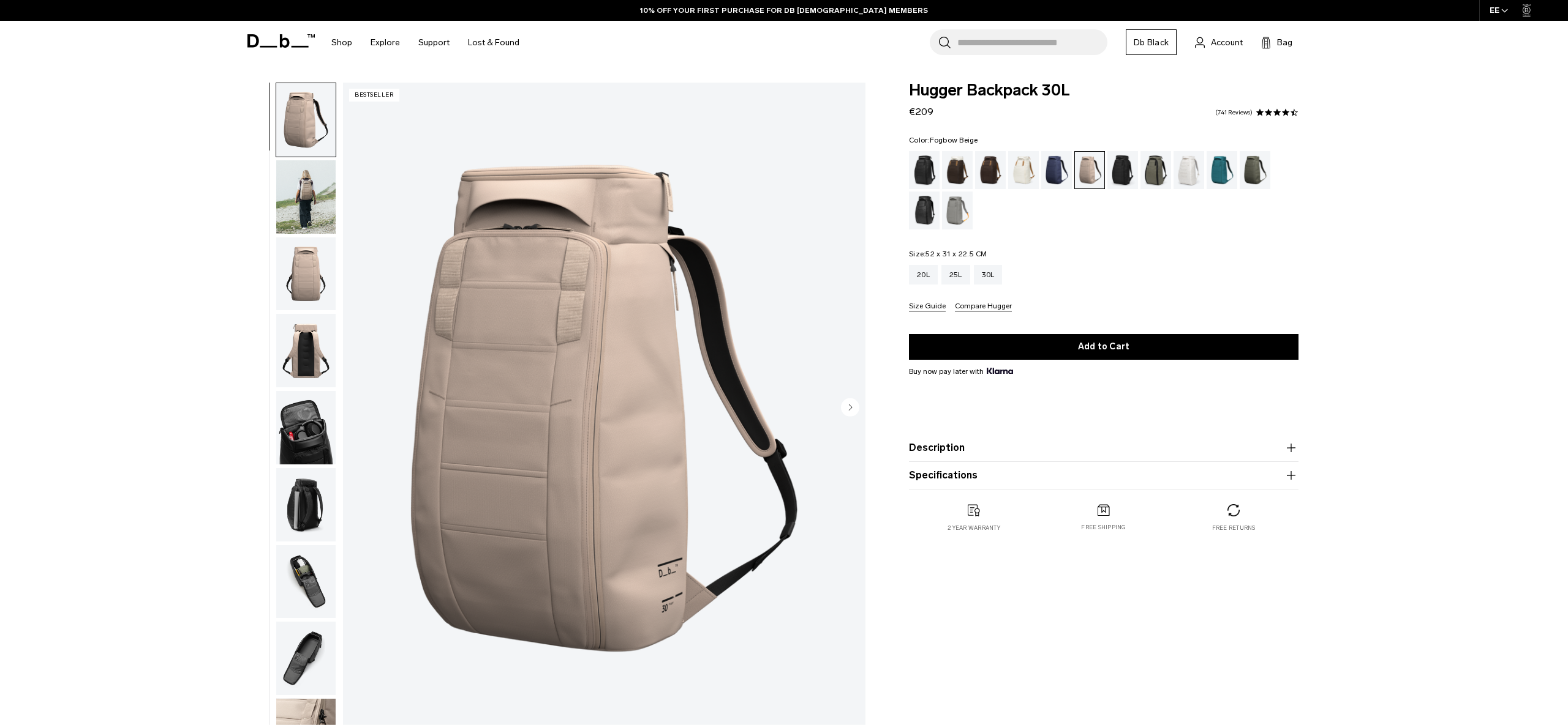
click at [287, 202] on img "button" at bounding box center [306, 197] width 60 height 74
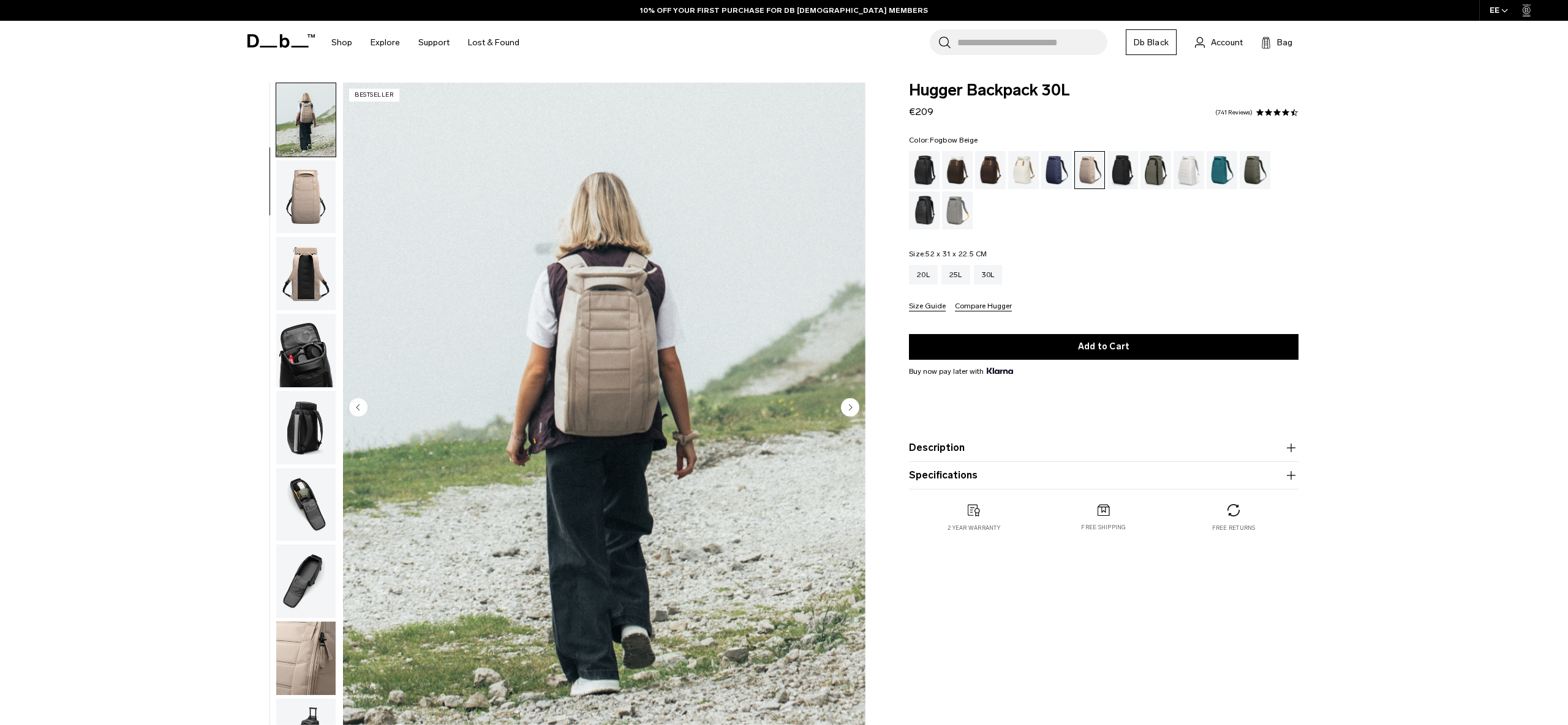
click at [300, 212] on img "button" at bounding box center [306, 197] width 60 height 74
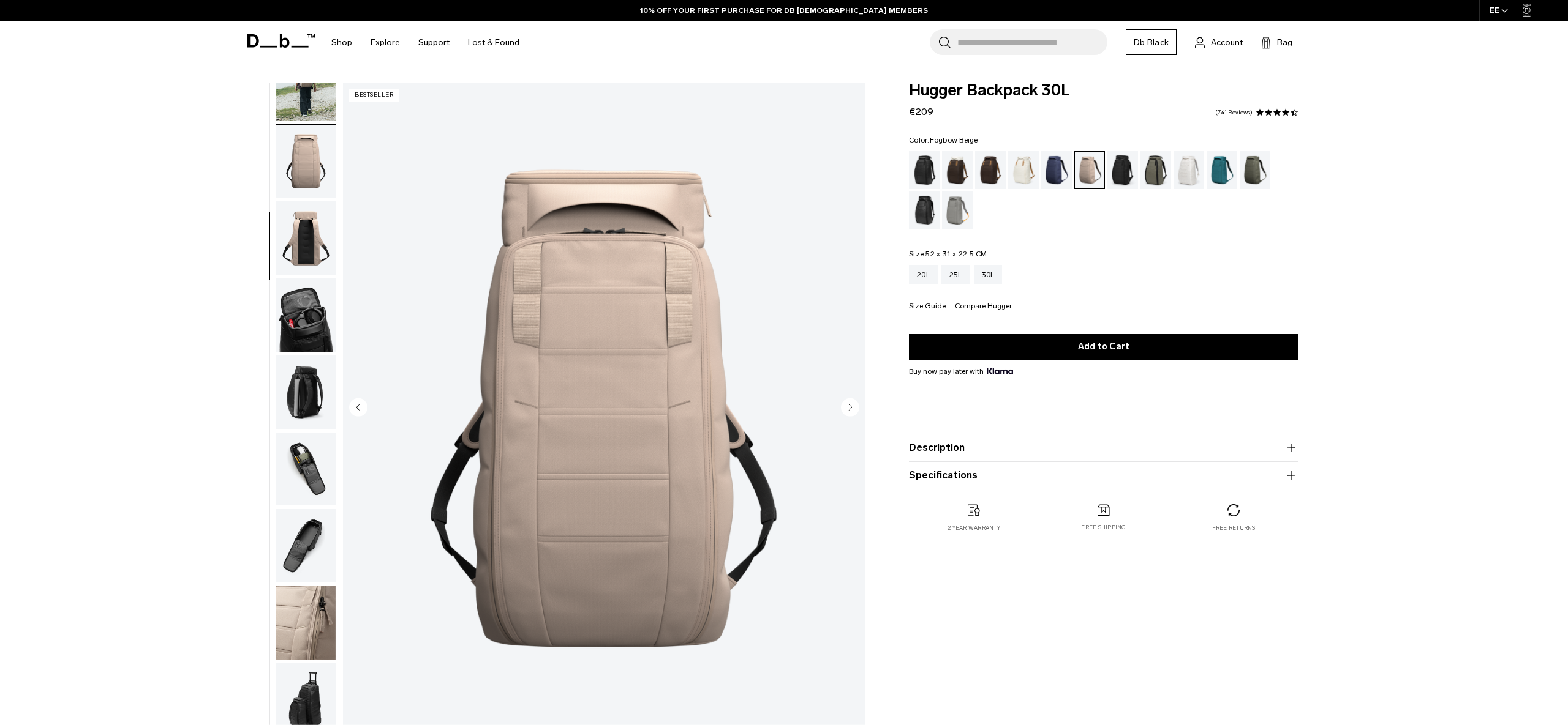
scroll to position [115, 0]
click at [306, 249] on img "button" at bounding box center [306, 235] width 60 height 74
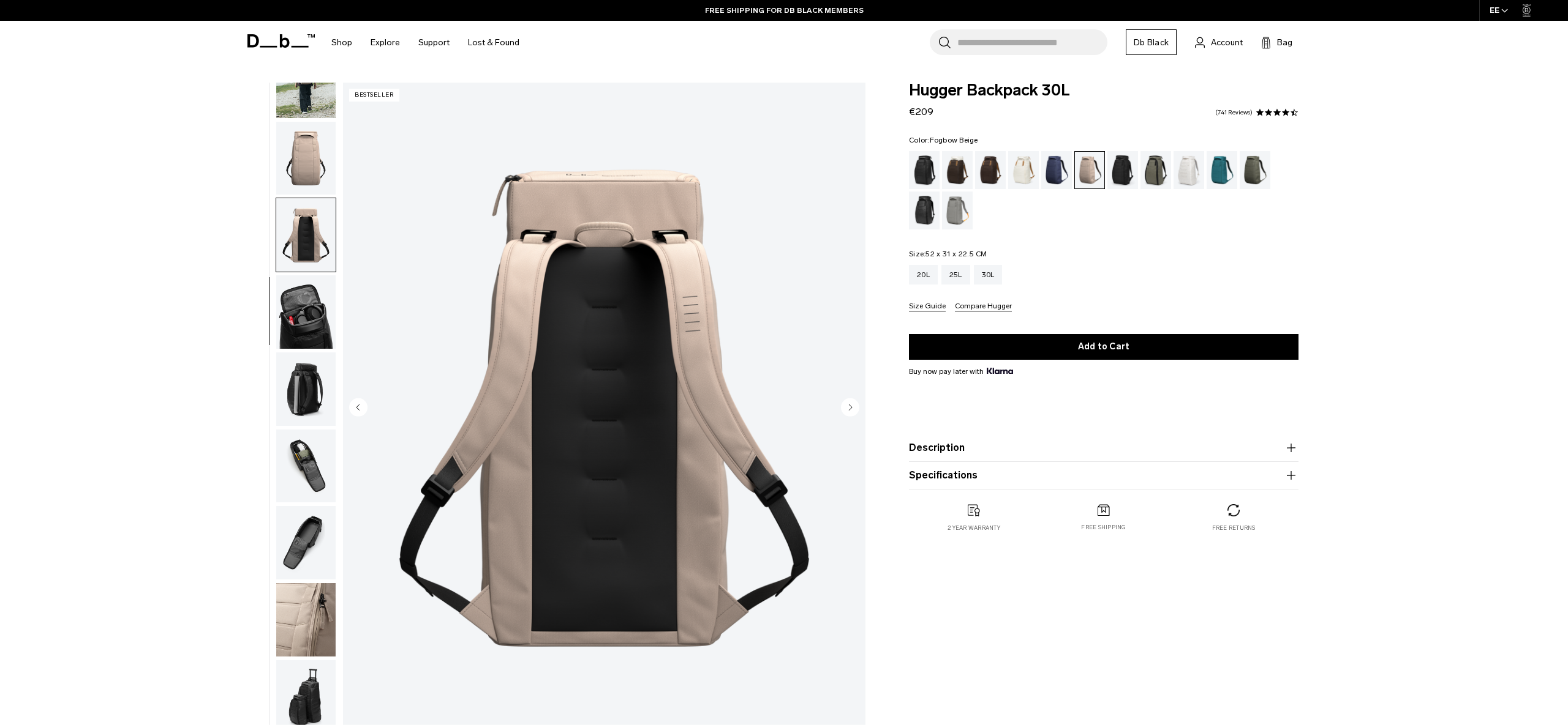
click at [305, 303] on img "button" at bounding box center [306, 312] width 60 height 74
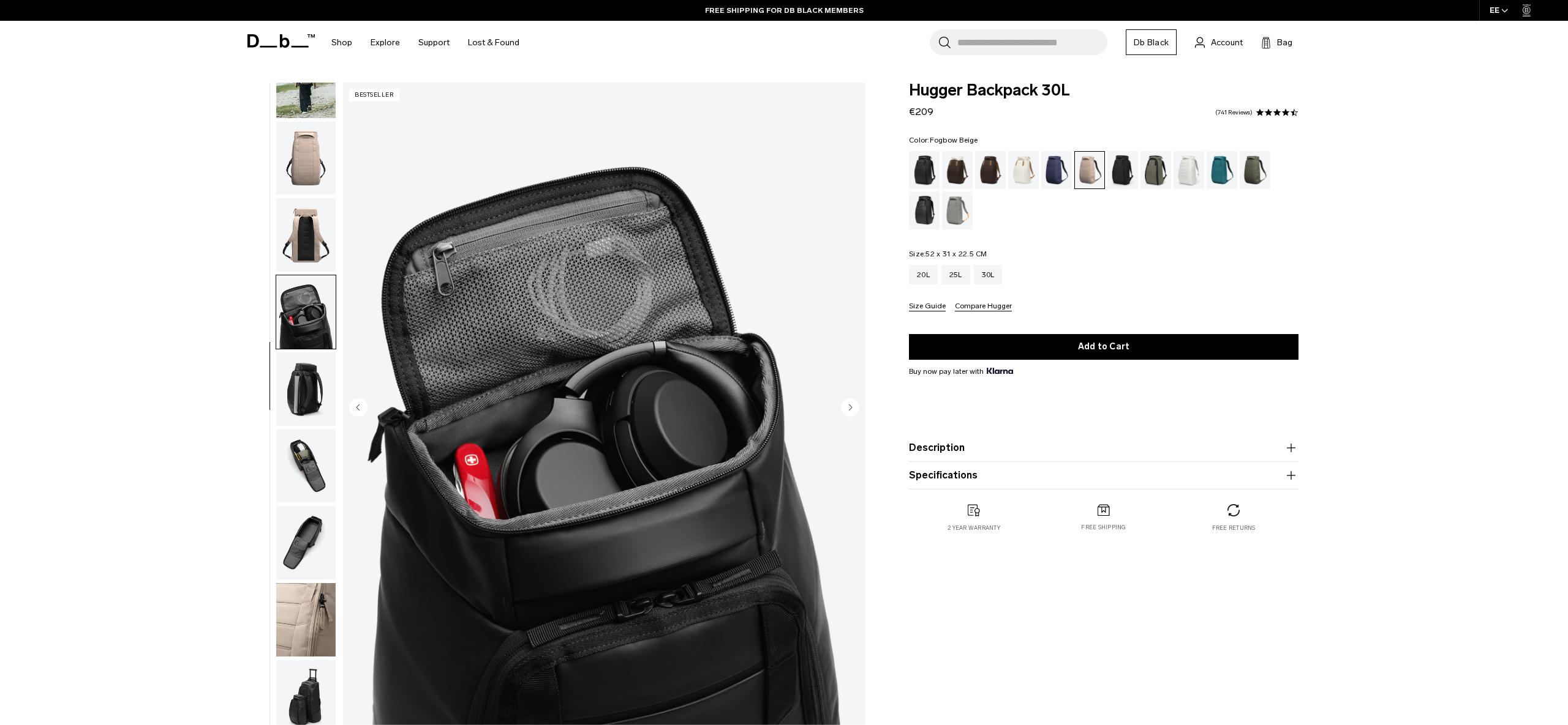
click at [307, 135] on img "button" at bounding box center [306, 158] width 60 height 74
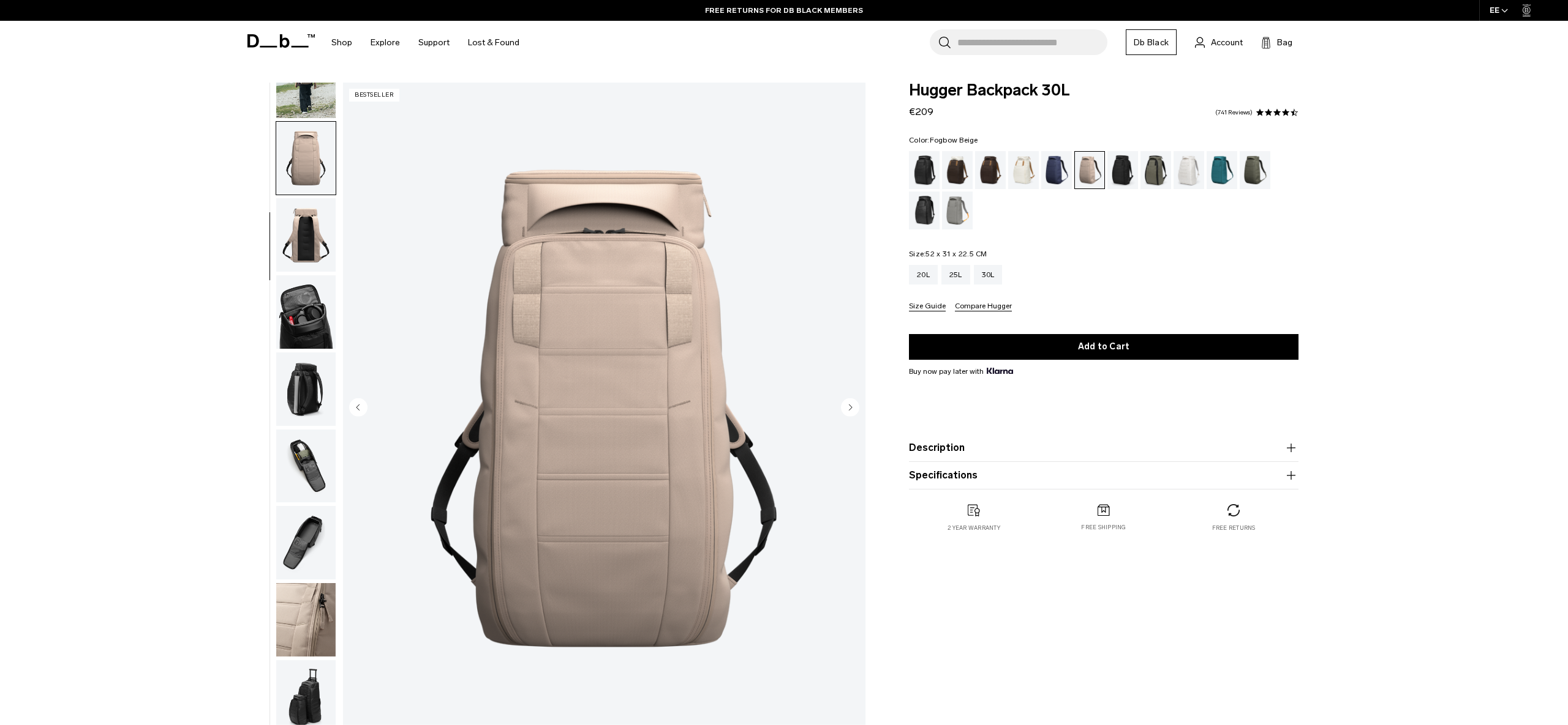
click at [305, 239] on img "button" at bounding box center [306, 235] width 60 height 74
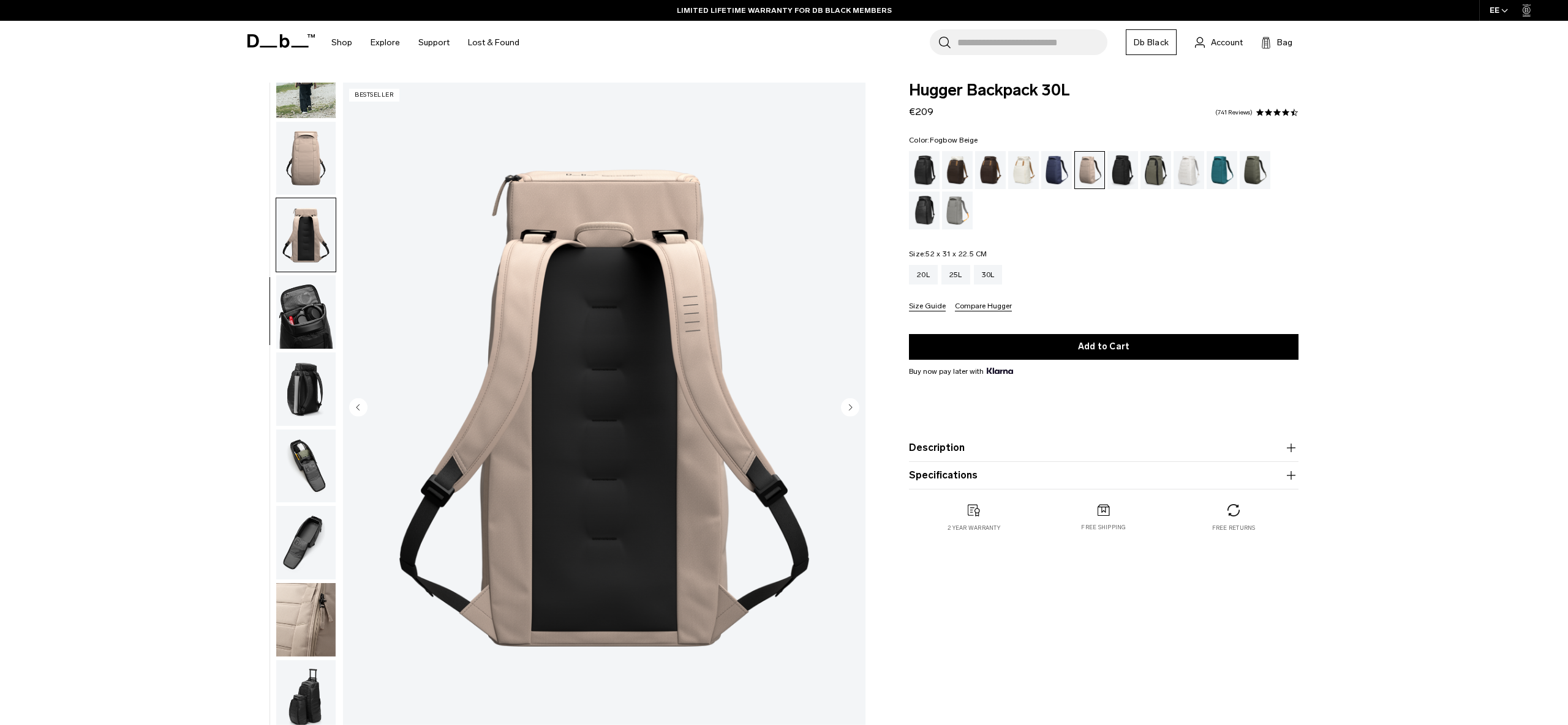
click at [302, 319] on img "button" at bounding box center [306, 312] width 60 height 74
